Goal: Task Accomplishment & Management: Manage account settings

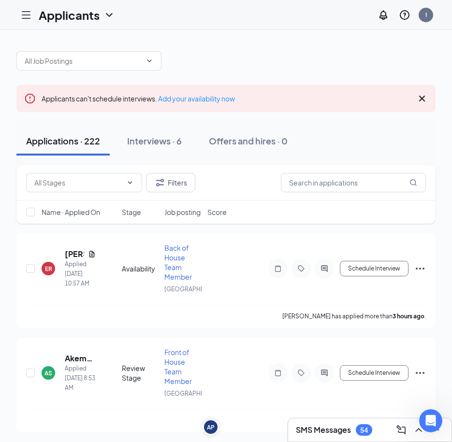
click at [341, 425] on h3 "SMS Messages" at bounding box center [323, 430] width 55 height 11
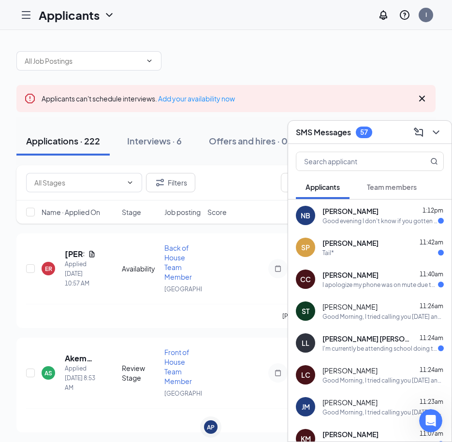
click at [330, 134] on h3 "SMS Messages" at bounding box center [323, 132] width 55 height 11
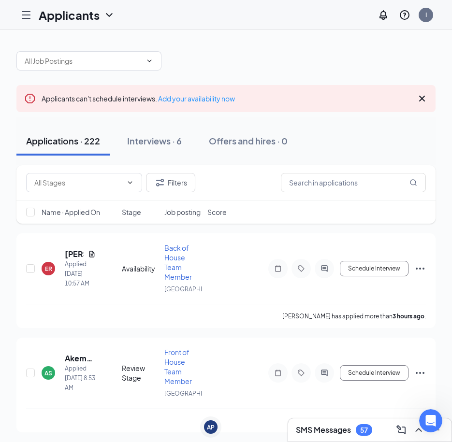
click at [350, 426] on h3 "SMS Messages" at bounding box center [323, 430] width 55 height 11
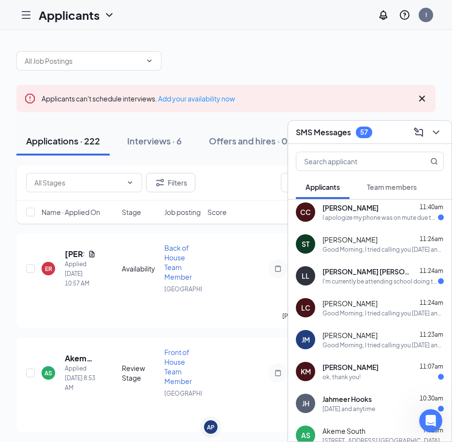
scroll to position [97, 0]
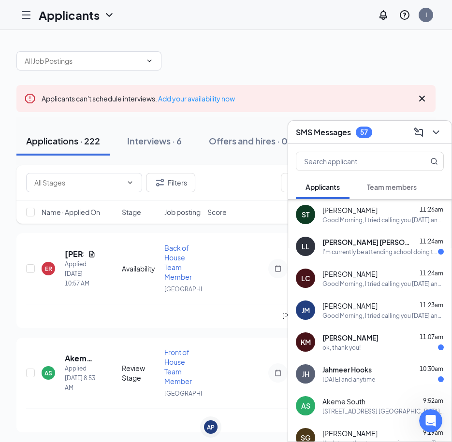
click at [348, 304] on span "[PERSON_NAME]" at bounding box center [349, 306] width 55 height 10
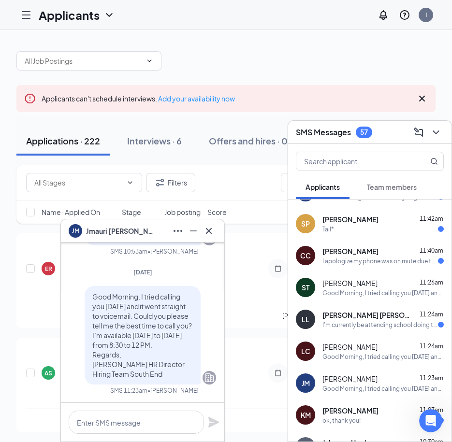
scroll to position [0, 0]
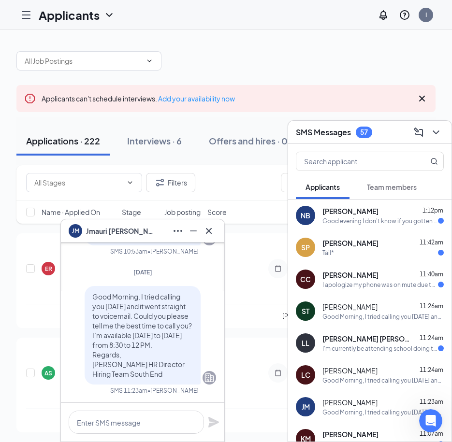
click at [203, 383] on icon "Company" at bounding box center [209, 378] width 12 height 12
click at [203, 382] on icon "Company" at bounding box center [209, 378] width 12 height 12
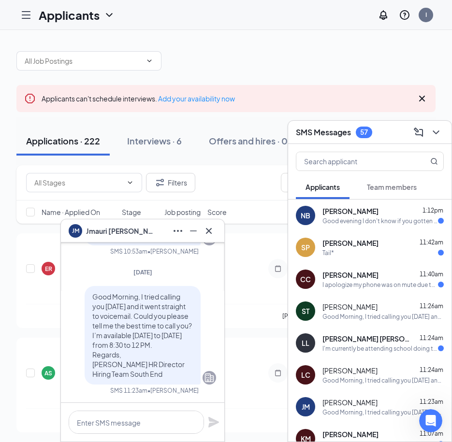
click at [203, 382] on icon "Company" at bounding box center [209, 378] width 12 height 12
click at [205, 382] on icon "Company" at bounding box center [209, 378] width 9 height 9
click at [203, 383] on icon "Company" at bounding box center [209, 378] width 12 height 12
click at [203, 384] on div at bounding box center [210, 378] width 14 height 14
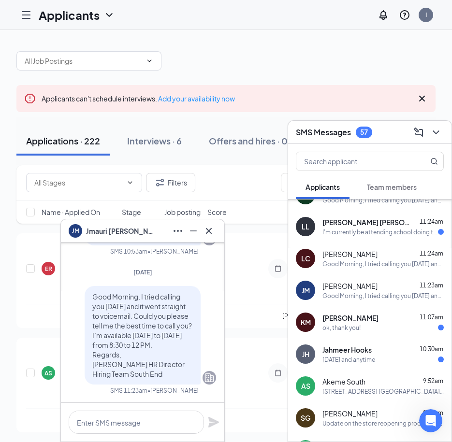
scroll to position [145, 0]
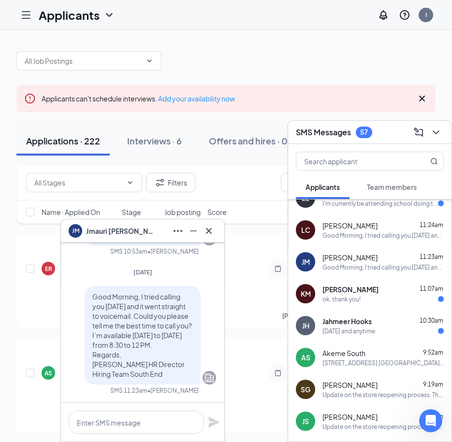
drag, startPoint x: 359, startPoint y: 361, endPoint x: 354, endPoint y: 363, distance: 5.2
click at [359, 362] on div "[STREET_ADDRESS] [GEOGRAPHIC_DATA], NC 28209" at bounding box center [382, 363] width 121 height 8
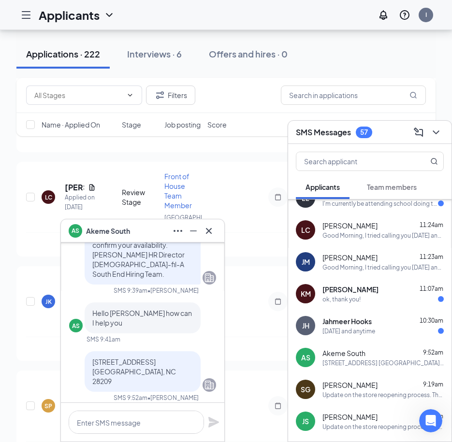
scroll to position [0, 0]
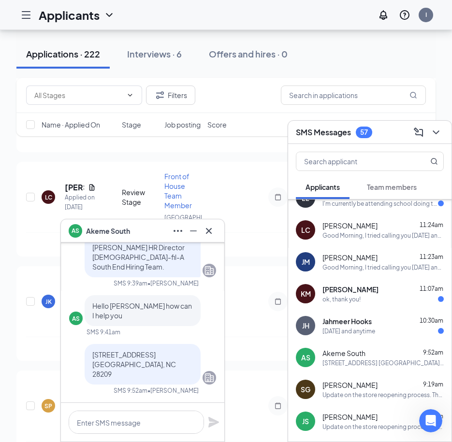
click at [173, 390] on span "• Laura Vazquez" at bounding box center [172, 391] width 51 height 8
click at [74, 323] on div "AS" at bounding box center [76, 319] width 8 height 8
click at [75, 323] on div "AS" at bounding box center [76, 319] width 8 height 8
drag, startPoint x: 75, startPoint y: 324, endPoint x: 84, endPoint y: 342, distance: 20.1
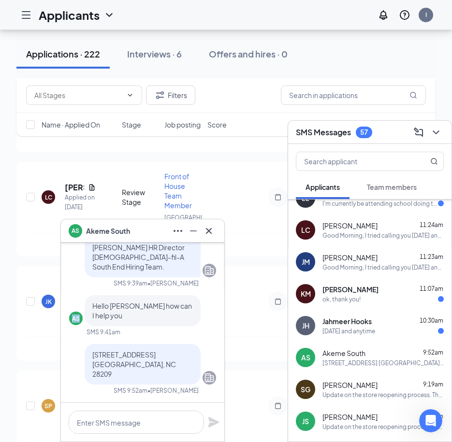
click at [83, 336] on div "AS Hello Laura how can I help you SMS 9:41am" at bounding box center [142, 315] width 147 height 41
click at [145, 355] on div "[STREET_ADDRESS] [GEOGRAPHIC_DATA], NC 28209" at bounding box center [143, 364] width 116 height 41
click at [145, 352] on div "Akeme South submitted their application Thank you for completing your applicati…" at bounding box center [142, 199] width 147 height 406
click at [145, 351] on div "Akeme South submitted their application Thank you for completing your applicati…" at bounding box center [142, 199] width 147 height 406
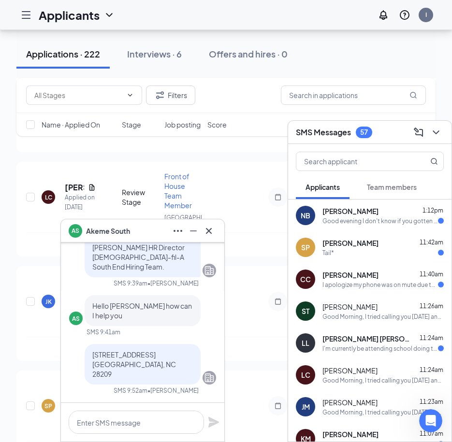
click at [339, 128] on h3 "SMS Messages" at bounding box center [323, 132] width 55 height 11
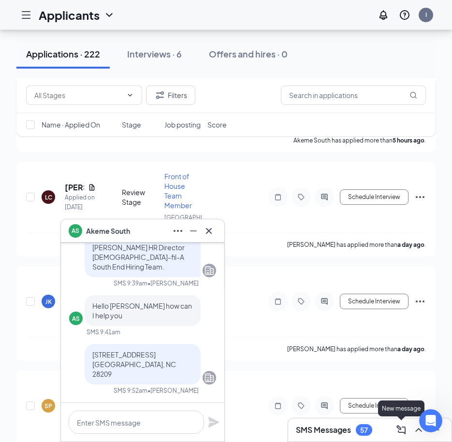
click at [405, 428] on icon "ComposeMessage" at bounding box center [400, 429] width 9 height 9
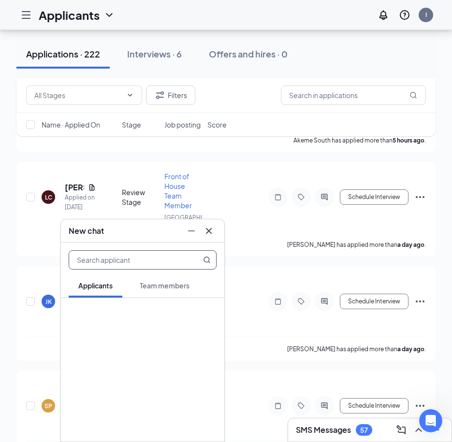
click at [206, 230] on icon "Cross" at bounding box center [209, 231] width 12 height 12
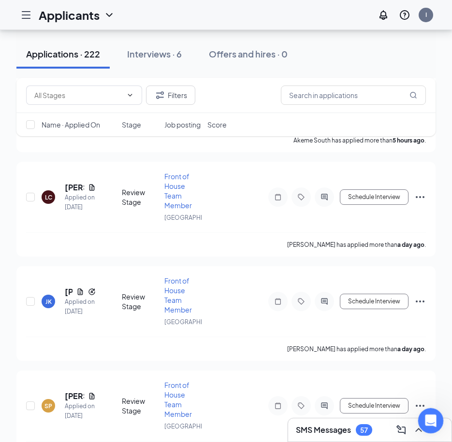
drag, startPoint x: 423, startPoint y: 416, endPoint x: 427, endPoint y: 313, distance: 103.0
click at [427, 408] on html at bounding box center [429, 419] width 23 height 23
click at [416, 429] on icon "ChevronUp" at bounding box center [419, 430] width 12 height 12
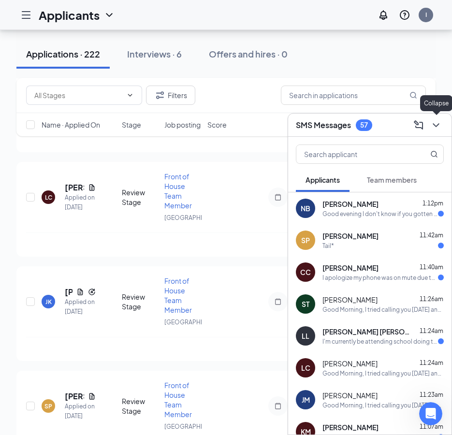
click at [437, 129] on icon "ChevronDown" at bounding box center [436, 125] width 12 height 12
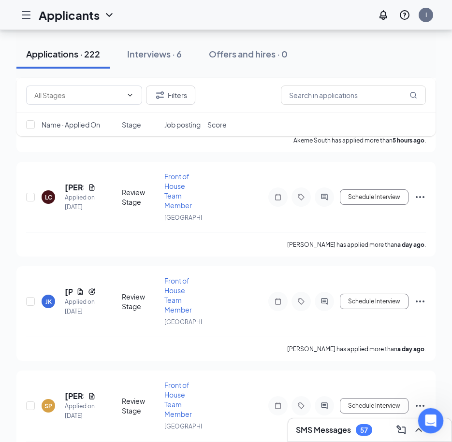
click at [439, 431] on div at bounding box center [431, 421] width 26 height 26
click at [438, 436] on button at bounding box center [435, 429] width 15 height 15
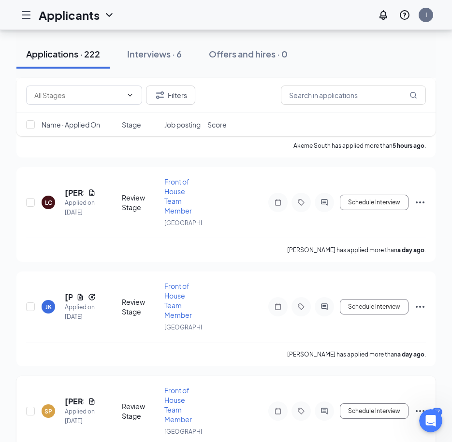
scroll to position [290, 0]
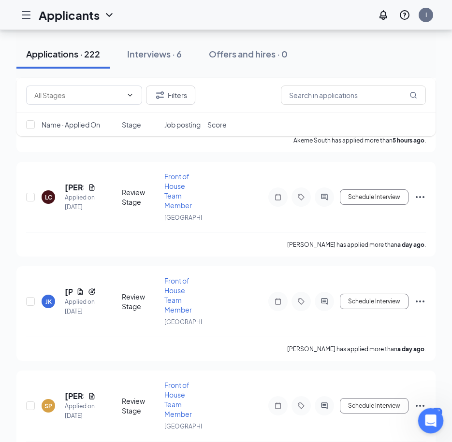
click at [440, 411] on div at bounding box center [431, 421] width 26 height 26
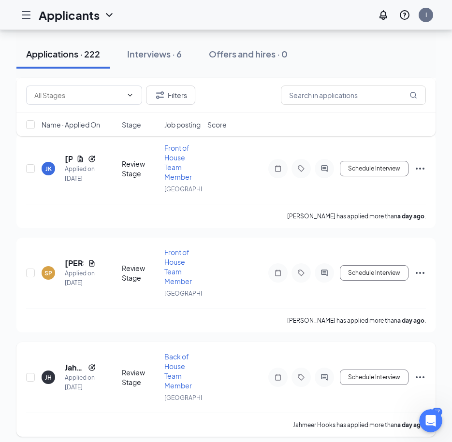
scroll to position [435, 0]
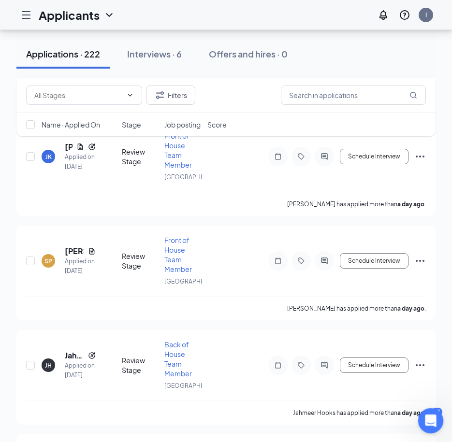
click at [435, 418] on icon "Open Intercom Messenger" at bounding box center [429, 420] width 16 height 16
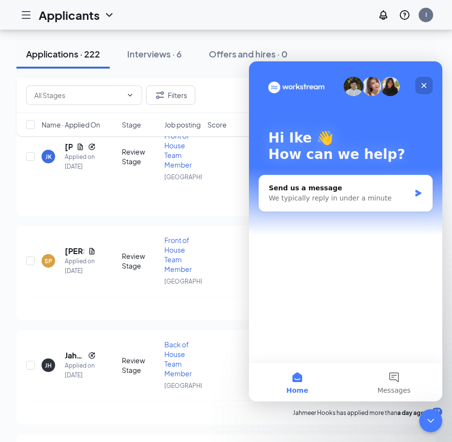
click at [423, 85] on icon "Close" at bounding box center [423, 85] width 5 height 5
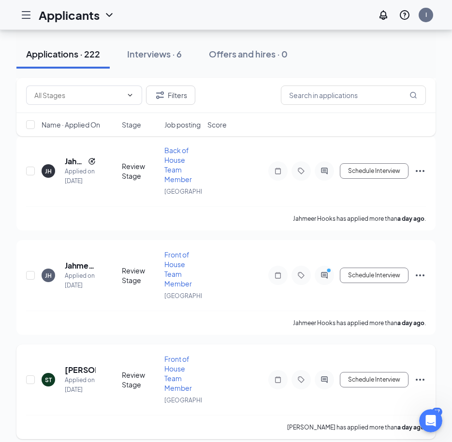
scroll to position [677, 0]
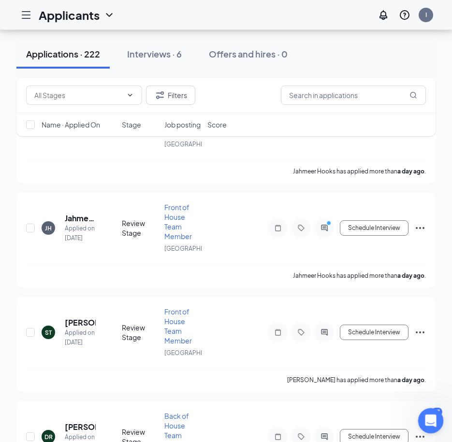
click at [439, 410] on div at bounding box center [431, 421] width 26 height 26
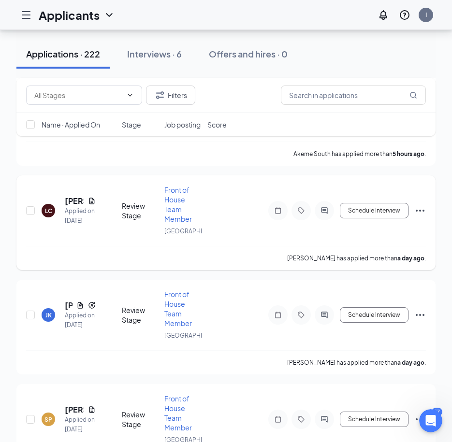
scroll to position [97, 0]
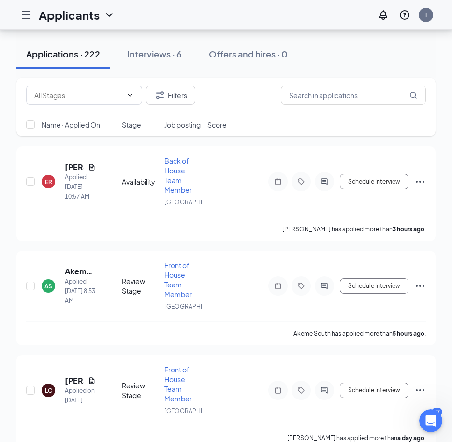
click at [358, 59] on div "Applications · 222 Interviews · 6 Offers and hires · 0" at bounding box center [225, 54] width 419 height 29
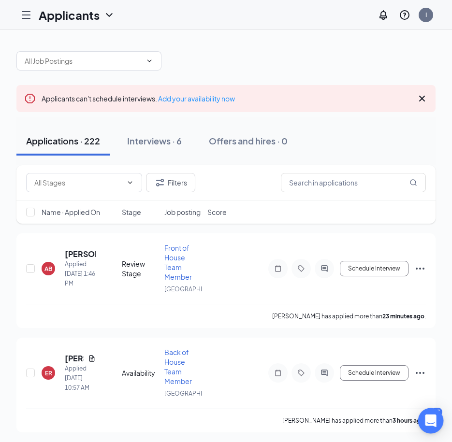
click at [441, 409] on body "Applicants I 57 Applicants can't schedule interviews. Add your availability now…" at bounding box center [226, 221] width 452 height 442
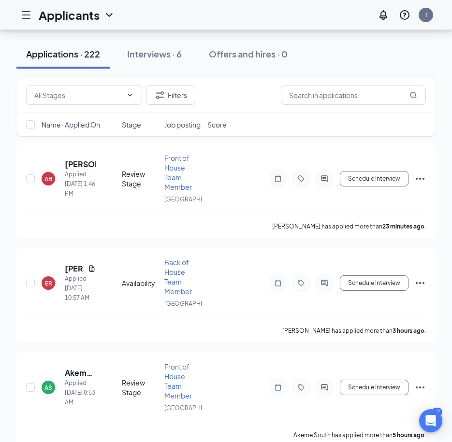
scroll to position [145, 0]
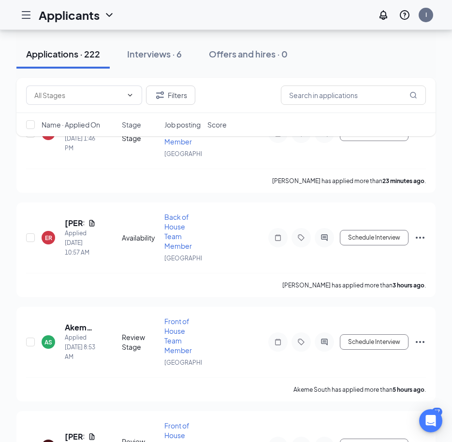
click at [440, 411] on div "Open Intercom Messenger" at bounding box center [431, 421] width 26 height 26
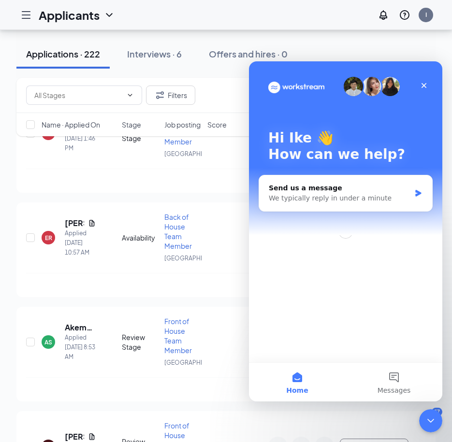
scroll to position [0, 0]
click at [390, 380] on button "Messages" at bounding box center [394, 382] width 97 height 39
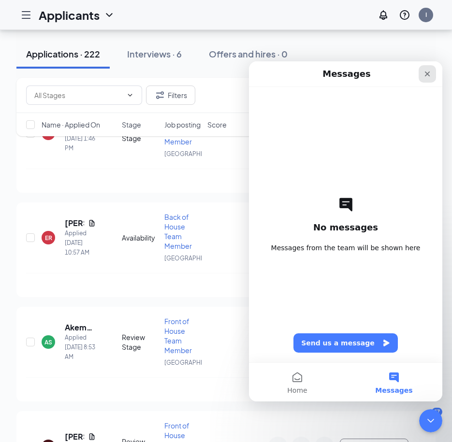
click at [428, 72] on icon "Close" at bounding box center [427, 74] width 8 height 8
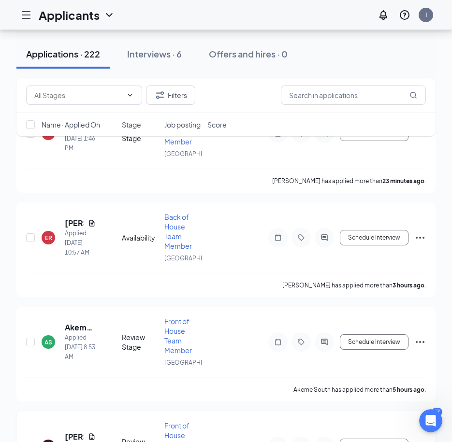
drag, startPoint x: 11, startPoint y: 6, endPoint x: 283, endPoint y: 416, distance: 491.3
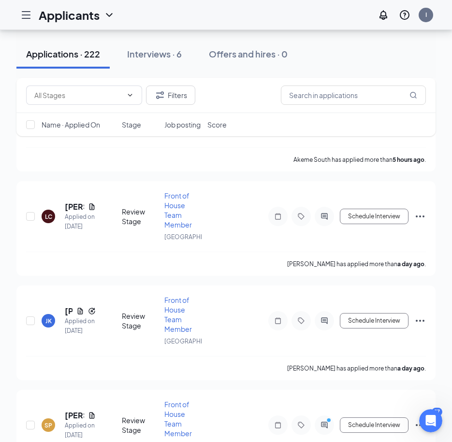
scroll to position [338, 0]
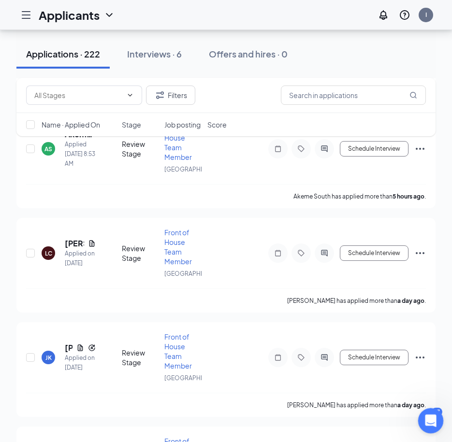
click at [32, 14] on div at bounding box center [25, 14] width 19 height 19
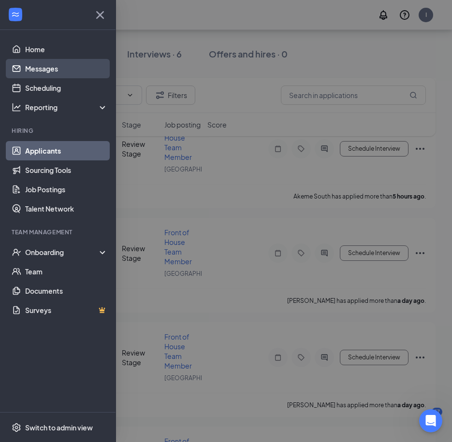
click at [58, 62] on link "Messages" at bounding box center [66, 68] width 83 height 19
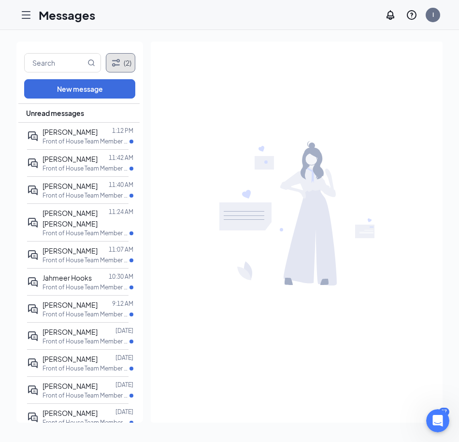
click at [126, 63] on button "(2)" at bounding box center [120, 62] width 29 height 19
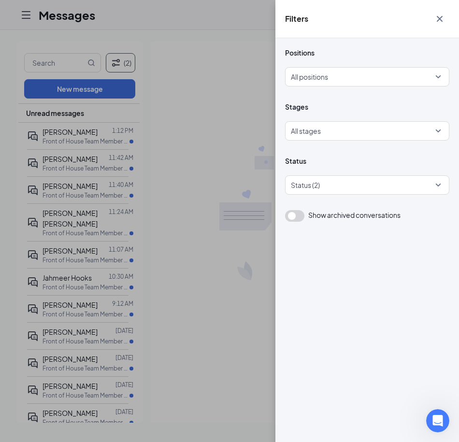
click at [436, 19] on icon "Cross" at bounding box center [440, 19] width 12 height 12
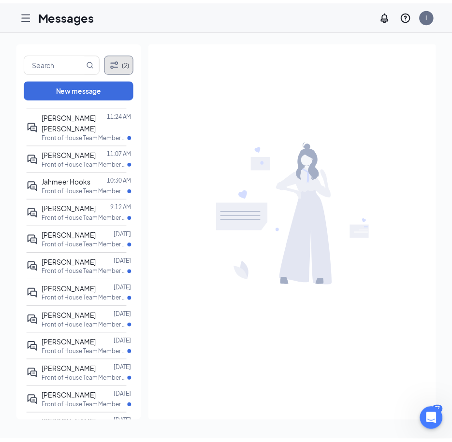
scroll to position [121, 0]
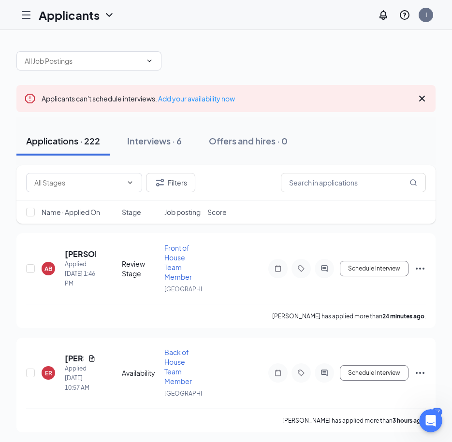
click at [23, 15] on icon "Hamburger" at bounding box center [26, 15] width 12 height 12
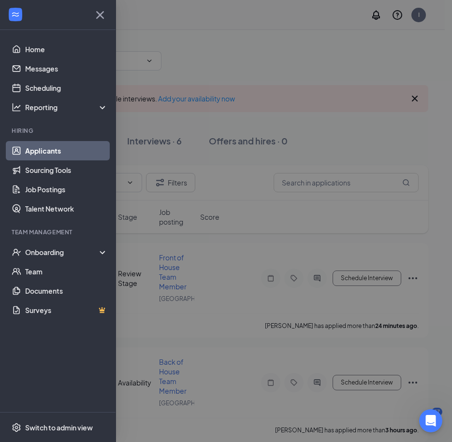
click at [98, 14] on icon "Cross" at bounding box center [100, 15] width 8 height 8
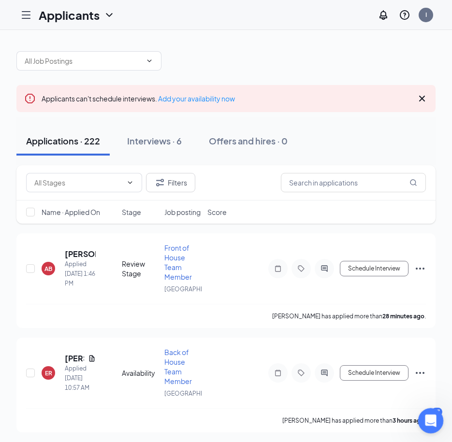
drag, startPoint x: 434, startPoint y: 419, endPoint x: 174, endPoint y: 394, distance: 261.2
click at [418, 408] on html at bounding box center [429, 419] width 23 height 23
click at [440, 410] on body "Applicants I 57 Applicants can't schedule interviews. Add your availability now…" at bounding box center [226, 221] width 452 height 442
click at [440, 410] on div at bounding box center [431, 421] width 26 height 26
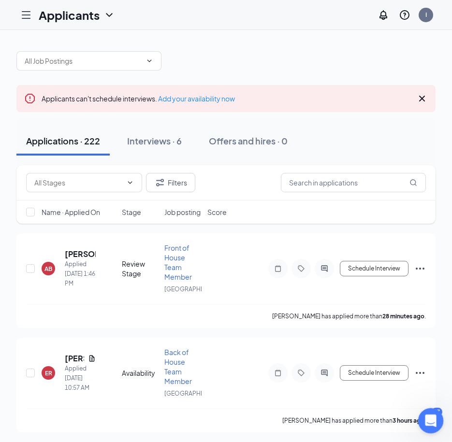
click at [440, 410] on body "Applicants I 57 Applicants can't schedule interviews. Add your availability now…" at bounding box center [226, 221] width 452 height 442
click at [440, 409] on body "Applicants I 57 Applicants can't schedule interviews. Add your availability now…" at bounding box center [226, 221] width 452 height 442
click at [438, 409] on div at bounding box center [431, 421] width 26 height 26
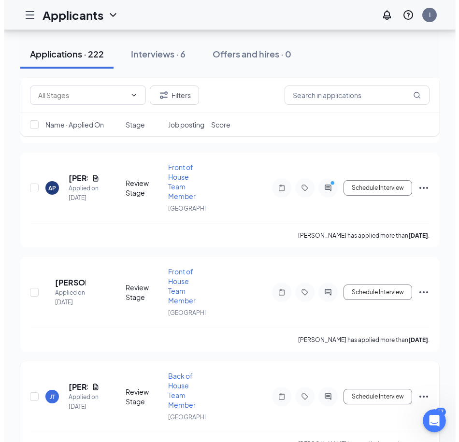
scroll to position [4269, 0]
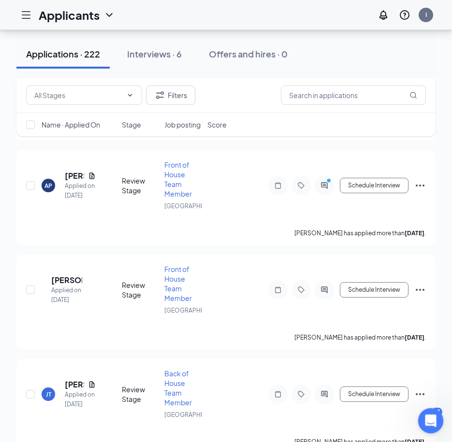
click at [440, 410] on div at bounding box center [431, 421] width 26 height 26
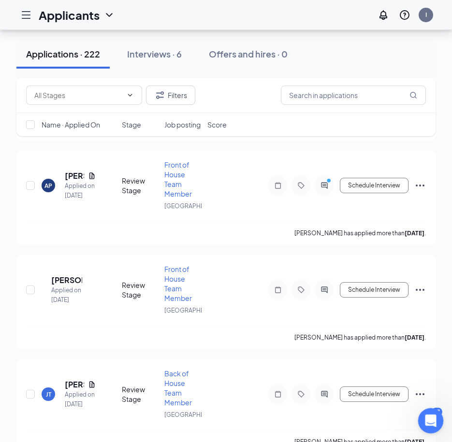
click at [438, 410] on div at bounding box center [431, 421] width 26 height 26
click at [432, 408] on div "Open Intercom Messenger" at bounding box center [429, 420] width 32 height 32
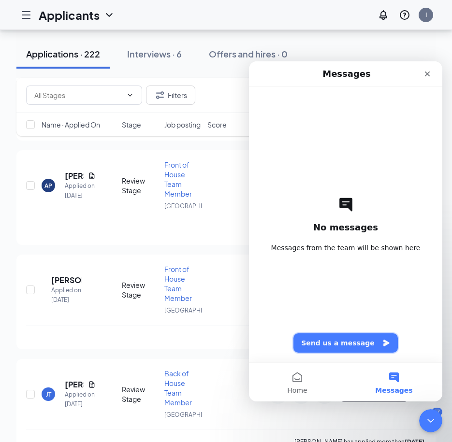
click at [344, 349] on button "Send us a message" at bounding box center [345, 342] width 104 height 19
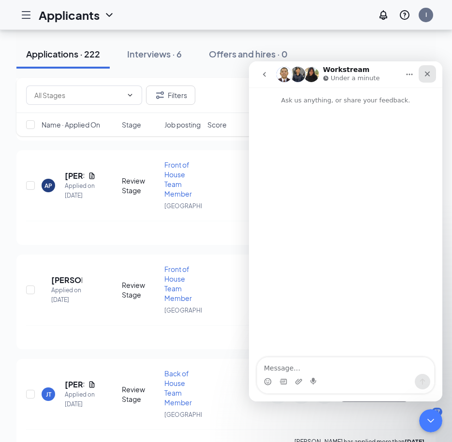
drag, startPoint x: 431, startPoint y: 72, endPoint x: 679, endPoint y: 135, distance: 255.7
click at [431, 72] on icon "Close" at bounding box center [427, 74] width 8 height 8
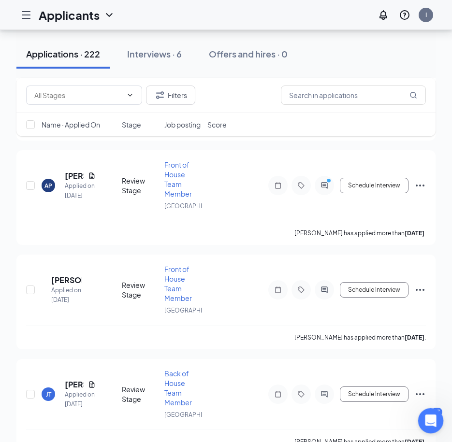
drag, startPoint x: 433, startPoint y: 414, endPoint x: 325, endPoint y: 413, distance: 107.8
click at [418, 413] on html at bounding box center [429, 419] width 23 height 23
click at [438, 411] on div "Open Intercom Messenger" at bounding box center [429, 420] width 32 height 32
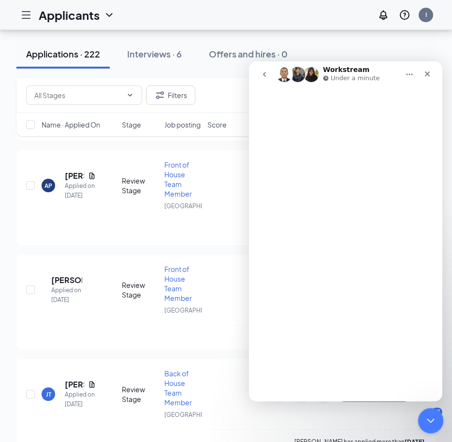
click at [437, 408] on div "Close Intercom Messenger" at bounding box center [429, 419] width 23 height 23
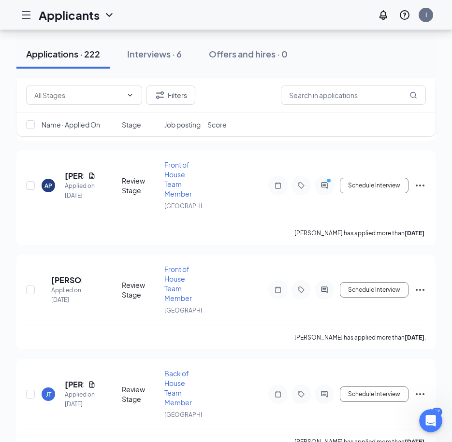
drag, startPoint x: 856, startPoint y: 838, endPoint x: 440, endPoint y: 430, distance: 582.7
click at [440, 430] on div "Open Intercom Messenger" at bounding box center [429, 419] width 23 height 23
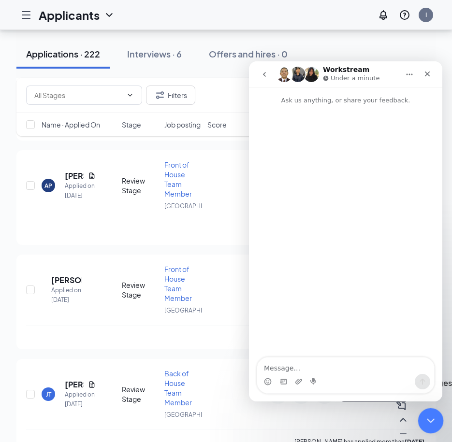
click at [409, 431] on icon "Minimize" at bounding box center [403, 434] width 12 height 12
click at [430, 69] on div "Close" at bounding box center [427, 73] width 17 height 17
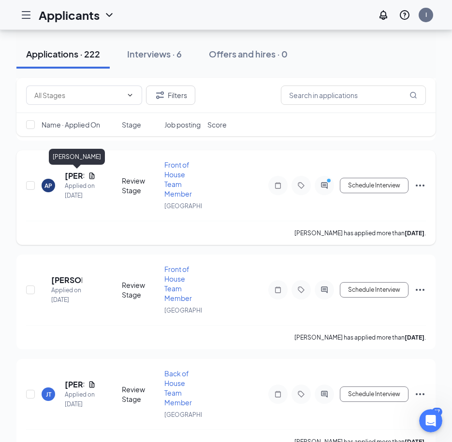
click at [67, 174] on h5 "Anthony Peralto" at bounding box center [74, 176] width 19 height 11
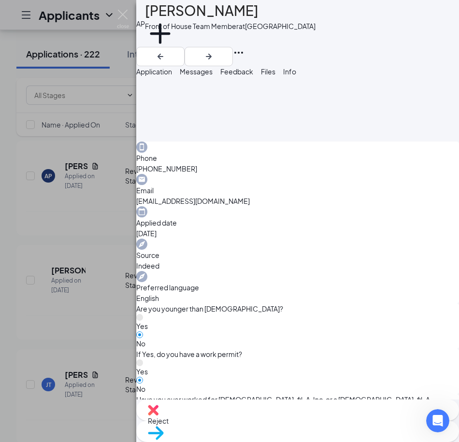
scroll to position [242, 0]
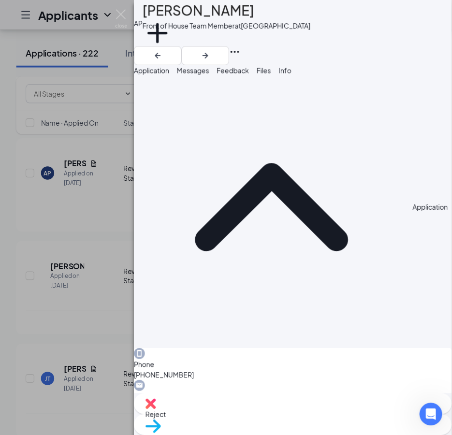
scroll to position [0, 0]
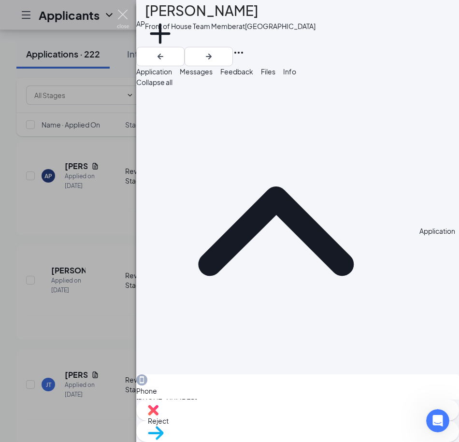
drag, startPoint x: 124, startPoint y: 14, endPoint x: 143, endPoint y: 39, distance: 30.4
click at [124, 14] on img at bounding box center [123, 19] width 12 height 19
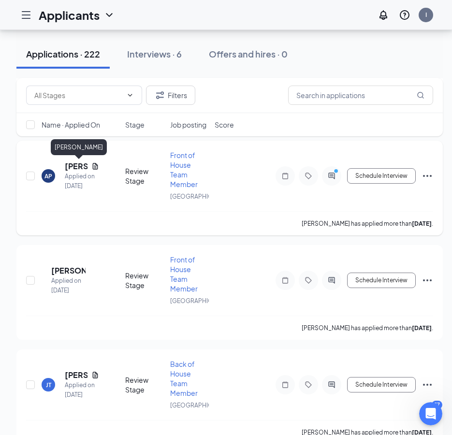
click at [74, 163] on h5 "Anthony Peralto" at bounding box center [76, 166] width 23 height 11
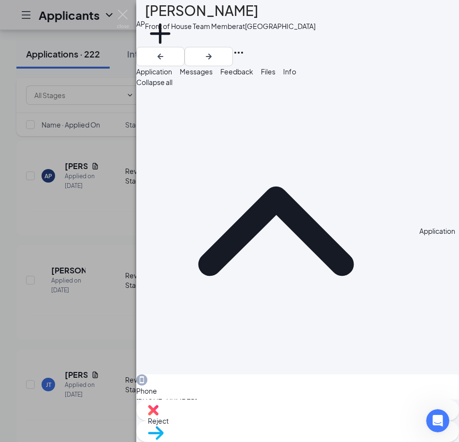
click at [9, 208] on div "AP Anthony Peralto Front of House Team Member at South End Add a tag Applicatio…" at bounding box center [229, 221] width 459 height 442
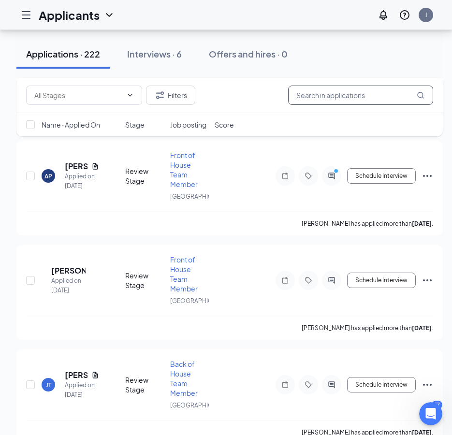
click at [352, 99] on input "text" at bounding box center [360, 95] width 145 height 19
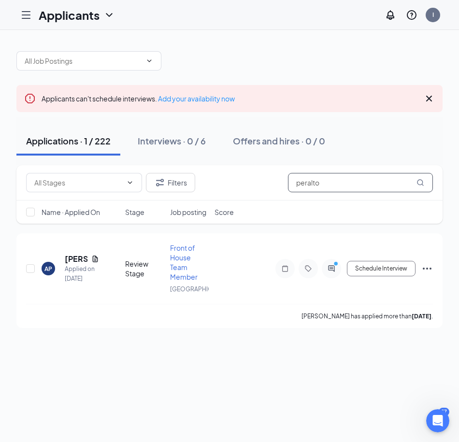
type input "peralto"
click at [11, 217] on div "Applicants can't schedule interviews. Add your availability now Applications · …" at bounding box center [229, 185] width 459 height 310
click at [446, 409] on body "Applicants I 57 Applicants can't schedule interviews. Add your availability now…" at bounding box center [229, 221] width 459 height 442
click at [363, 383] on div "Applicants can't schedule interviews. Add your availability now Applications · …" at bounding box center [229, 236] width 459 height 412
click at [218, 94] on div "Applicants can't schedule interviews. Add your availability now" at bounding box center [138, 98] width 193 height 11
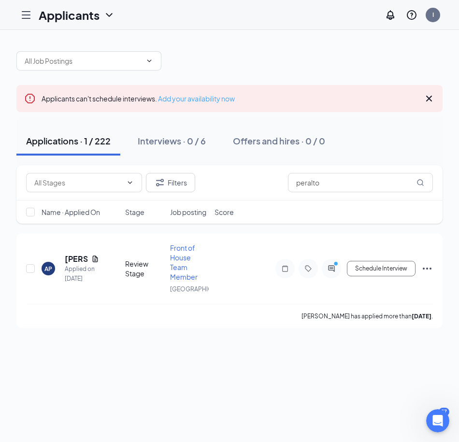
click at [220, 98] on link "Add your availability now" at bounding box center [196, 98] width 77 height 9
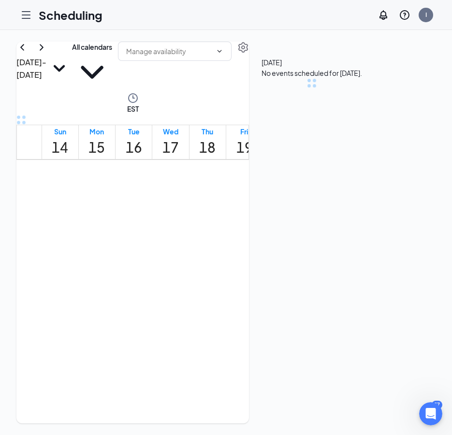
scroll to position [475, 0]
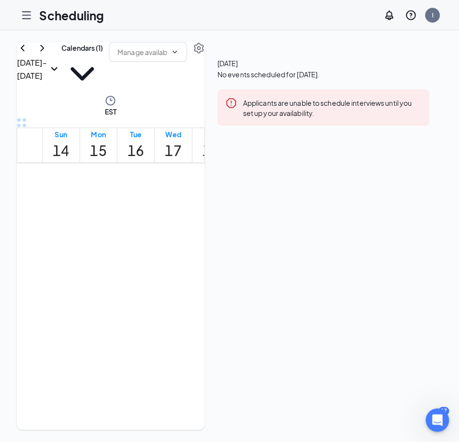
scroll to position [0, 0]
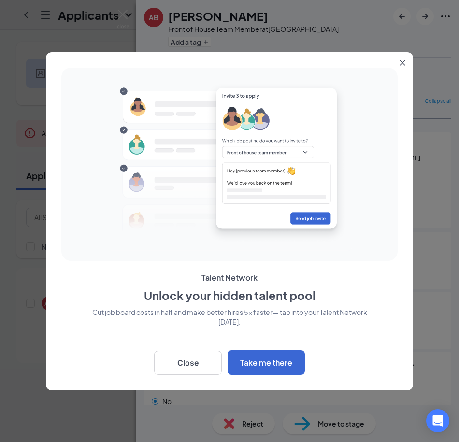
click at [403, 61] on icon "Close" at bounding box center [403, 63] width 6 height 6
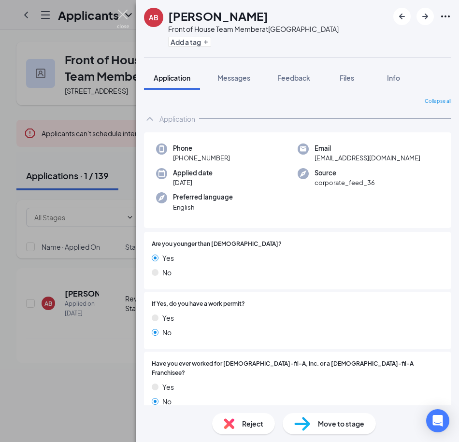
click at [124, 17] on img at bounding box center [123, 19] width 12 height 19
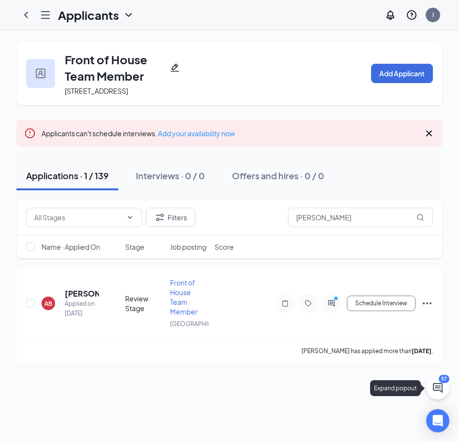
click at [440, 384] on icon "ChatActive" at bounding box center [438, 388] width 10 height 10
click at [441, 392] on icon "ChatActive" at bounding box center [438, 388] width 10 height 10
click at [347, 434] on h3 "SMS Messages" at bounding box center [330, 430] width 55 height 11
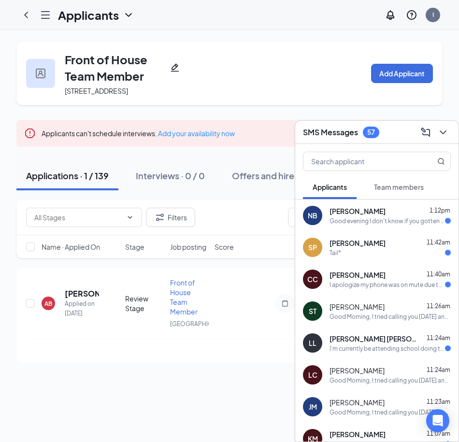
click at [266, 404] on div "Front of House Team Member 3015 South Blvd, Charlotte, NC 28209, USA Add Applic…" at bounding box center [229, 236] width 459 height 412
click at [250, 405] on div "Front of House Team Member 3015 South Blvd, Charlotte, NC 28209, USA Add Applic…" at bounding box center [229, 236] width 459 height 412
click at [249, 404] on div "Front of House Team Member 3015 South Blvd, Charlotte, NC 28209, USA Add Applic…" at bounding box center [229, 236] width 459 height 412
click at [254, 406] on div "Front of House Team Member 3015 South Blvd, Charlotte, NC 28209, USA Add Applic…" at bounding box center [229, 236] width 459 height 412
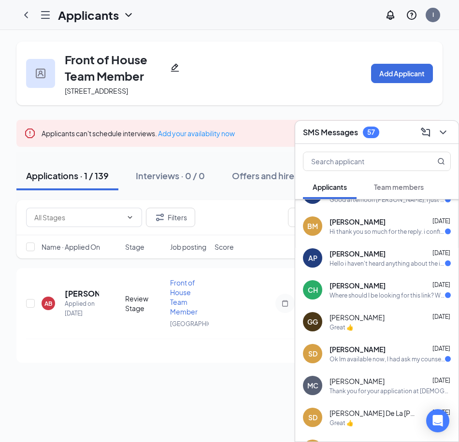
scroll to position [589, 0]
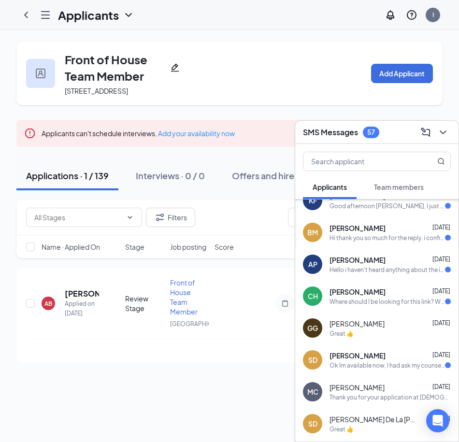
click at [352, 261] on span "[PERSON_NAME]" at bounding box center [358, 260] width 56 height 10
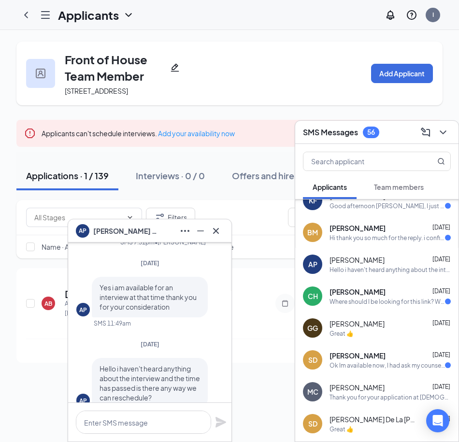
scroll to position [0, 0]
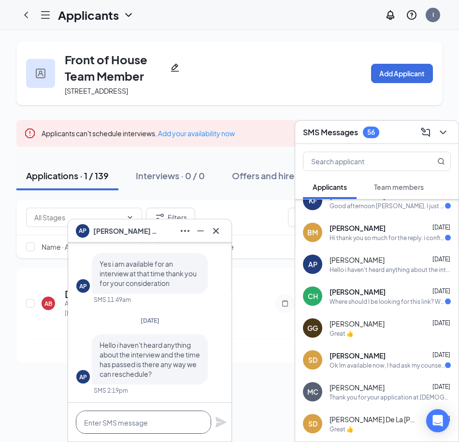
click at [124, 423] on textarea at bounding box center [143, 422] width 135 height 23
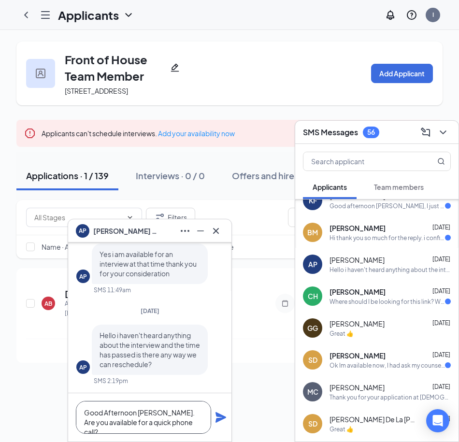
click at [167, 416] on textarea "Good Afternoon Anthony. Are you available for a quick phone call?" at bounding box center [143, 417] width 135 height 33
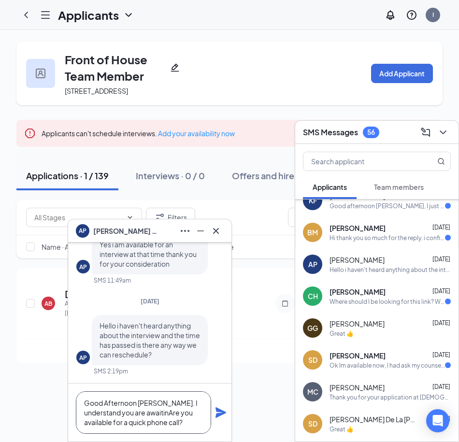
type textarea "Good Afternoon Anthony. I understand you are awaitingAre you available for a qu…"
drag, startPoint x: 187, startPoint y: 424, endPoint x: 63, endPoint y: 394, distance: 127.9
click at [63, 395] on div "AP Anthony Peralto AP Anthony Peralto Applicant Front of House Team Member • So…" at bounding box center [229, 236] width 459 height 412
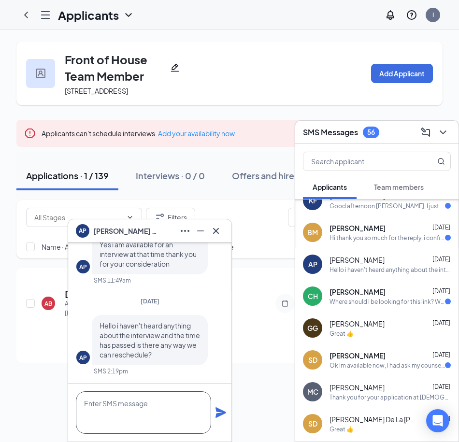
scroll to position [0, 0]
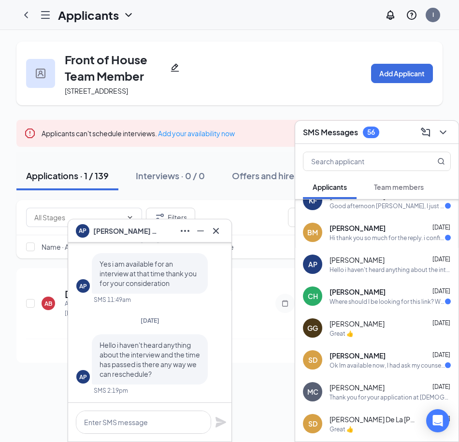
click at [260, 396] on div "Front of House Team Member 3015 South Blvd, Charlotte, NC 28209, USA Add Applic…" at bounding box center [229, 236] width 459 height 412
click at [216, 226] on icon "Cross" at bounding box center [216, 231] width 12 height 12
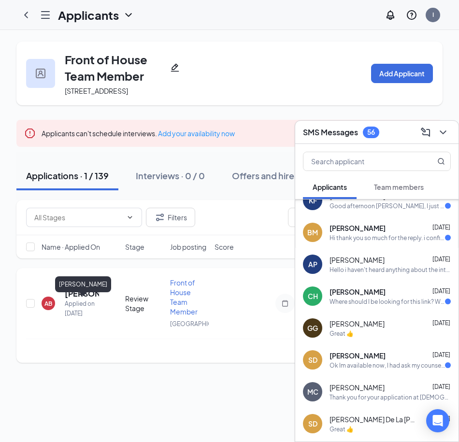
click at [79, 299] on h5 "[PERSON_NAME]" at bounding box center [82, 294] width 34 height 11
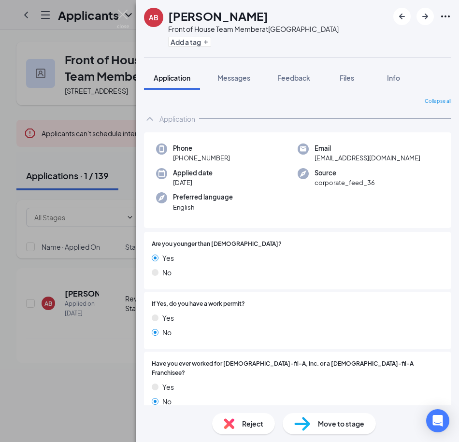
click at [163, 150] on img at bounding box center [161, 149] width 11 height 11
click at [184, 157] on span "[PHONE_NUMBER]" at bounding box center [201, 158] width 57 height 10
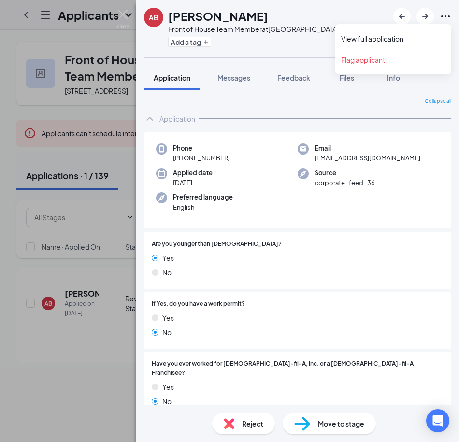
click at [443, 17] on icon "Ellipses" at bounding box center [445, 16] width 9 height 2
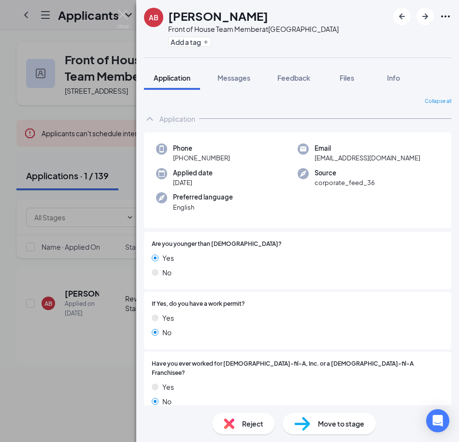
click at [177, 428] on div "Reject Move to stage" at bounding box center [297, 424] width 323 height 37
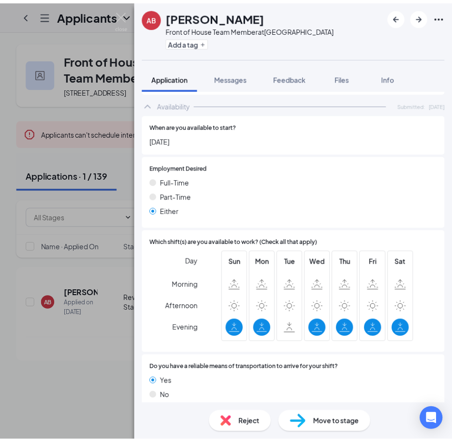
scroll to position [474, 0]
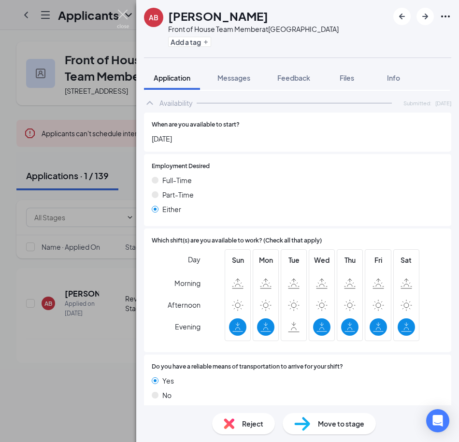
click at [122, 16] on img at bounding box center [123, 19] width 12 height 19
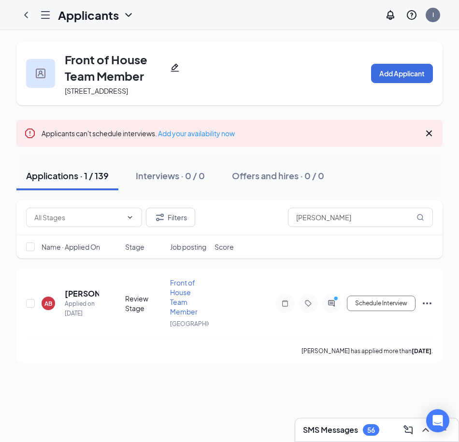
click at [216, 375] on div "Front of House Team Member 3015 South Blvd, Charlotte, NC 28209, USA Add Applic…" at bounding box center [229, 202] width 459 height 345
drag, startPoint x: 335, startPoint y: 228, endPoint x: 269, endPoint y: 225, distance: 65.8
click at [269, 225] on div "Filters burton" at bounding box center [229, 217] width 407 height 19
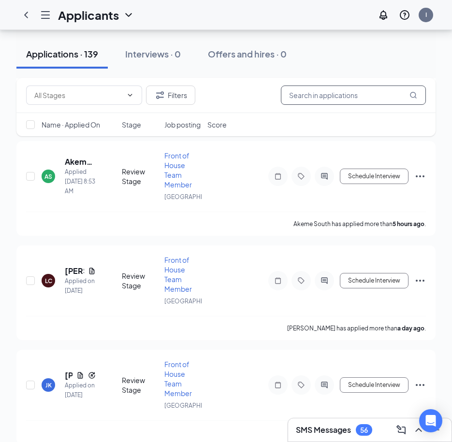
scroll to position [435, 0]
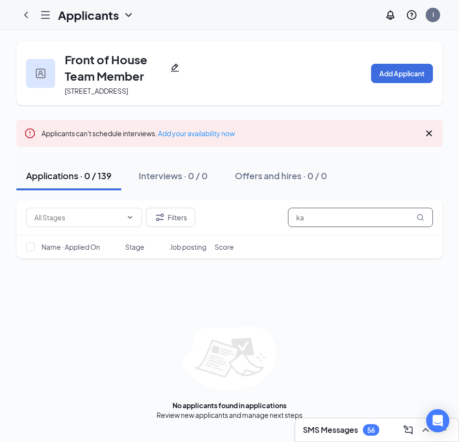
type input "k"
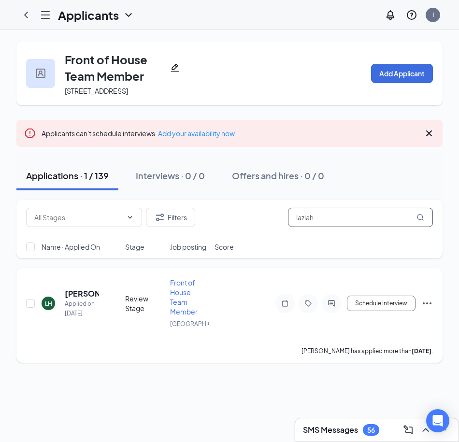
type input "laziah"
click at [427, 304] on icon "Ellipses" at bounding box center [427, 304] width 9 height 2
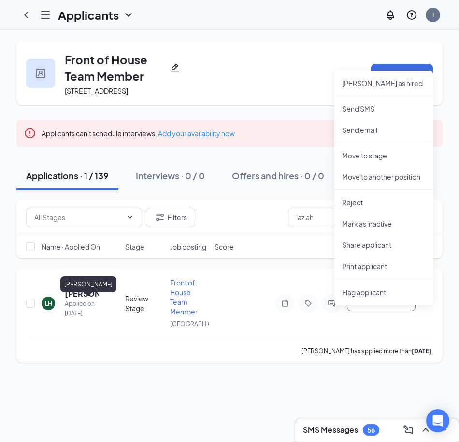
click at [86, 299] on h5 "Laziah Hinton" at bounding box center [82, 294] width 34 height 11
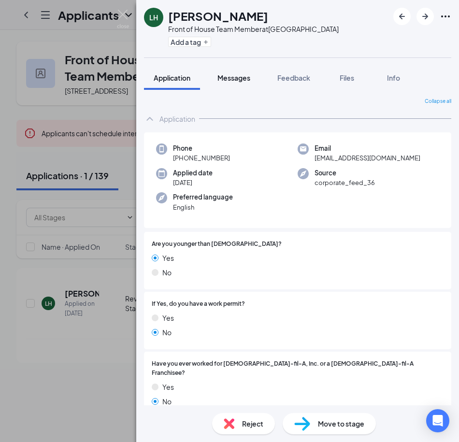
click at [246, 77] on span "Messages" at bounding box center [233, 77] width 33 height 9
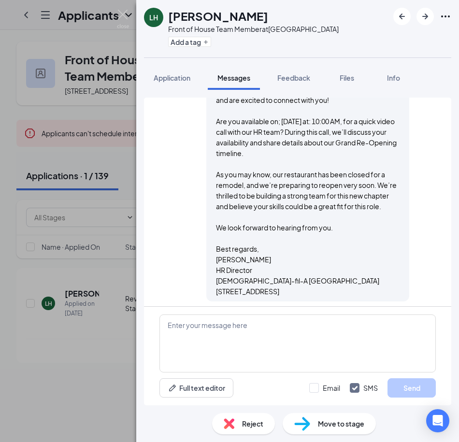
scroll to position [269, 0]
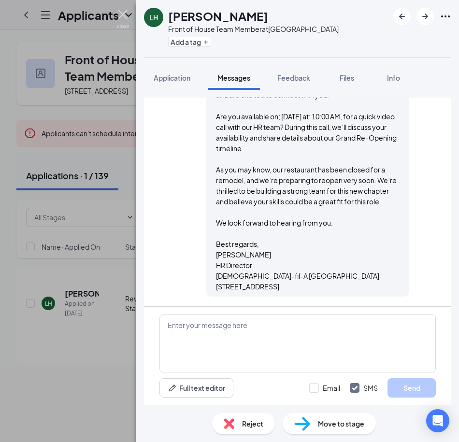
click at [120, 14] on img at bounding box center [123, 19] width 12 height 19
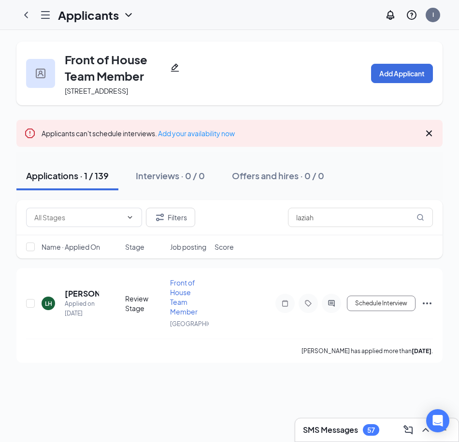
click at [337, 427] on h3 "SMS Messages" at bounding box center [330, 430] width 55 height 11
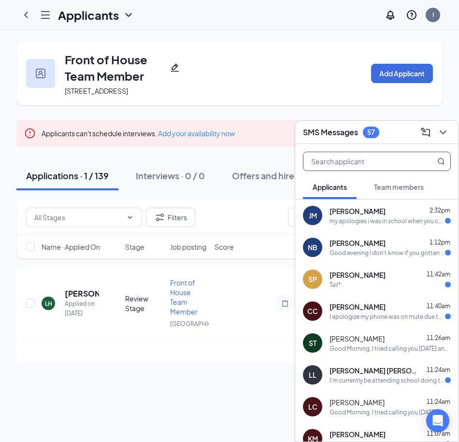
click at [351, 166] on input "text" at bounding box center [361, 161] width 115 height 18
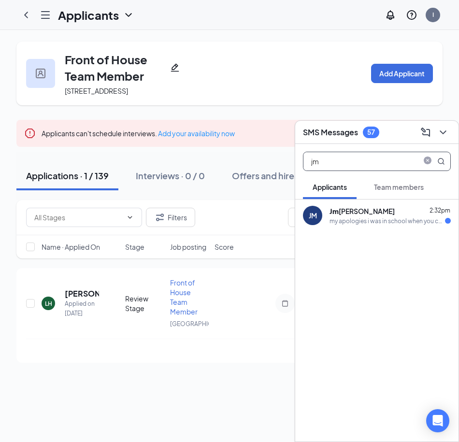
type input "j"
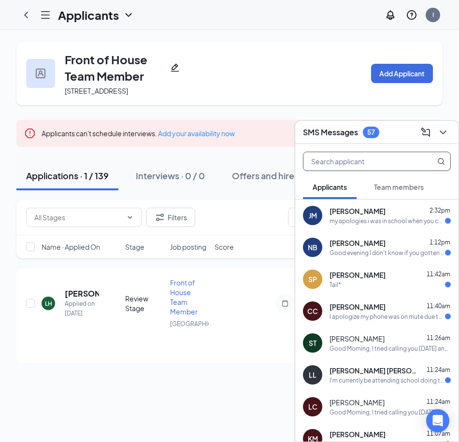
click at [357, 343] on span "[PERSON_NAME]" at bounding box center [357, 339] width 55 height 10
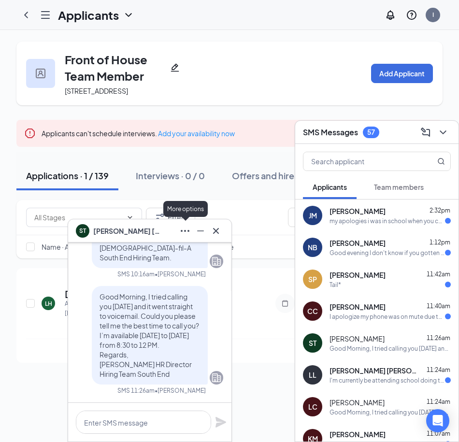
click at [188, 234] on icon "Ellipses" at bounding box center [185, 231] width 12 height 12
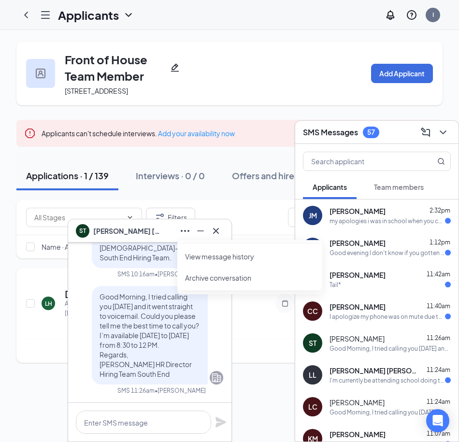
click at [248, 316] on div "LH Laziah Hinton Applied on Sep 7 Review Stage Front of House Team Member South…" at bounding box center [229, 308] width 407 height 61
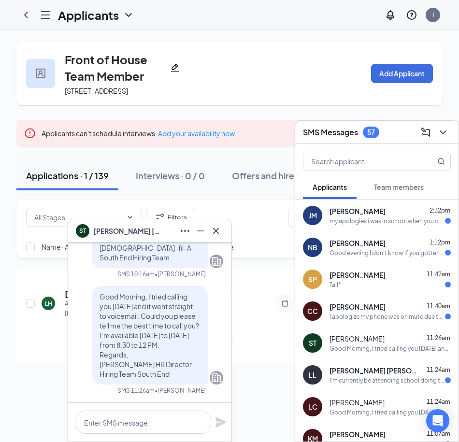
click at [101, 165] on div "Applications · 1 / 139 Interviews · 0 / 0 Offers and hires · 0 / 0" at bounding box center [229, 176] width 426 height 48
click at [214, 230] on icon "Cross" at bounding box center [216, 231] width 12 height 12
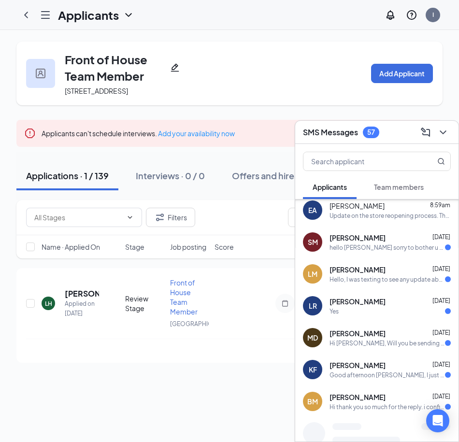
scroll to position [444, 0]
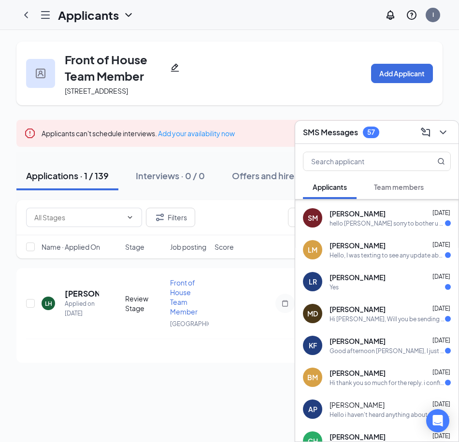
click at [406, 322] on div "Hi [PERSON_NAME], Will you be sending a link for the video call?" at bounding box center [388, 319] width 116 height 8
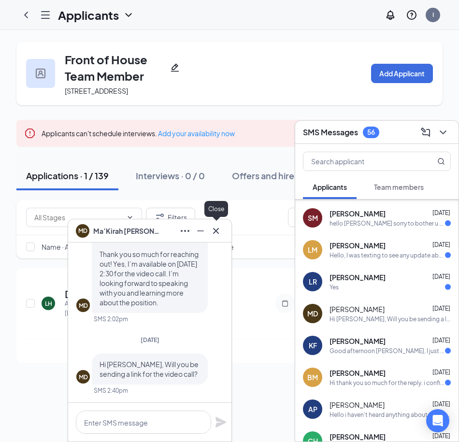
click at [214, 233] on icon "Cross" at bounding box center [216, 231] width 12 height 12
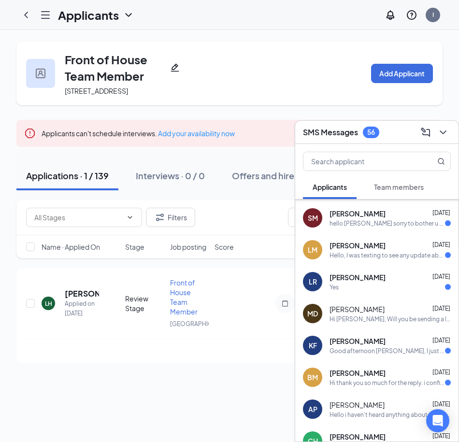
click at [361, 348] on div "Good afternoon [PERSON_NAME], I just wanted to reach out to you because I haven…" at bounding box center [388, 351] width 116 height 8
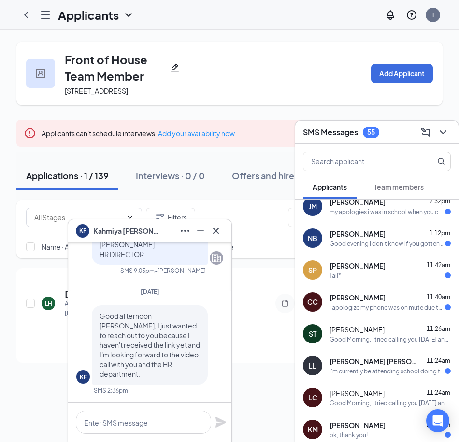
scroll to position [0, 0]
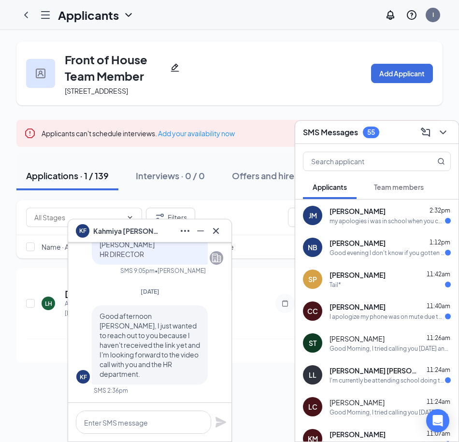
click at [306, 135] on h3 "SMS Messages" at bounding box center [330, 132] width 55 height 11
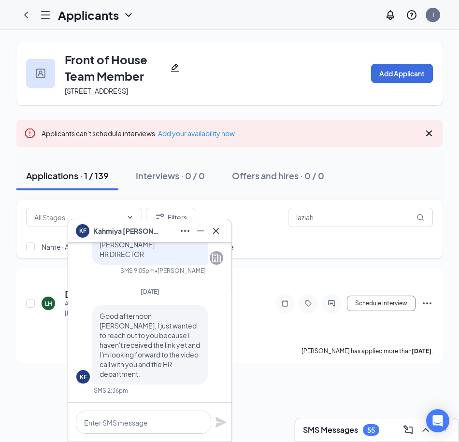
click at [324, 427] on h3 "SMS Messages" at bounding box center [330, 430] width 55 height 11
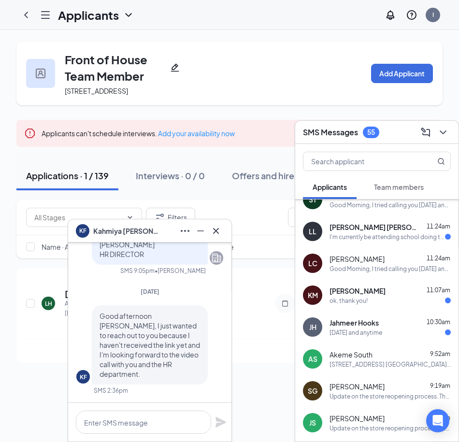
scroll to position [97, 0]
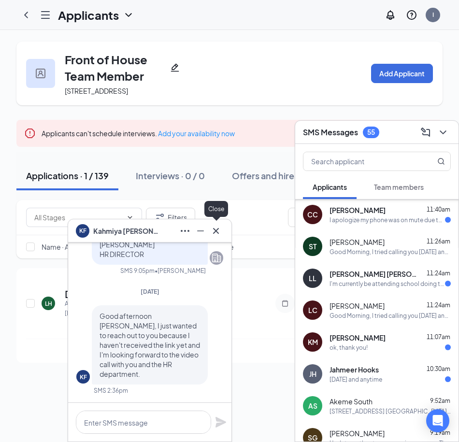
click at [216, 237] on button at bounding box center [215, 230] width 15 height 15
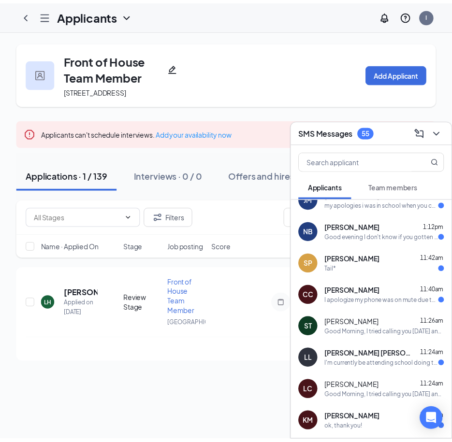
scroll to position [0, 0]
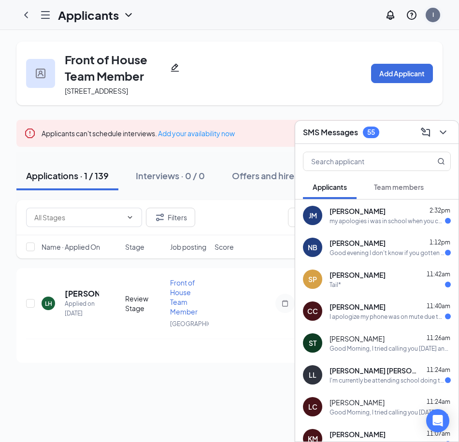
click at [435, 19] on div "I" at bounding box center [433, 15] width 14 height 14
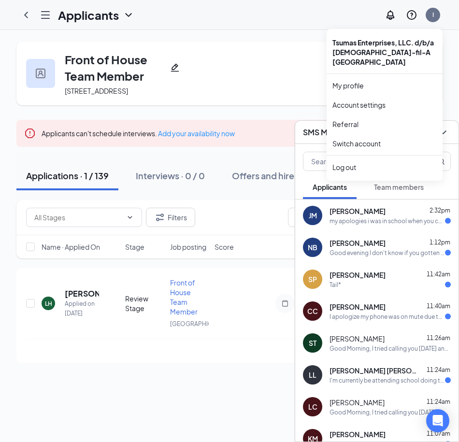
click at [43, 15] on icon "Hamburger" at bounding box center [46, 15] width 12 height 12
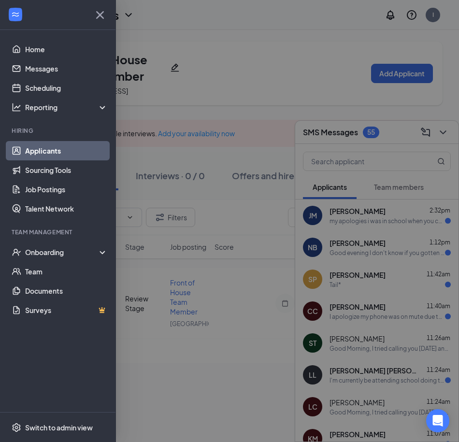
click at [179, 37] on div at bounding box center [229, 221] width 459 height 442
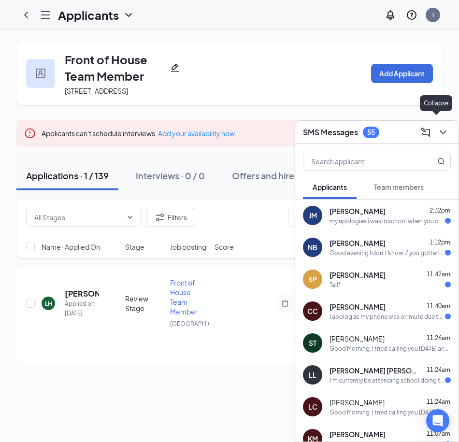
click at [444, 132] on icon "ChevronDown" at bounding box center [443, 133] width 12 height 12
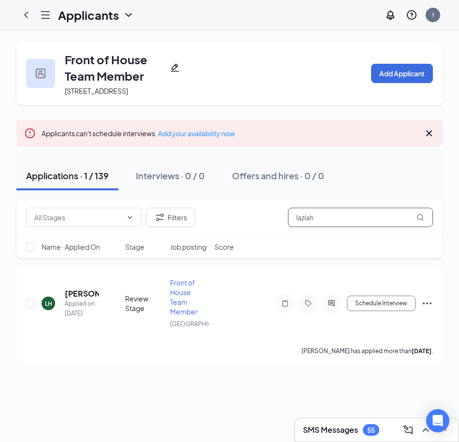
drag, startPoint x: 343, startPoint y: 226, endPoint x: 271, endPoint y: 223, distance: 71.6
click at [271, 223] on div "Filters laziah" at bounding box center [229, 217] width 407 height 19
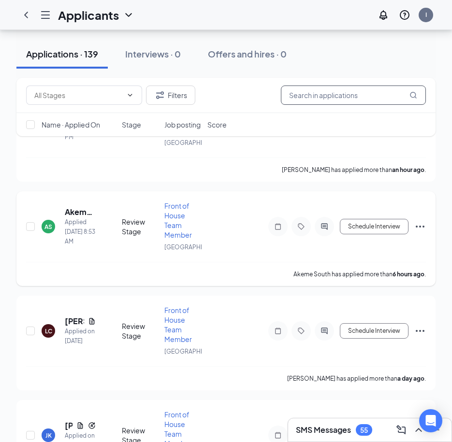
scroll to position [193, 0]
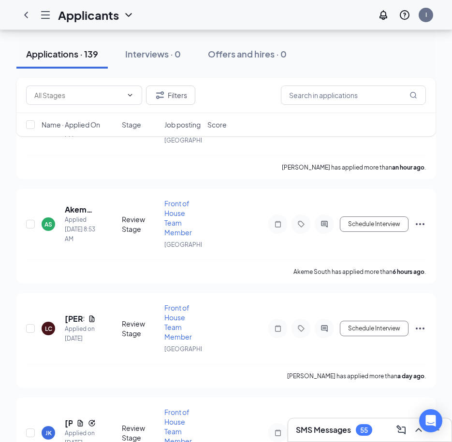
click at [319, 424] on div "SMS Messages 55" at bounding box center [370, 429] width 148 height 15
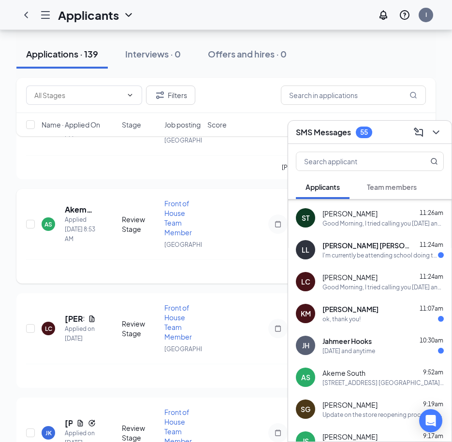
scroll to position [145, 0]
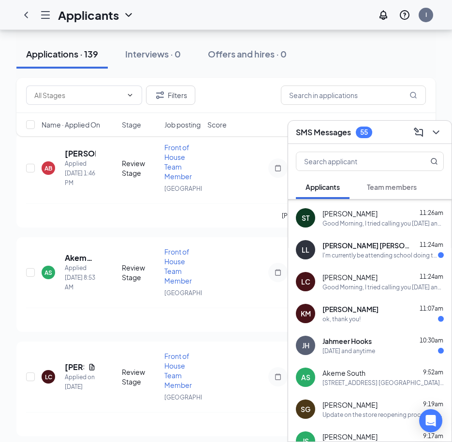
click at [366, 131] on div "55" at bounding box center [364, 132] width 8 height 8
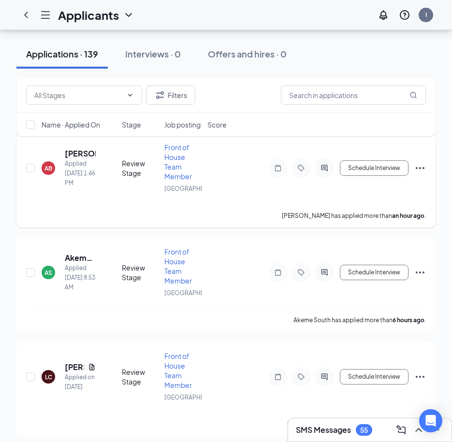
scroll to position [0, 0]
click at [333, 426] on h3 "SMS Messages" at bounding box center [323, 430] width 55 height 11
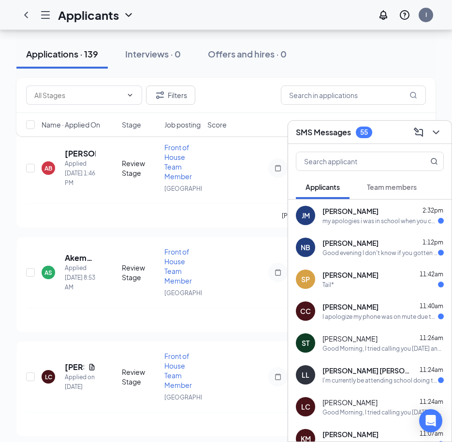
scroll to position [145, 0]
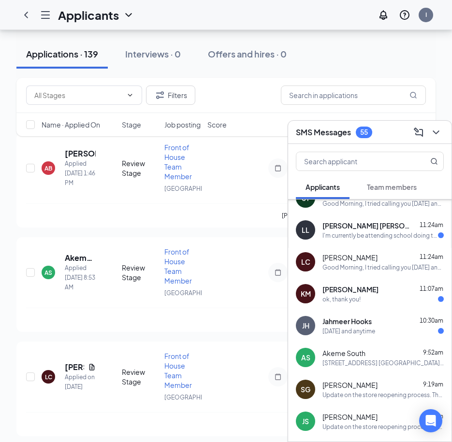
click at [336, 362] on div "[STREET_ADDRESS] [GEOGRAPHIC_DATA], NC 28209" at bounding box center [382, 363] width 121 height 8
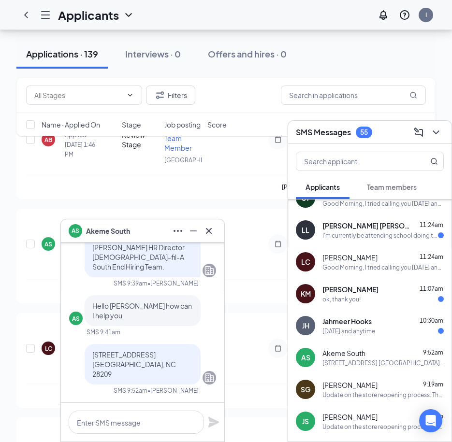
scroll to position [193, 0]
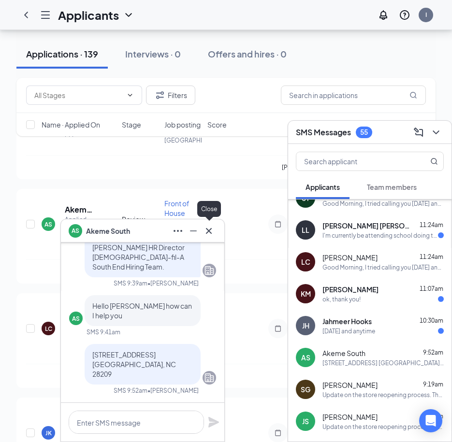
click at [210, 238] on button at bounding box center [208, 230] width 15 height 15
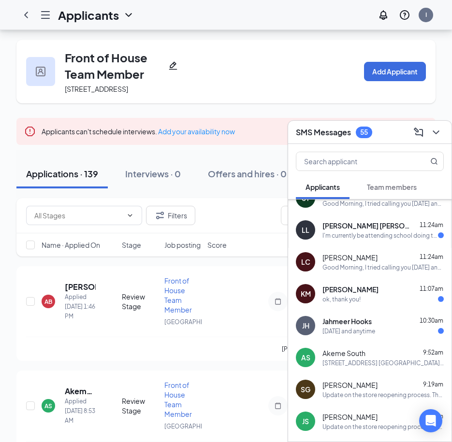
scroll to position [0, 0]
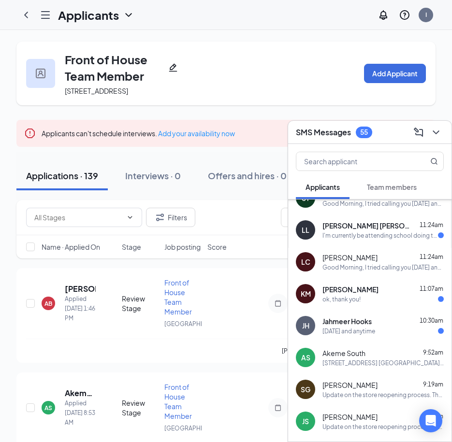
click at [387, 130] on div "SMS Messages 55" at bounding box center [370, 132] width 148 height 15
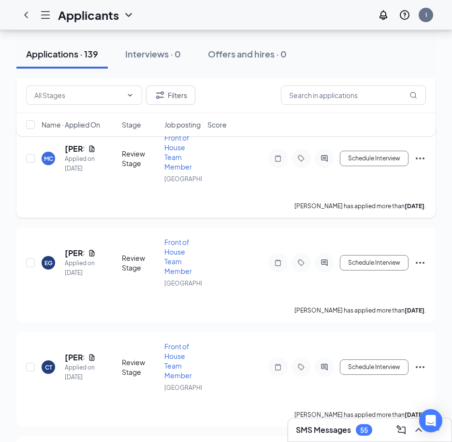
scroll to position [3625, 0]
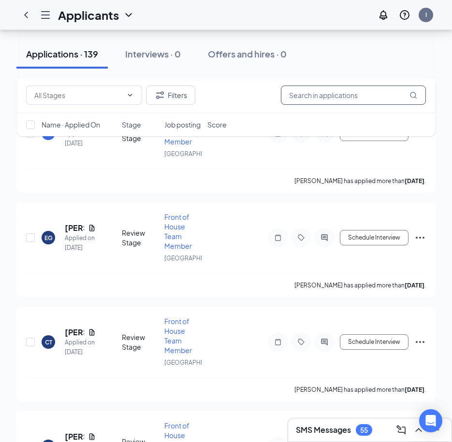
click at [324, 97] on input "text" at bounding box center [353, 95] width 145 height 19
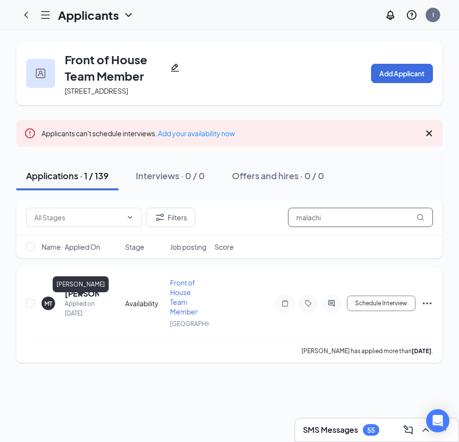
type input "malachi"
click at [80, 299] on h5 "[PERSON_NAME]" at bounding box center [82, 294] width 34 height 11
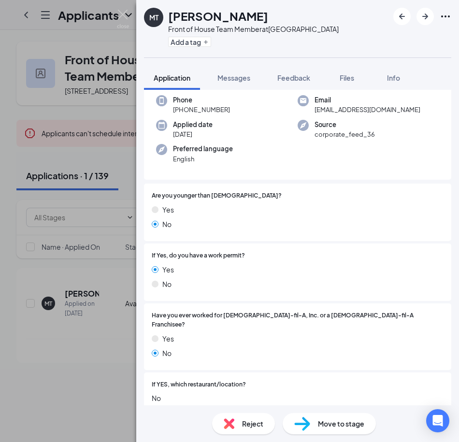
scroll to position [172, 0]
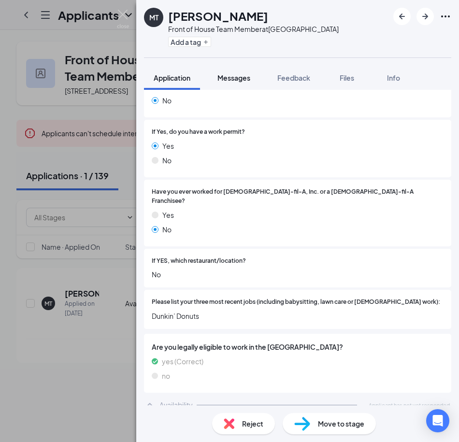
click at [237, 79] on span "Messages" at bounding box center [233, 77] width 33 height 9
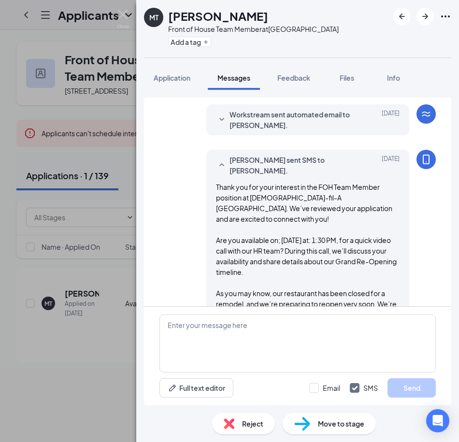
scroll to position [112, 0]
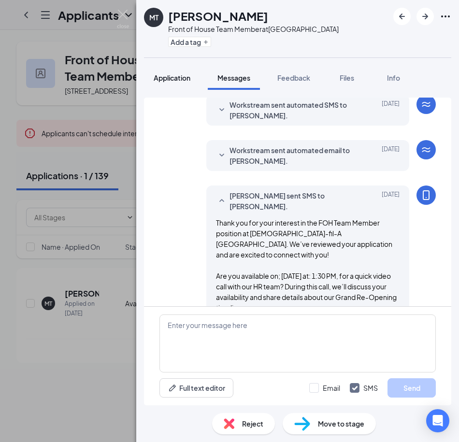
click at [172, 75] on span "Application" at bounding box center [172, 77] width 37 height 9
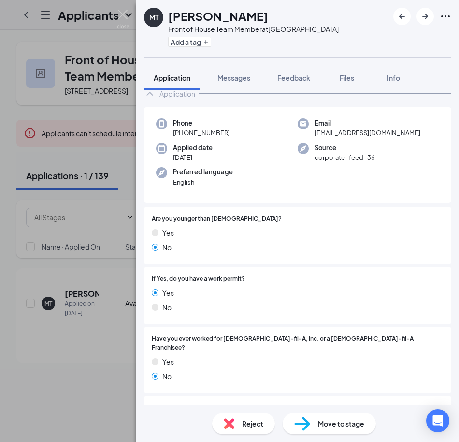
scroll to position [145, 0]
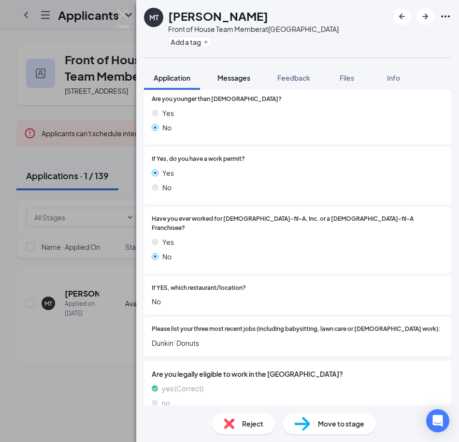
click at [221, 84] on button "Messages" at bounding box center [234, 78] width 52 height 24
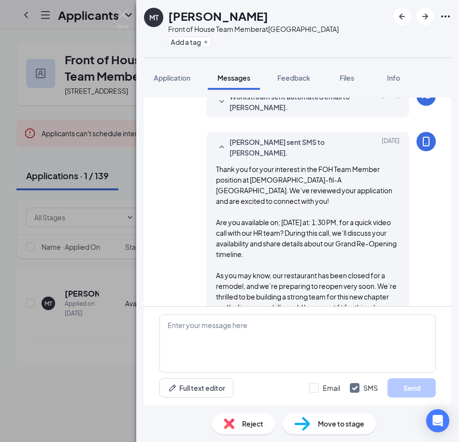
scroll to position [160, 0]
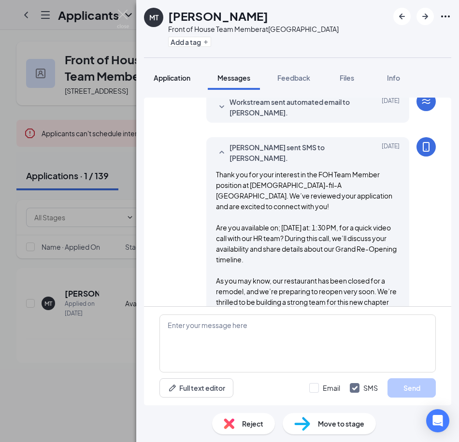
click at [163, 78] on span "Application" at bounding box center [172, 77] width 37 height 9
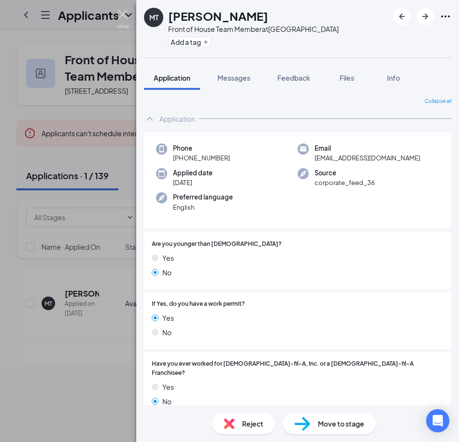
click at [121, 22] on img at bounding box center [123, 19] width 12 height 19
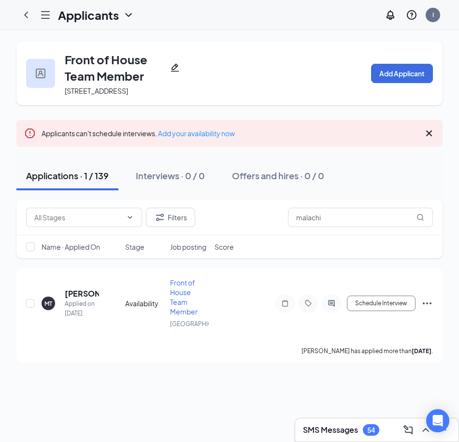
click at [328, 440] on div "SMS Messages 54" at bounding box center [376, 430] width 163 height 23
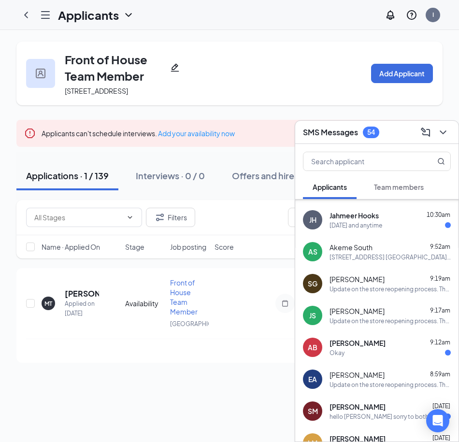
scroll to position [396, 0]
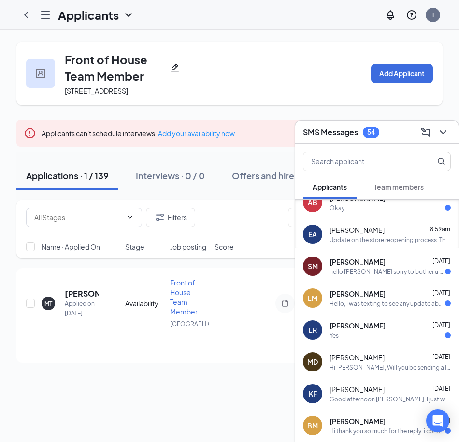
click at [354, 307] on div "Hello, I was texting to see any update about my application" at bounding box center [388, 304] width 116 height 8
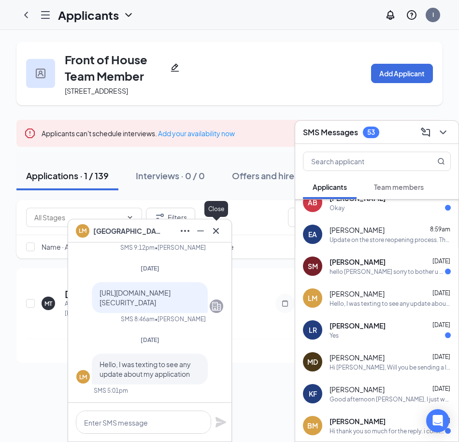
click at [214, 232] on icon "Cross" at bounding box center [216, 231] width 12 height 12
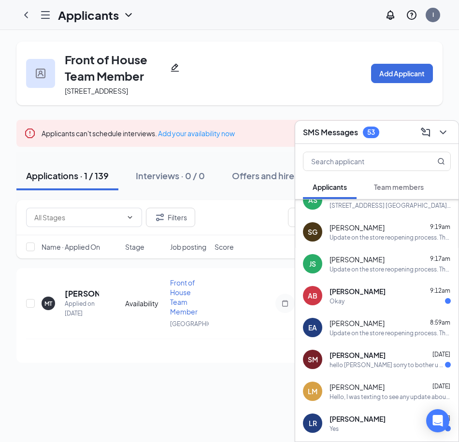
scroll to position [299, 0]
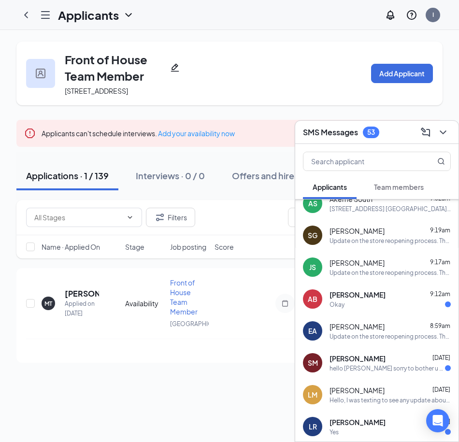
click at [356, 304] on div "Okay" at bounding box center [390, 305] width 121 height 8
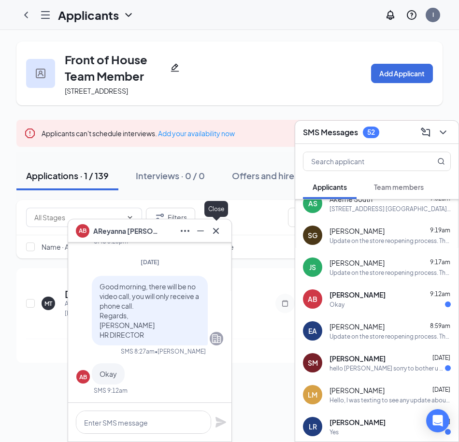
click at [215, 229] on icon "Cross" at bounding box center [216, 231] width 6 height 6
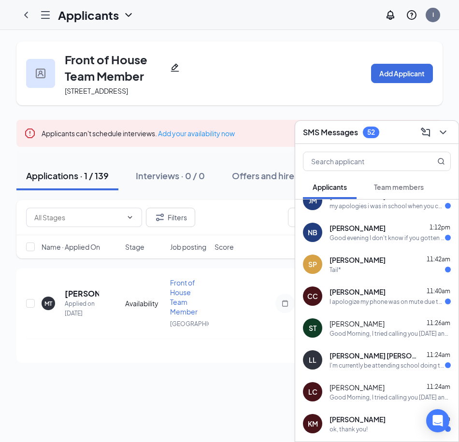
scroll to position [0, 0]
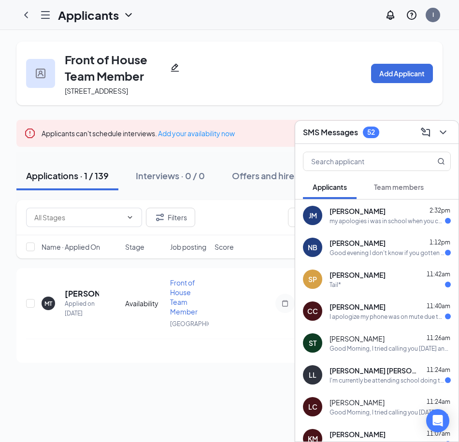
click at [354, 380] on div "I'm currently be attending school doing those hours" at bounding box center [388, 381] width 116 height 8
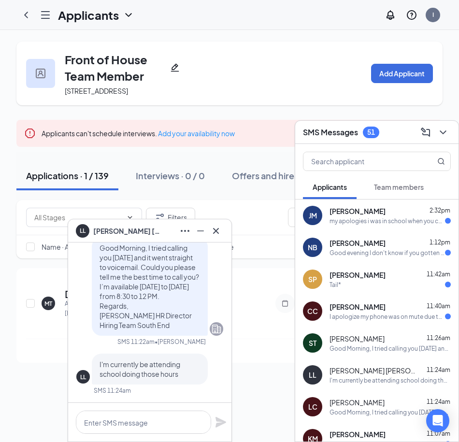
click at [368, 218] on div "my apologies i was in school when you called" at bounding box center [388, 221] width 116 height 8
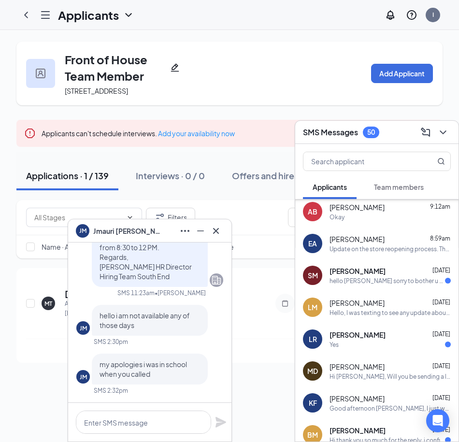
scroll to position [435, 0]
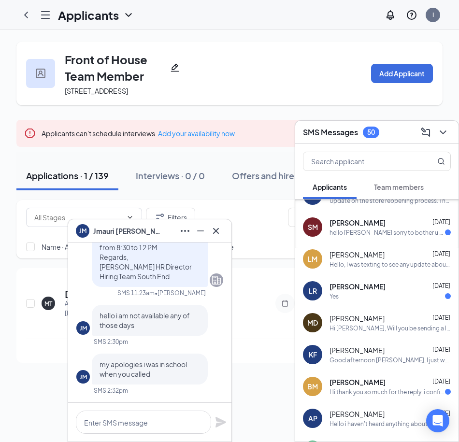
click at [369, 252] on span "[PERSON_NAME]" at bounding box center [357, 255] width 55 height 10
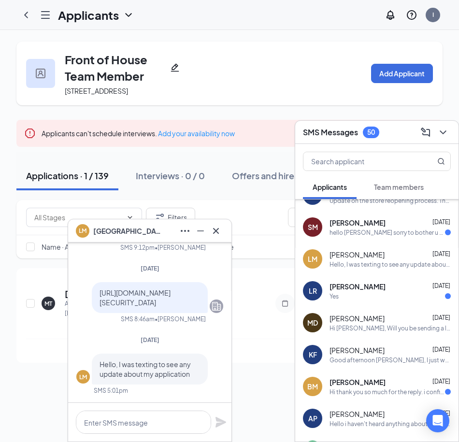
click at [366, 233] on div "hello [PERSON_NAME] sorry to bother u after your working hours but if we can po…" at bounding box center [388, 233] width 116 height 8
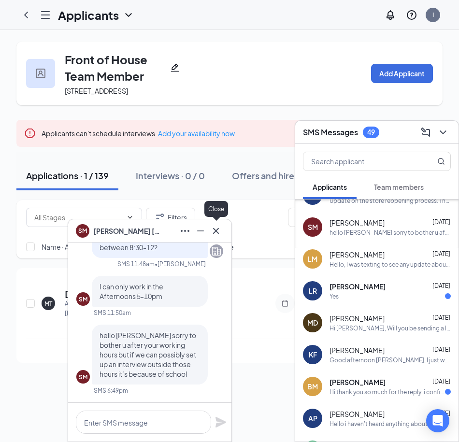
click at [218, 232] on icon "Cross" at bounding box center [216, 231] width 12 height 12
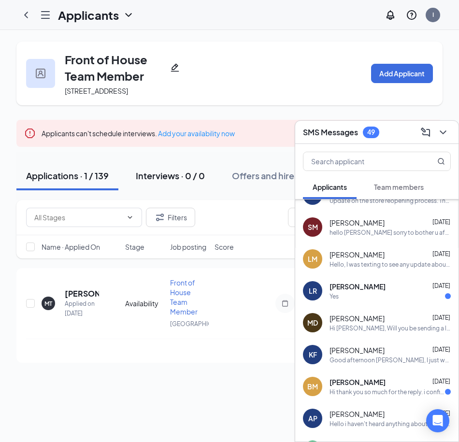
click at [150, 182] on div "Interviews · 0 / 0" at bounding box center [170, 176] width 69 height 12
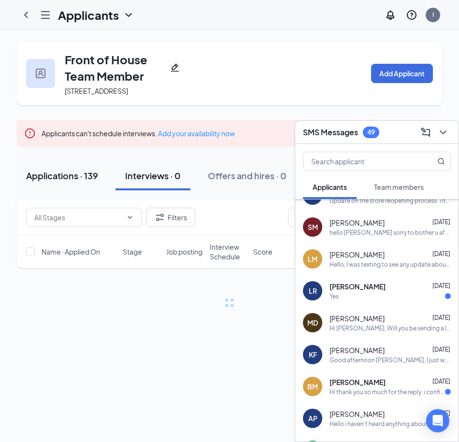
click at [83, 182] on div "Applications · 139" at bounding box center [62, 176] width 72 height 12
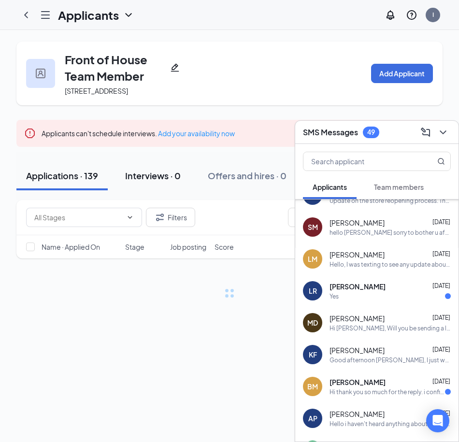
click at [158, 182] on div "Interviews · 0" at bounding box center [153, 176] width 56 height 12
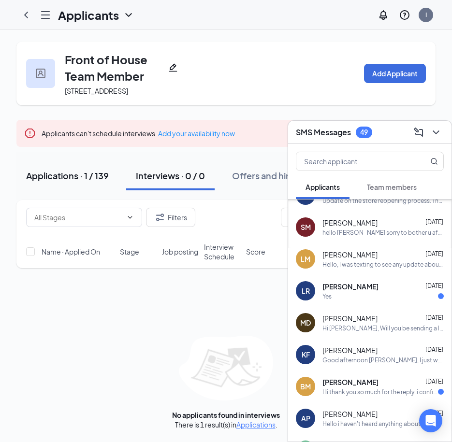
click at [78, 182] on div "Applications · 1 / 139" at bounding box center [67, 176] width 83 height 12
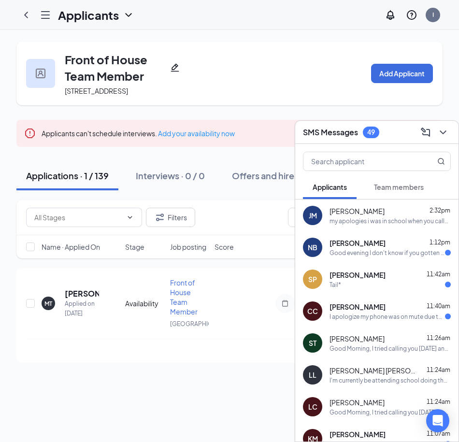
click at [338, 124] on div "SMS Messages 49" at bounding box center [376, 132] width 163 height 23
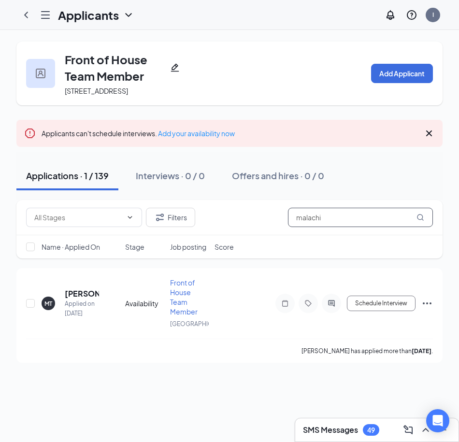
drag, startPoint x: 326, startPoint y: 227, endPoint x: 292, endPoint y: 229, distance: 33.4
click at [292, 227] on input "malachi" at bounding box center [360, 217] width 145 height 19
click at [328, 433] on h3 "SMS Messages" at bounding box center [330, 430] width 55 height 11
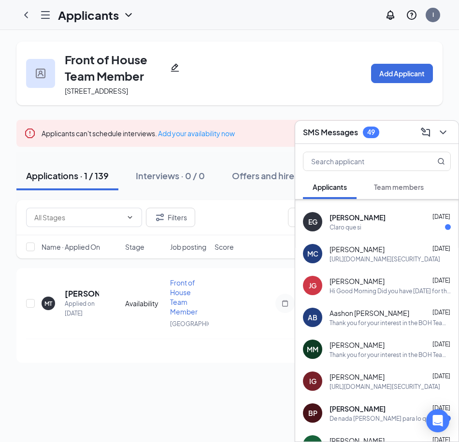
scroll to position [2323, 0]
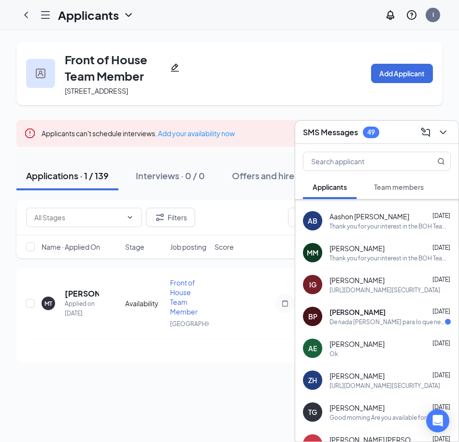
click at [390, 356] on div "Ok" at bounding box center [390, 354] width 121 height 8
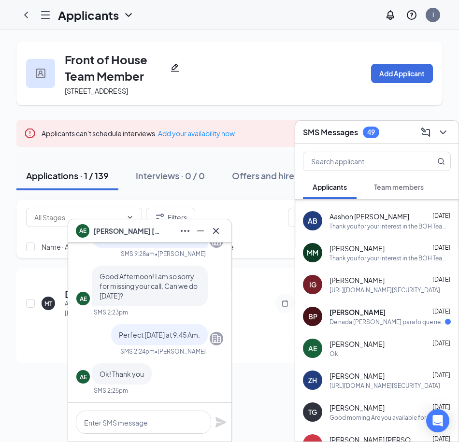
scroll to position [-193, 0]
click at [216, 237] on button at bounding box center [215, 230] width 15 height 15
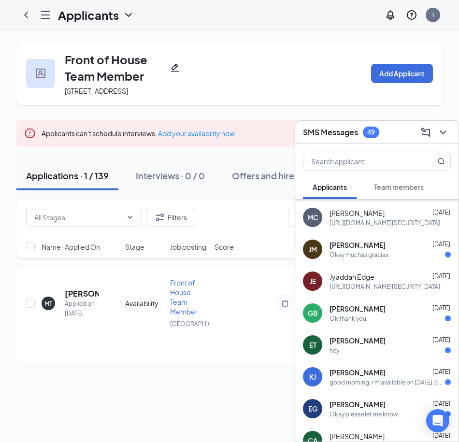
scroll to position [1212, 0]
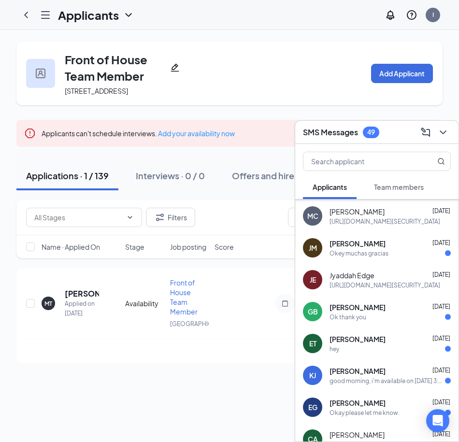
click at [371, 377] on div "good morning, i'm available on [DATE] 3:15 PM!" at bounding box center [388, 381] width 116 height 8
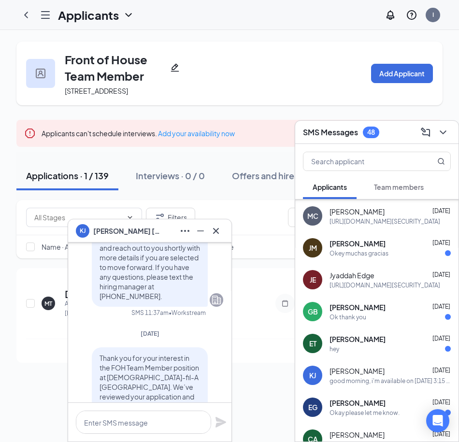
scroll to position [-387, 0]
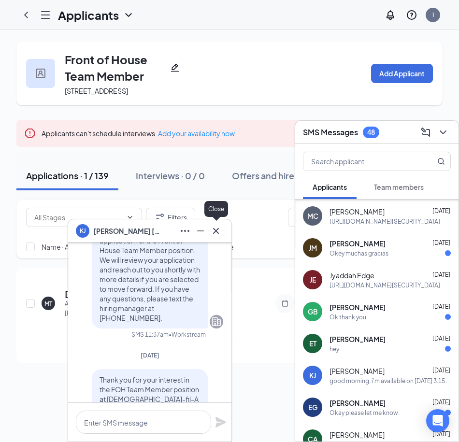
click at [218, 234] on icon "Cross" at bounding box center [216, 231] width 12 height 12
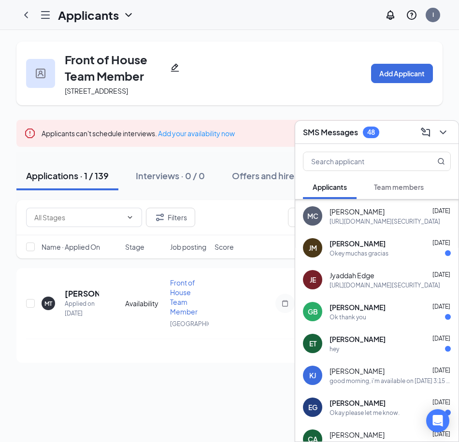
click at [368, 284] on div "[URL][DOMAIN_NAME][SECURITY_DATA]" at bounding box center [385, 285] width 111 height 8
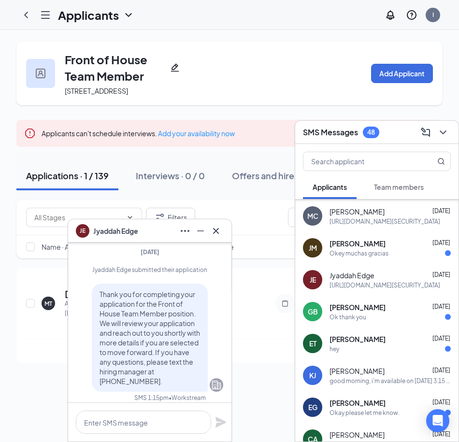
scroll to position [0, 0]
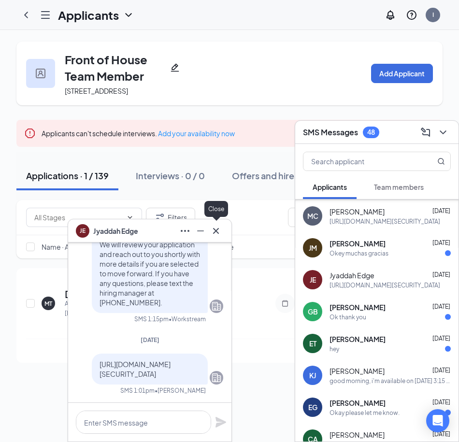
drag, startPoint x: 210, startPoint y: 229, endPoint x: 370, endPoint y: 272, distance: 165.3
click at [211, 229] on icon "Cross" at bounding box center [216, 231] width 12 height 12
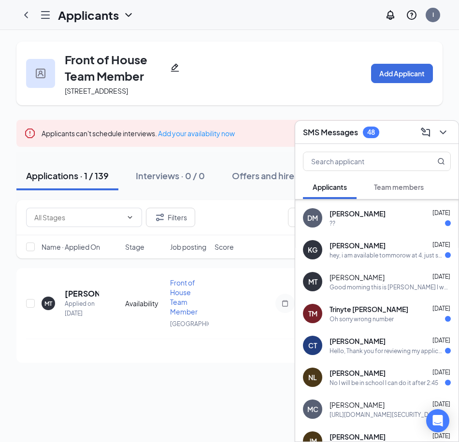
scroll to position [970, 0]
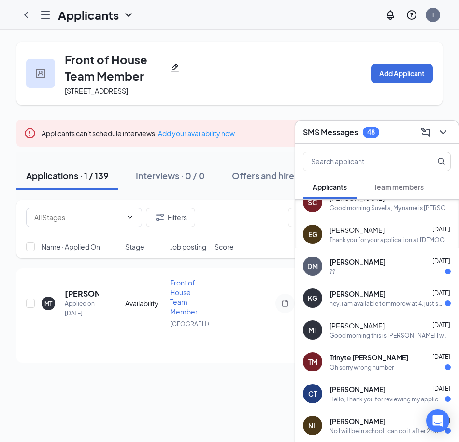
click at [368, 274] on div "??" at bounding box center [390, 272] width 121 height 8
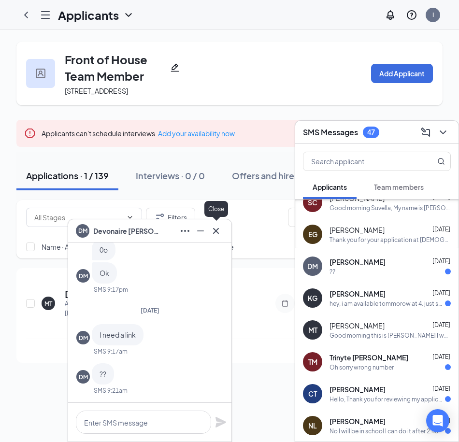
click at [217, 230] on icon "Cross" at bounding box center [216, 231] width 12 height 12
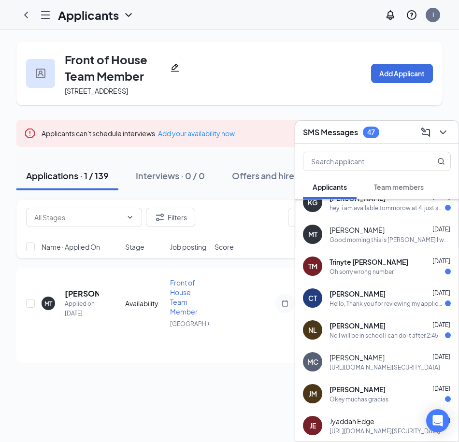
scroll to position [1067, 0]
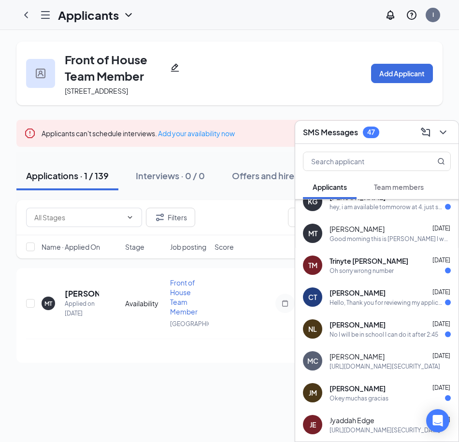
click at [397, 334] on div "No I will be in school I can do it after 2:45" at bounding box center [384, 335] width 109 height 8
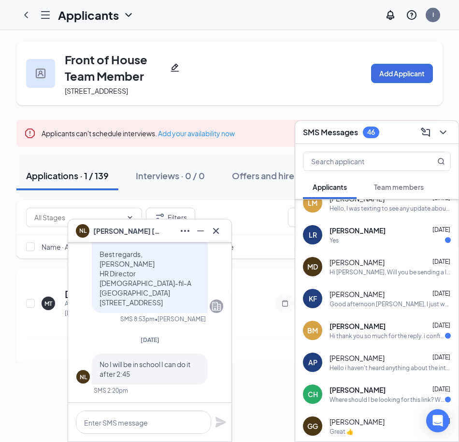
scroll to position [487, 0]
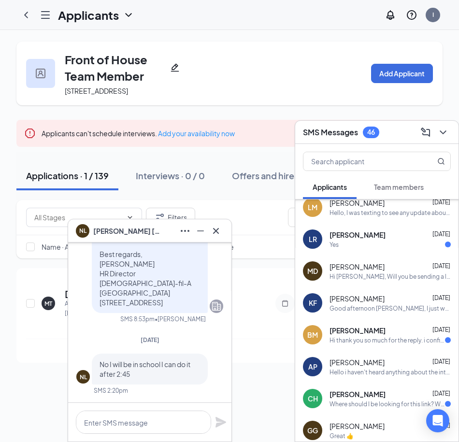
click at [395, 395] on div "Coleridge Haney Sep 15" at bounding box center [390, 395] width 121 height 10
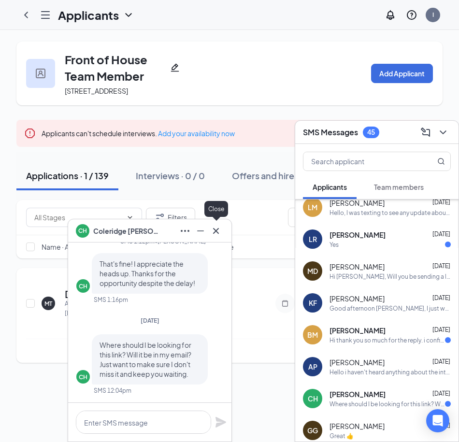
drag, startPoint x: 218, startPoint y: 233, endPoint x: 280, endPoint y: 298, distance: 89.2
click at [217, 234] on icon "Cross" at bounding box center [216, 231] width 12 height 12
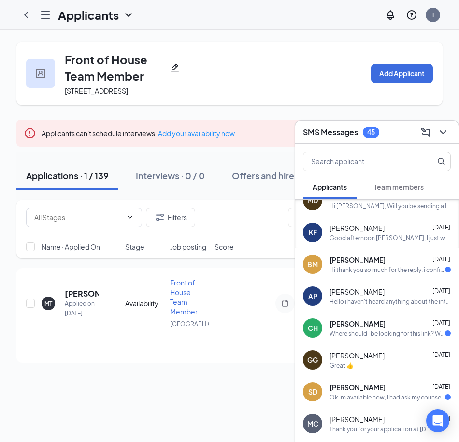
scroll to position [583, 0]
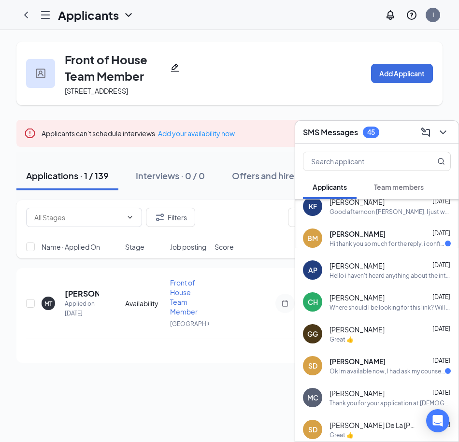
click at [392, 299] on div "Coleridge Haney Sep 15" at bounding box center [390, 298] width 121 height 10
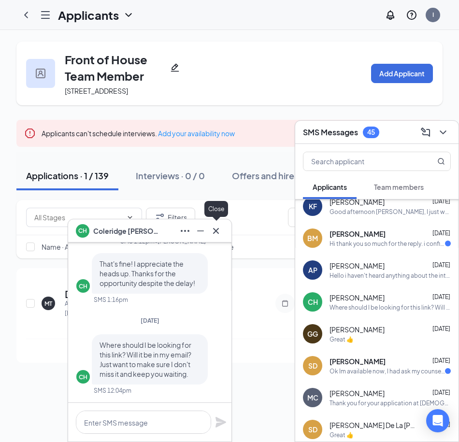
click at [219, 226] on icon "Cross" at bounding box center [216, 231] width 12 height 12
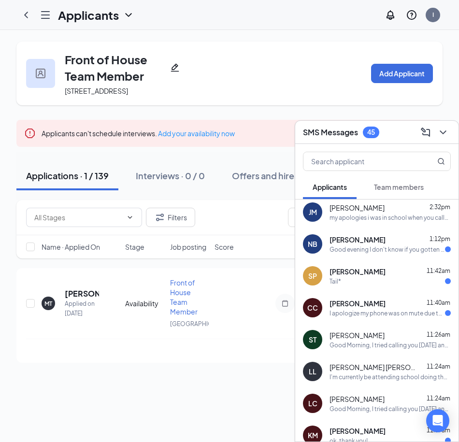
scroll to position [0, 0]
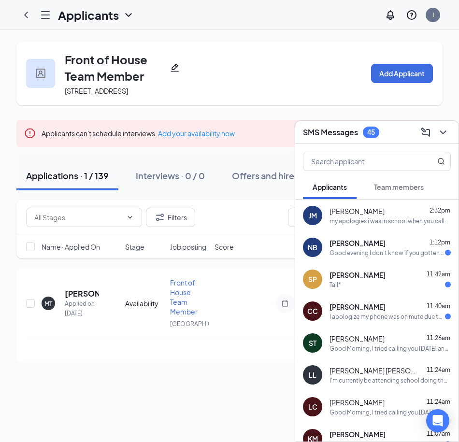
click at [391, 130] on div "SMS Messages 45" at bounding box center [377, 132] width 148 height 15
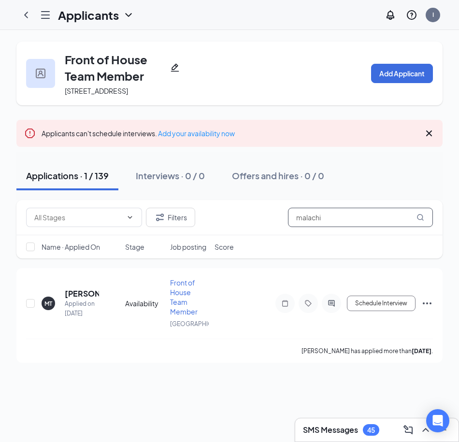
drag, startPoint x: 317, startPoint y: 225, endPoint x: 294, endPoint y: 225, distance: 22.2
click at [294, 225] on input "malachi" at bounding box center [360, 217] width 145 height 19
type input "j"
type input "sermon"
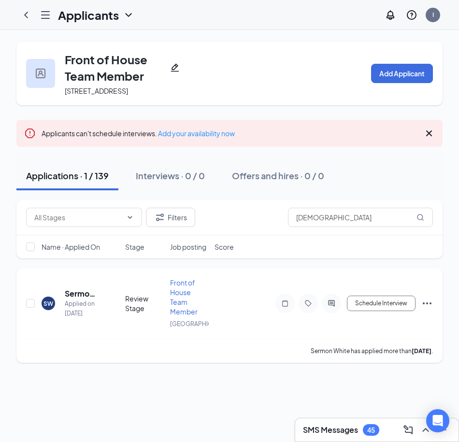
drag, startPoint x: 336, startPoint y: 433, endPoint x: 311, endPoint y: 339, distance: 97.1
click at [336, 434] on h3 "SMS Messages" at bounding box center [330, 430] width 55 height 11
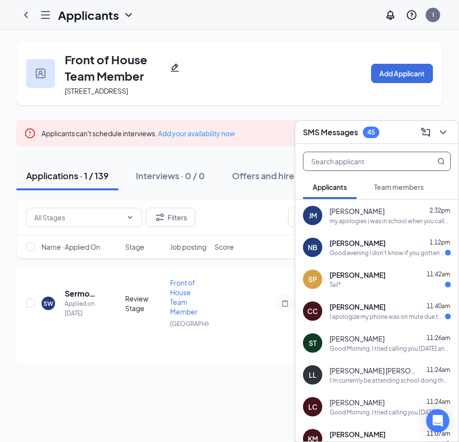
click at [330, 159] on input "text" at bounding box center [361, 161] width 115 height 18
type input "sermon"
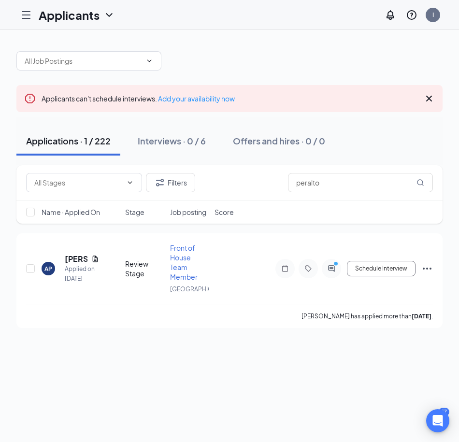
click at [447, 408] on div "57" at bounding box center [444, 412] width 11 height 8
click at [449, 413] on div "Applicants can't schedule interviews. Add your availability now Applications · …" at bounding box center [229, 236] width 459 height 412
click at [449, 406] on div "Applicants can't schedule interviews. Add your availability now Applications · …" at bounding box center [229, 236] width 459 height 412
click at [447, 410] on body "Applicants I 57 Applicants can't schedule interviews. Add your availability now…" at bounding box center [229, 221] width 459 height 442
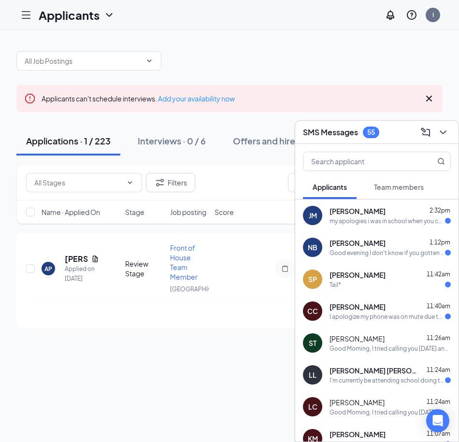
click at [24, 12] on icon "Hamburger" at bounding box center [26, 15] width 12 height 12
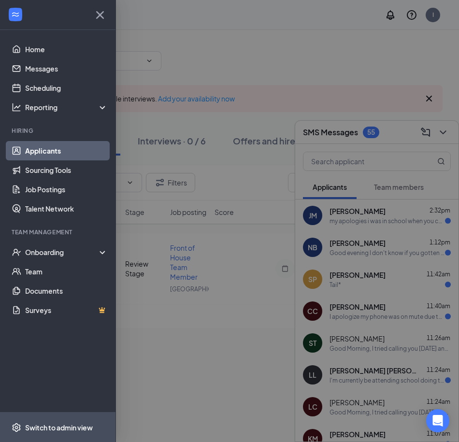
click at [65, 425] on div "Switch to admin view" at bounding box center [59, 428] width 68 height 10
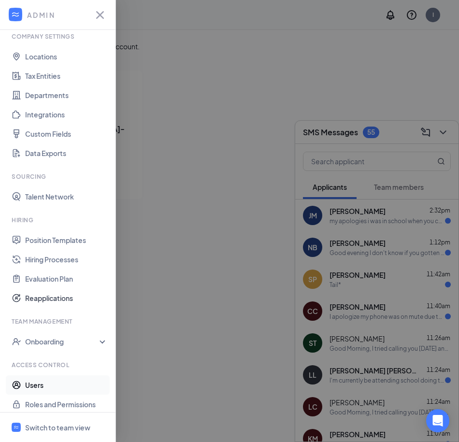
scroll to position [42, 0]
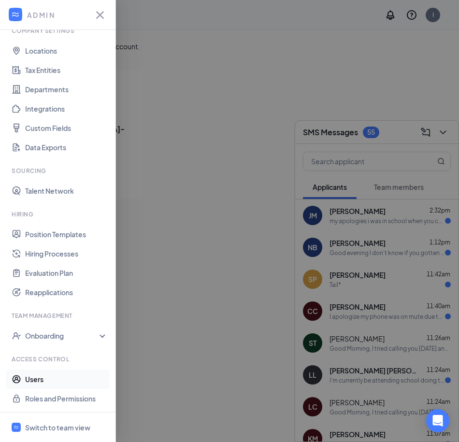
click at [46, 375] on link "Users" at bounding box center [66, 379] width 83 height 19
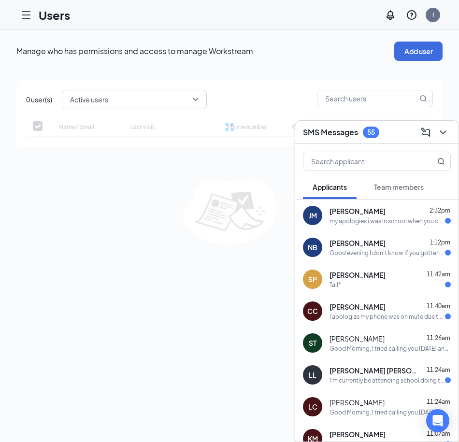
checkbox input "false"
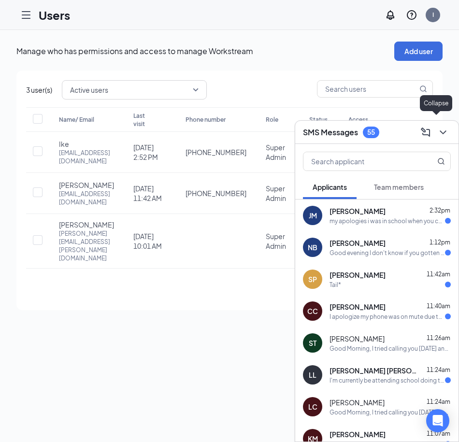
click at [440, 129] on icon "ChevronDown" at bounding box center [443, 133] width 12 height 12
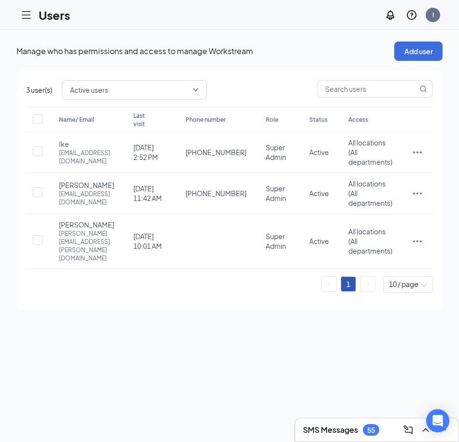
click at [217, 367] on div "Manage who has permissions and access to manage Workstream Add user 3 user(s) A…" at bounding box center [229, 236] width 459 height 412
drag, startPoint x: 217, startPoint y: 367, endPoint x: 190, endPoint y: 368, distance: 26.6
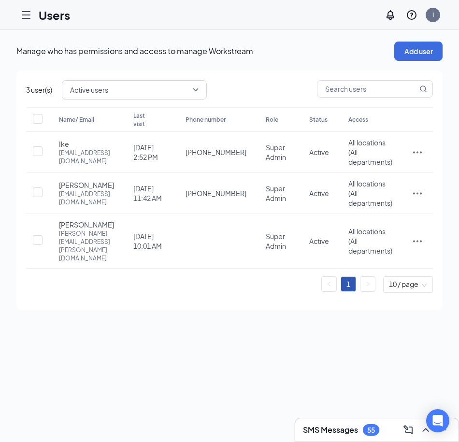
click at [190, 368] on div "Manage who has permissions and access to manage Workstream Add user 3 user(s) A…" at bounding box center [229, 236] width 459 height 412
click at [148, 373] on div "Manage who has permissions and access to manage Workstream Add user 3 user(s) A…" at bounding box center [229, 236] width 459 height 412
click at [223, 379] on div "Manage who has permissions and access to manage Workstream Add user 3 user(s) A…" at bounding box center [229, 236] width 459 height 412
click at [339, 379] on div "Manage who has permissions and access to manage Workstream Add user 3 user(s) A…" at bounding box center [229, 236] width 459 height 412
click at [182, 371] on div "Manage who has permissions and access to manage Workstream Add user 3 user(s) A…" at bounding box center [229, 236] width 459 height 412
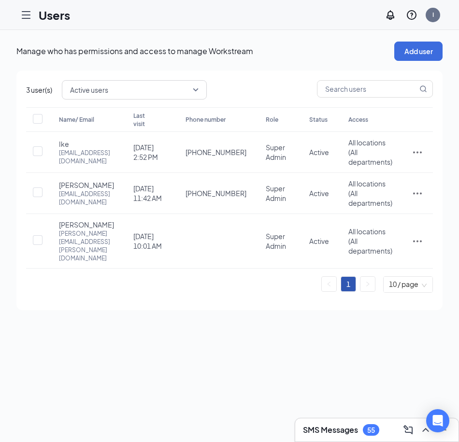
click at [305, 369] on div "Manage who has permissions and access to manage Workstream Add user 3 user(s) A…" at bounding box center [229, 236] width 459 height 412
click at [205, 367] on div "Manage who has permissions and access to manage Workstream Add user 3 user(s) A…" at bounding box center [229, 236] width 459 height 412
click at [232, 358] on div "Manage who has permissions and access to manage Workstream Add user 3 user(s) A…" at bounding box center [229, 236] width 459 height 412
click at [295, 355] on div "Manage who has permissions and access to manage Workstream Add user 3 user(s) A…" at bounding box center [229, 236] width 459 height 412
click at [112, 362] on div "Manage who has permissions and access to manage Workstream Add user 3 user(s) A…" at bounding box center [229, 236] width 459 height 412
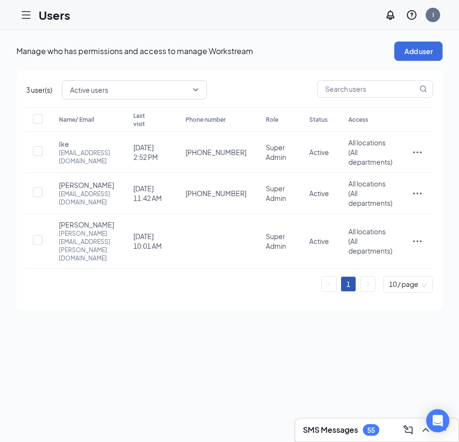
click at [272, 361] on div "Manage who has permissions and access to manage Workstream Add user 3 user(s) A…" at bounding box center [229, 236] width 459 height 412
click at [200, 362] on div "Manage who has permissions and access to manage Workstream Add user 3 user(s) A…" at bounding box center [229, 236] width 459 height 412
click at [416, 157] on icon "ActionsIcon" at bounding box center [418, 152] width 12 height 12
click at [416, 156] on icon "ActionsIcon" at bounding box center [418, 152] width 12 height 12
click at [344, 427] on h3 "SMS Messages" at bounding box center [330, 430] width 55 height 11
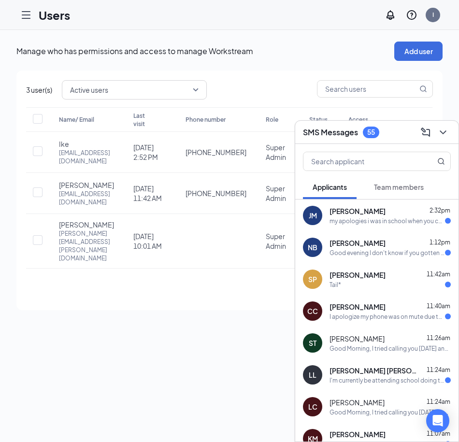
click at [323, 134] on h3 "SMS Messages" at bounding box center [330, 132] width 55 height 11
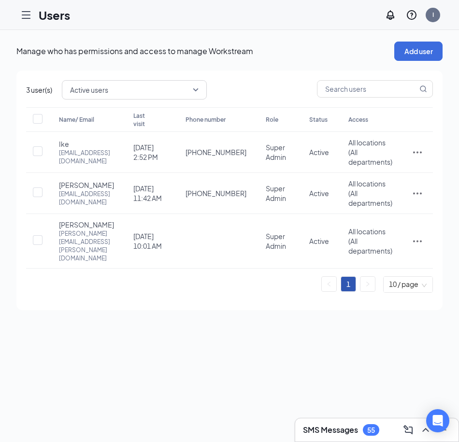
click at [358, 432] on h3 "SMS Messages" at bounding box center [330, 430] width 55 height 11
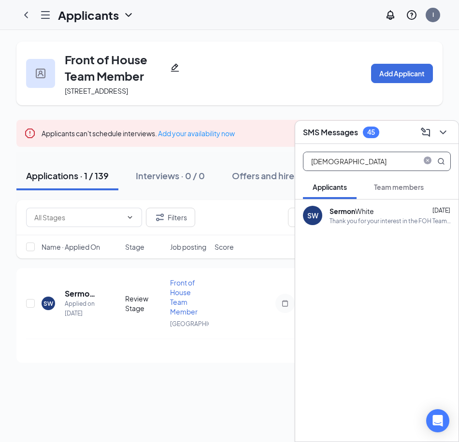
type input "[DEMOGRAPHIC_DATA]"
click at [389, 218] on div "Thank you for your interest in the FOH Team Member position at [DEMOGRAPHIC_DAT…" at bounding box center [390, 221] width 121 height 8
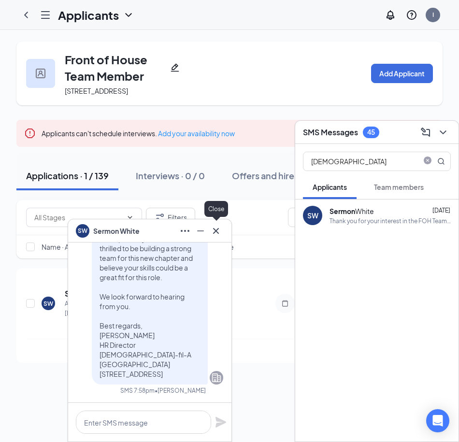
click at [213, 232] on icon "Cross" at bounding box center [216, 231] width 12 height 12
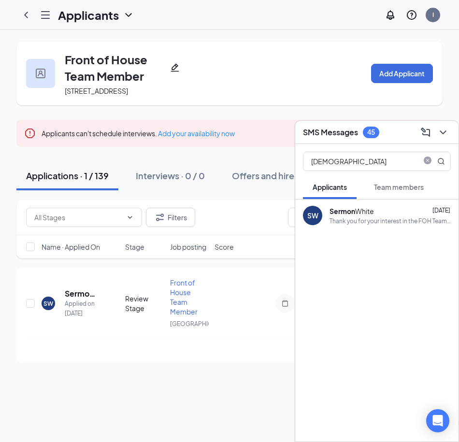
click at [396, 130] on div "SMS Messages 45" at bounding box center [377, 132] width 148 height 15
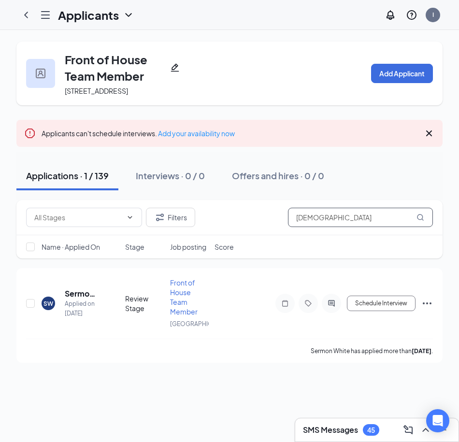
drag, startPoint x: 324, startPoint y: 224, endPoint x: 270, endPoint y: 228, distance: 54.3
click at [270, 227] on div "Filters [DEMOGRAPHIC_DATA]" at bounding box center [229, 217] width 407 height 19
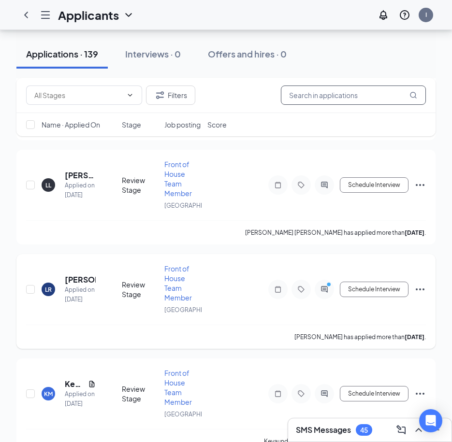
scroll to position [1305, 0]
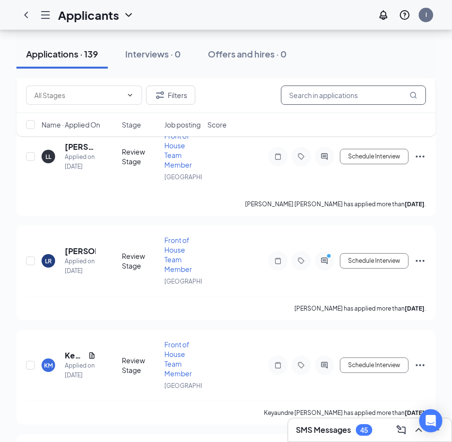
click at [339, 98] on input "text" at bounding box center [353, 95] width 145 height 19
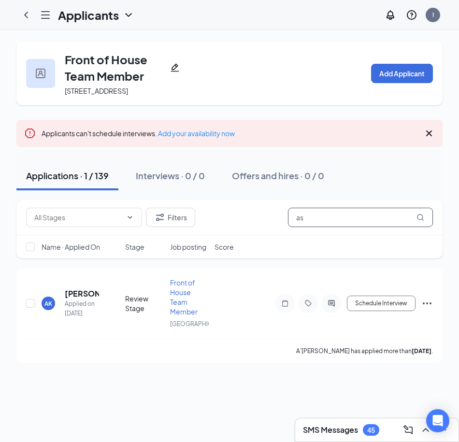
type input "a"
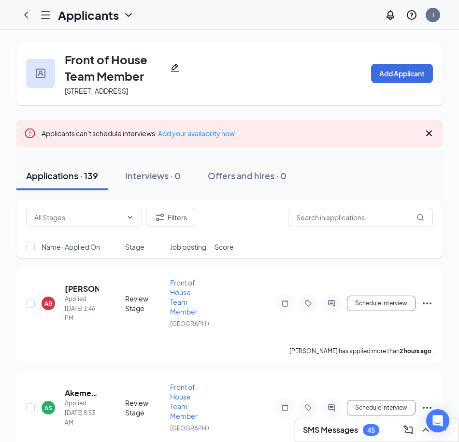
click at [368, 435] on div "45" at bounding box center [371, 430] width 16 height 12
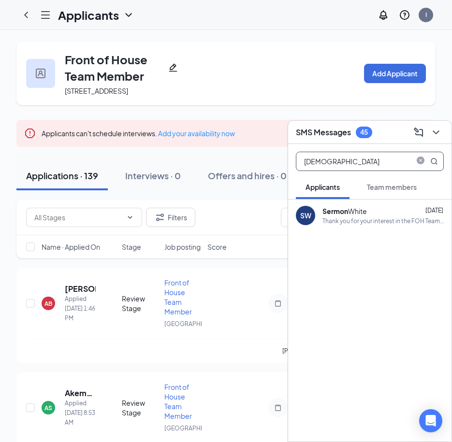
drag, startPoint x: 342, startPoint y: 159, endPoint x: 295, endPoint y: 165, distance: 47.7
click at [294, 167] on div "[DEMOGRAPHIC_DATA]" at bounding box center [369, 159] width 163 height 31
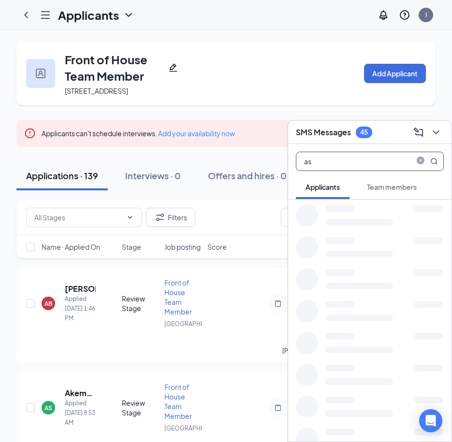
type input "a"
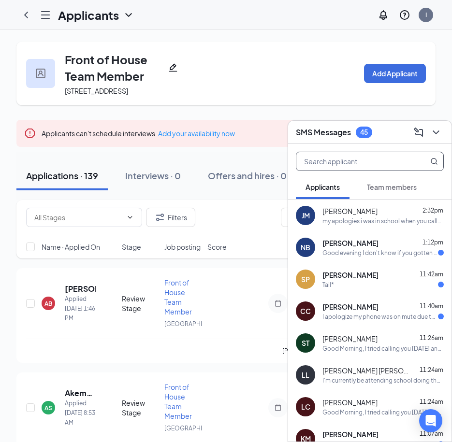
click at [344, 162] on input "text" at bounding box center [353, 161] width 115 height 18
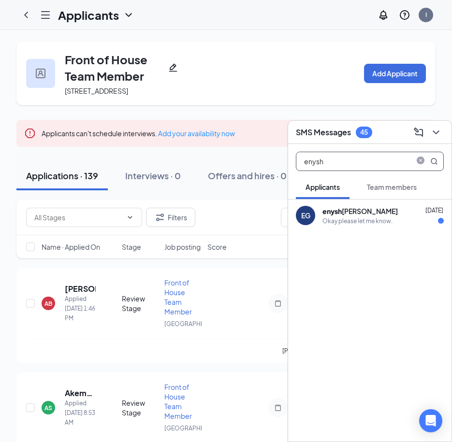
type input "enysh"
click at [343, 213] on div "enysh [PERSON_NAME]" at bounding box center [359, 211] width 75 height 10
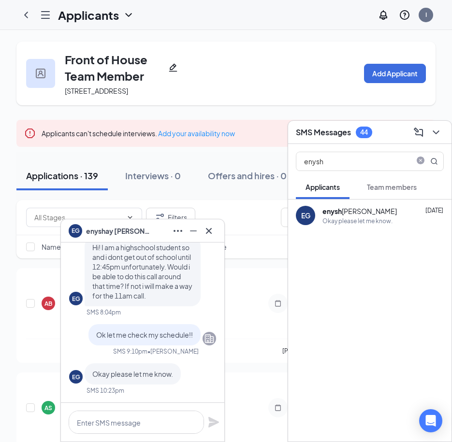
click at [301, 217] on div "EG" at bounding box center [305, 216] width 9 height 10
click at [76, 229] on div "EG" at bounding box center [76, 230] width 8 height 8
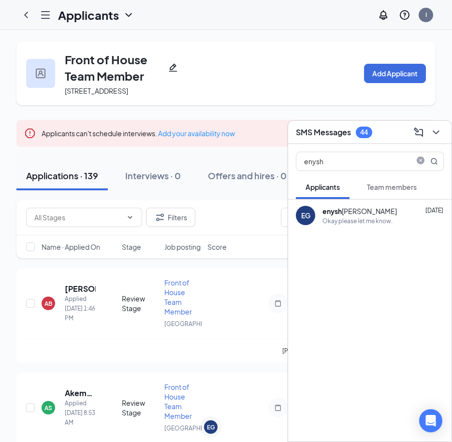
click at [324, 133] on h3 "SMS Messages" at bounding box center [323, 132] width 55 height 11
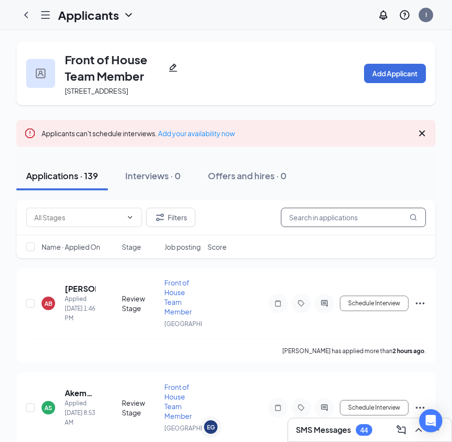
click at [319, 227] on input "text" at bounding box center [353, 217] width 145 height 19
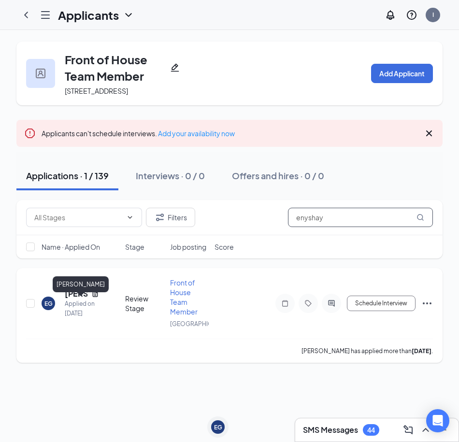
type input "enyshay"
click at [66, 299] on h5 "[PERSON_NAME]" at bounding box center [76, 294] width 23 height 11
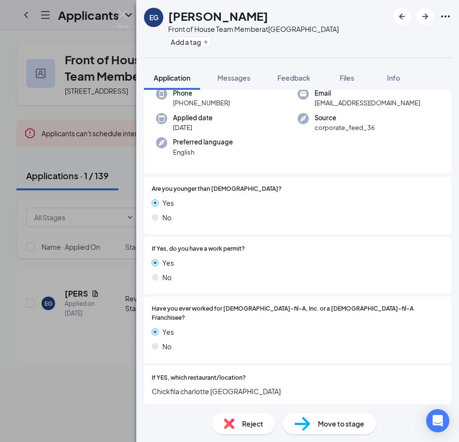
scroll to position [242, 0]
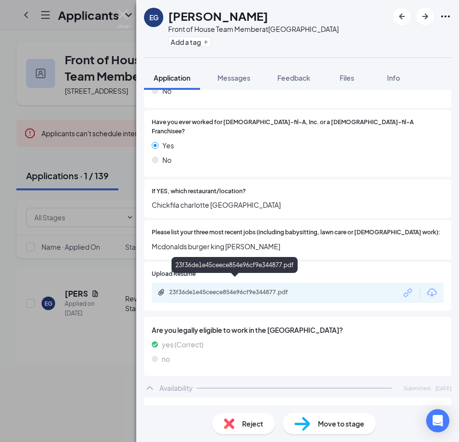
click at [234, 289] on div "23f36de1e45ceece854e96cf9e344877.pdf" at bounding box center [236, 293] width 135 height 8
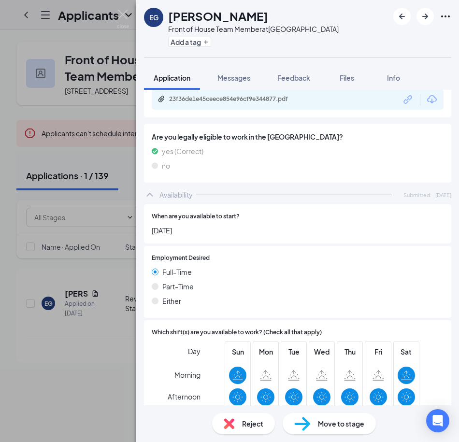
scroll to position [527, 0]
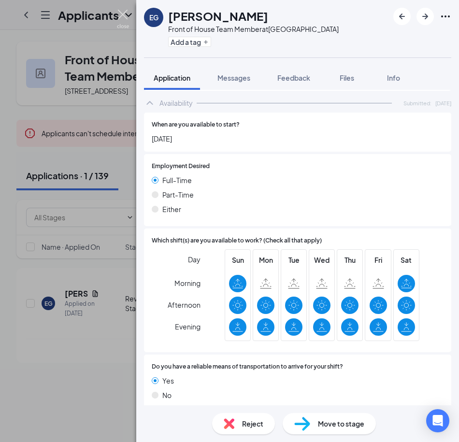
drag, startPoint x: 118, startPoint y: 15, endPoint x: 145, endPoint y: 113, distance: 101.2
click at [118, 15] on img at bounding box center [123, 19] width 12 height 19
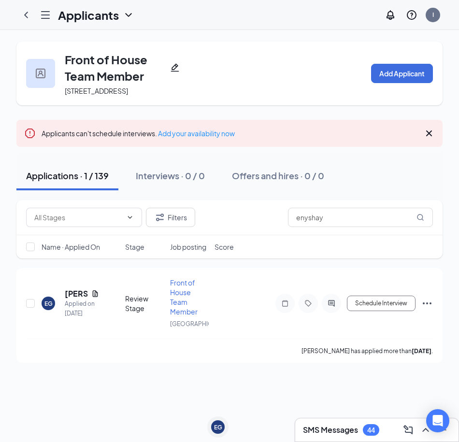
click at [331, 431] on h3 "SMS Messages" at bounding box center [330, 430] width 55 height 11
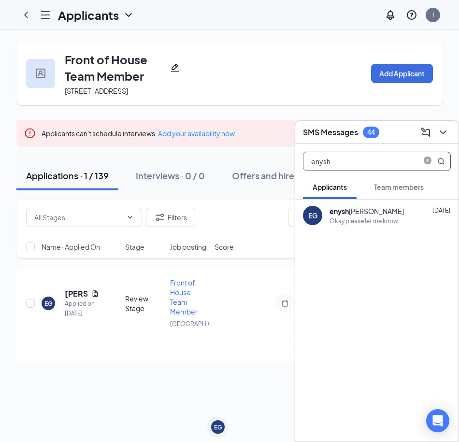
drag, startPoint x: 377, startPoint y: 163, endPoint x: 303, endPoint y: 162, distance: 74.0
click at [303, 162] on span "enysh" at bounding box center [377, 161] width 148 height 19
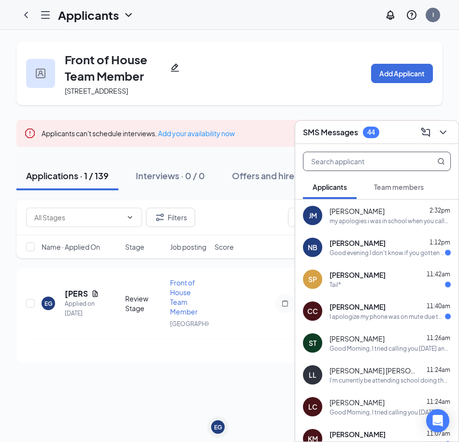
click at [345, 161] on input "text" at bounding box center [361, 161] width 115 height 18
type input "J"
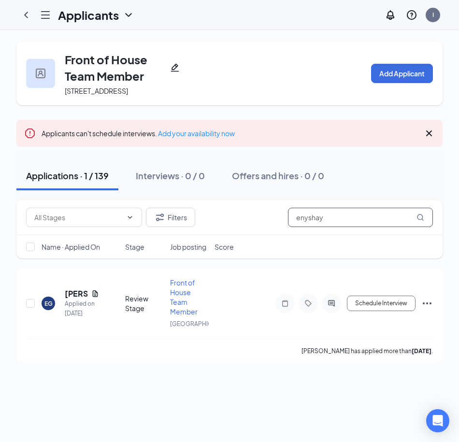
drag, startPoint x: 340, startPoint y: 223, endPoint x: 294, endPoint y: 230, distance: 45.9
click at [294, 227] on input "enyshay" at bounding box center [360, 217] width 145 height 19
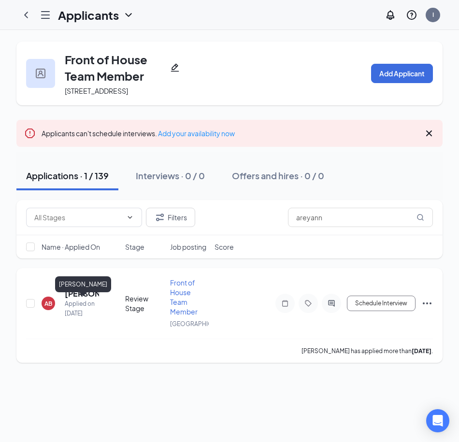
click at [71, 299] on h5 "[PERSON_NAME]" at bounding box center [82, 294] width 34 height 11
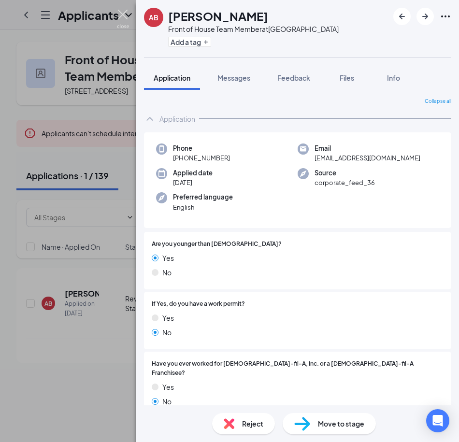
click at [121, 20] on img at bounding box center [123, 19] width 12 height 19
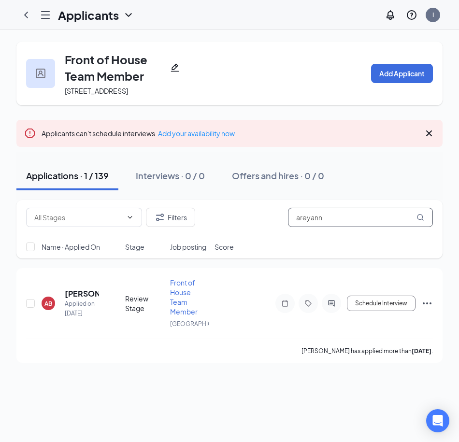
drag, startPoint x: 326, startPoint y: 226, endPoint x: 284, endPoint y: 234, distance: 42.9
click at [284, 227] on div "Filters areyann" at bounding box center [229, 217] width 407 height 19
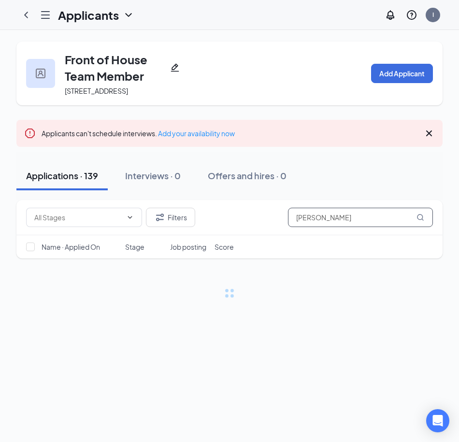
type input "[PERSON_NAME]"
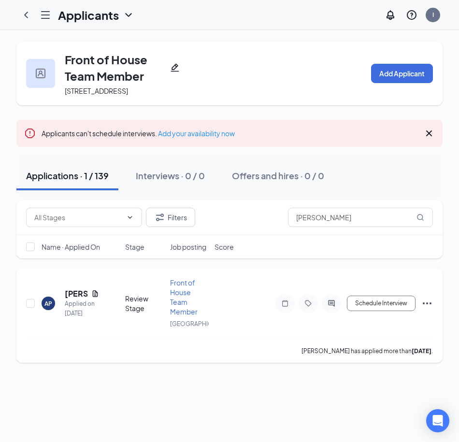
click at [427, 304] on icon "Ellipses" at bounding box center [427, 304] width 9 height 2
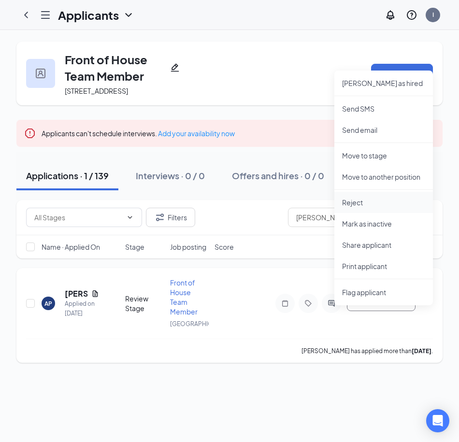
click at [354, 202] on p "Reject" at bounding box center [383, 203] width 83 height 10
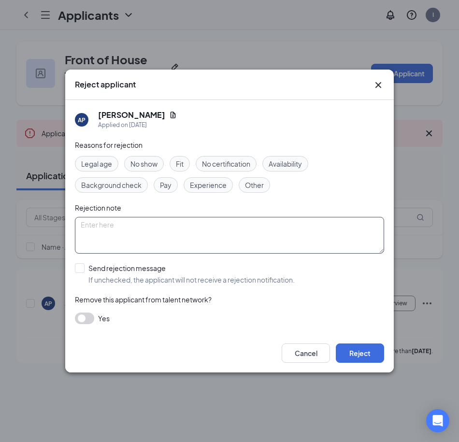
click at [101, 231] on textarea at bounding box center [229, 235] width 309 height 37
type textarea "O"
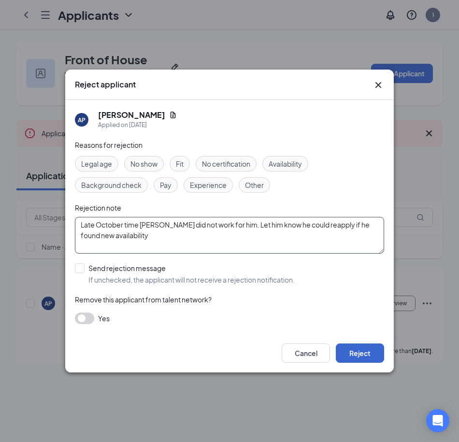
type textarea "Late October time [PERSON_NAME] did not work for him. Let him know he could rea…"
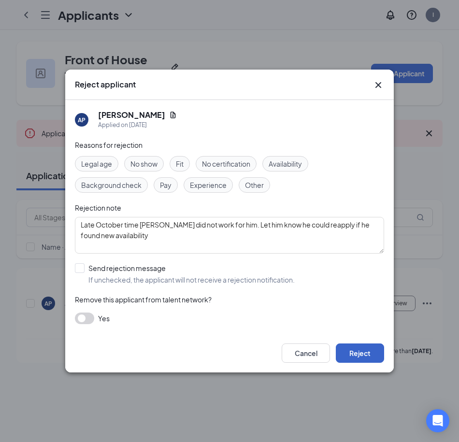
click at [350, 354] on button "Reject" at bounding box center [360, 353] width 48 height 19
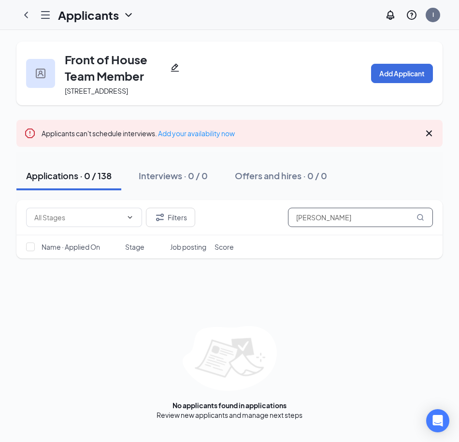
drag, startPoint x: 335, startPoint y: 230, endPoint x: 256, endPoint y: 228, distance: 79.8
click at [255, 227] on div "Filters [PERSON_NAME]" at bounding box center [229, 217] width 407 height 19
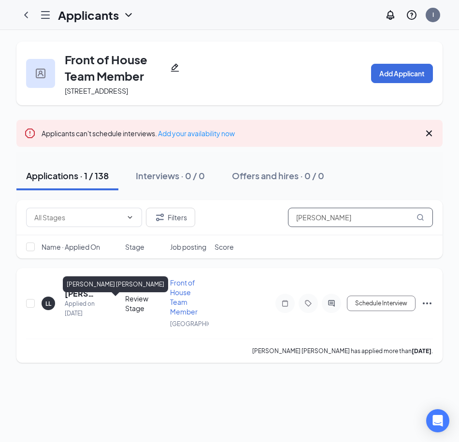
type input "[PERSON_NAME]"
click at [80, 299] on h5 "[PERSON_NAME] [PERSON_NAME]" at bounding box center [82, 294] width 34 height 11
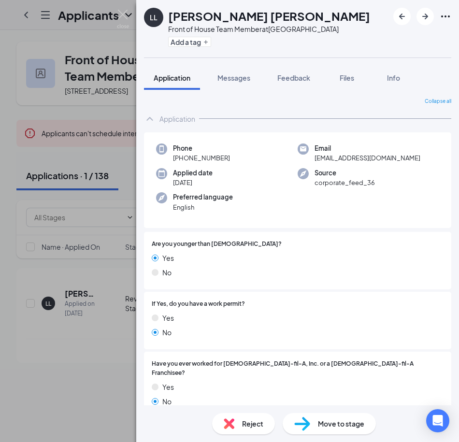
drag, startPoint x: 227, startPoint y: 156, endPoint x: 180, endPoint y: 158, distance: 47.4
click at [180, 158] on span "[PHONE_NUMBER]" at bounding box center [201, 158] width 57 height 10
click at [123, 15] on img at bounding box center [123, 19] width 12 height 19
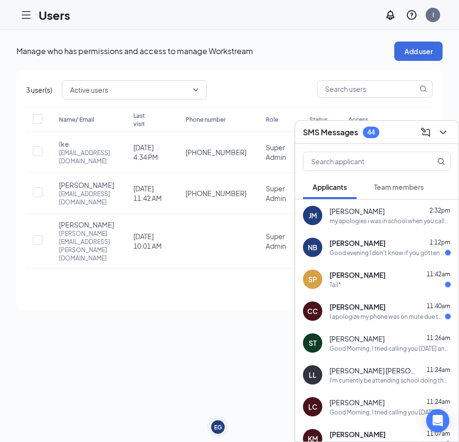
click at [343, 373] on span "[PERSON_NAME] [PERSON_NAME]" at bounding box center [373, 371] width 87 height 10
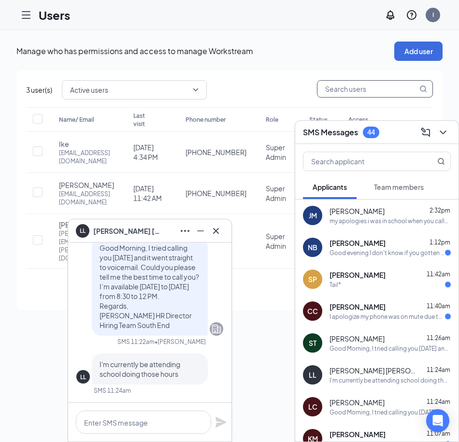
click at [351, 87] on input "text" at bounding box center [368, 89] width 100 height 16
paste textarea "Hi [PERSON_NAME], My name is [PERSON_NAME] and I am following up on a job appli…"
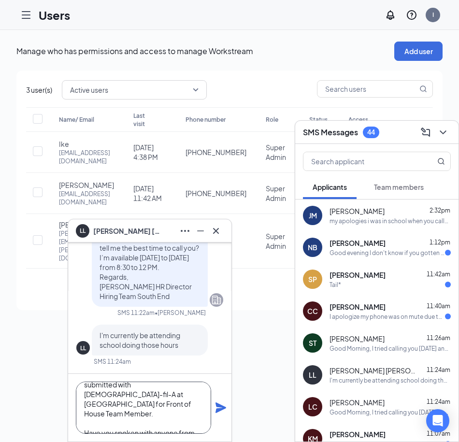
scroll to position [48, 0]
click at [186, 388] on textarea "Hi [PERSON_NAME], My name is [PERSON_NAME] and I am following up on a job appli…" at bounding box center [143, 408] width 135 height 52
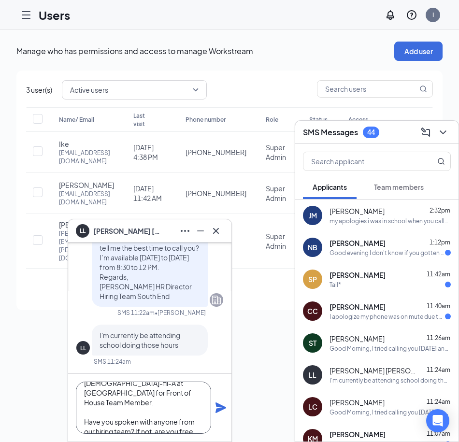
type textarea "Hi [PERSON_NAME], My name is [PERSON_NAME] and I am following up on a job appli…"
click at [222, 408] on icon "Plane" at bounding box center [221, 408] width 11 height 11
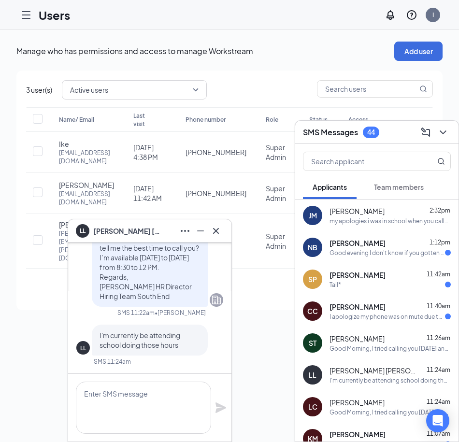
scroll to position [0, 0]
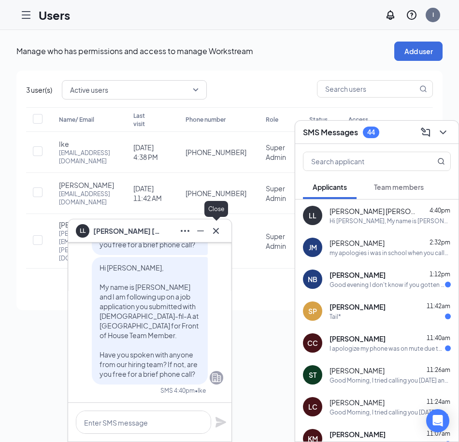
click at [217, 231] on icon "Cross" at bounding box center [216, 231] width 6 height 6
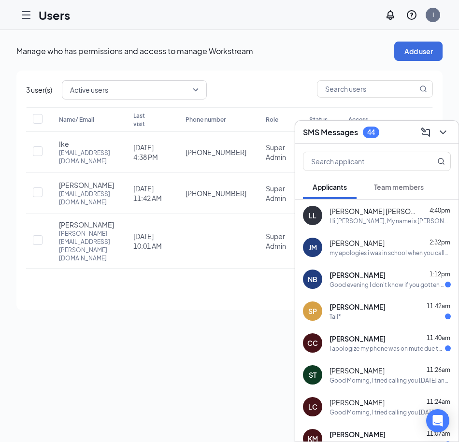
click at [359, 253] on div "my apologies i was in school when you called" at bounding box center [390, 253] width 121 height 8
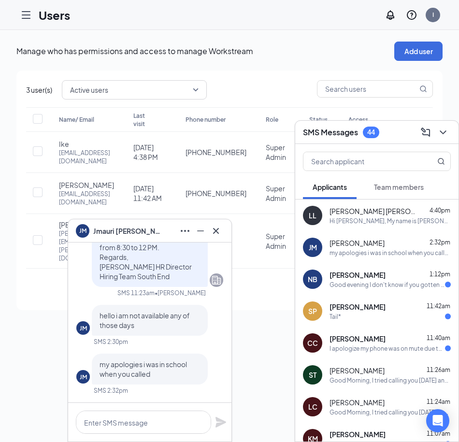
click at [378, 219] on div "Hi [PERSON_NAME], My name is [PERSON_NAME] and I am following up on a job appli…" at bounding box center [390, 221] width 121 height 8
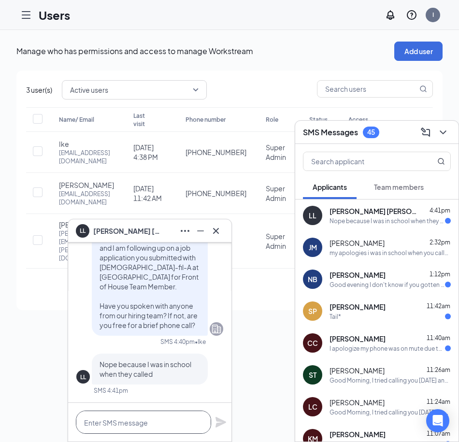
click at [142, 426] on textarea at bounding box center [143, 422] width 135 height 23
type textarea "S"
type textarea "G"
type textarea "N"
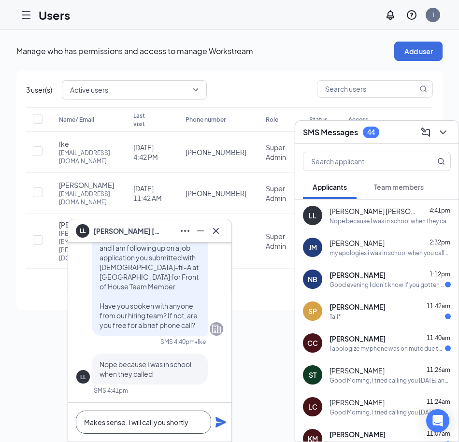
type textarea "Makes sense. I will call you shortly"
click at [222, 420] on icon "Plane" at bounding box center [221, 422] width 11 height 11
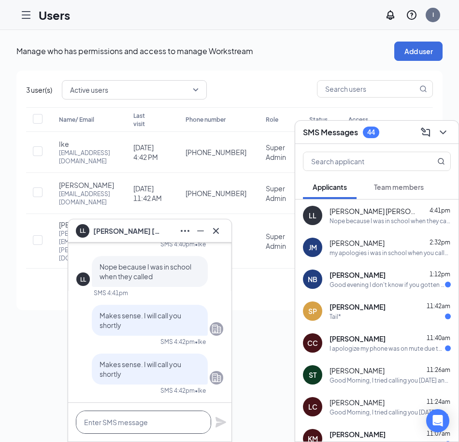
click at [142, 427] on textarea at bounding box center [143, 422] width 135 height 23
click at [214, 230] on icon "Cross" at bounding box center [216, 231] width 12 height 12
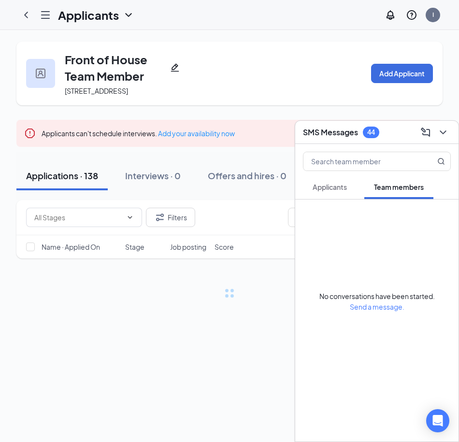
click at [324, 180] on button "Applicants" at bounding box center [330, 187] width 54 height 24
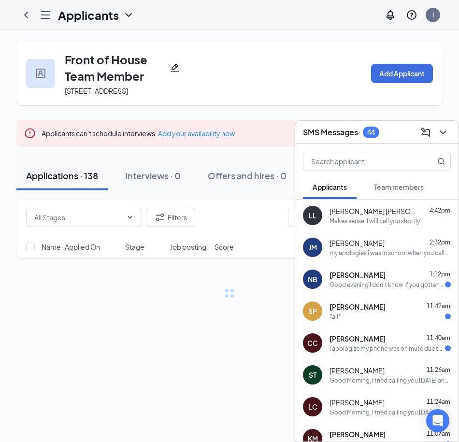
click at [340, 217] on div "Makes sense. I will call you shortly" at bounding box center [375, 221] width 90 height 8
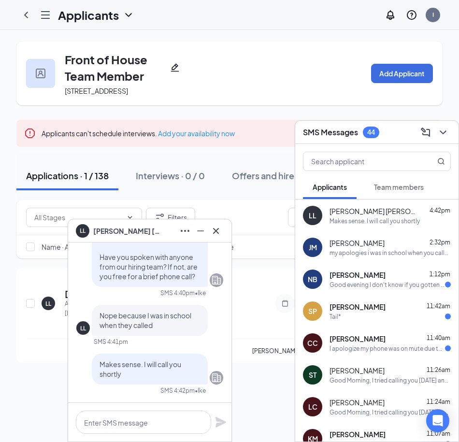
click at [144, 230] on div "LL [PERSON_NAME] [PERSON_NAME]" at bounding box center [150, 230] width 148 height 15
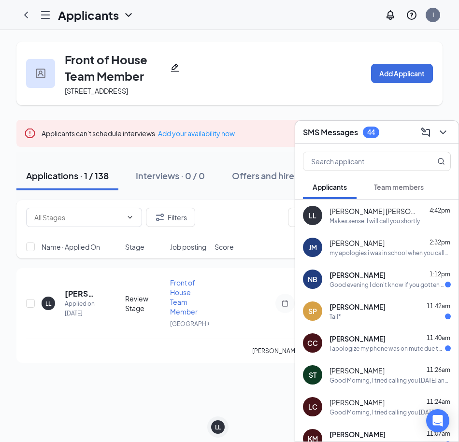
click at [326, 128] on h3 "SMS Messages" at bounding box center [330, 132] width 55 height 11
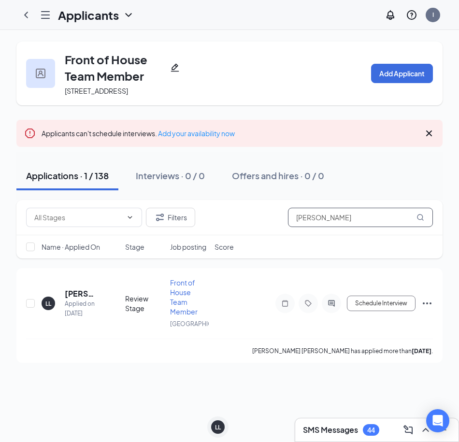
drag, startPoint x: 257, startPoint y: 219, endPoint x: 242, endPoint y: 216, distance: 15.4
click at [243, 217] on div "Filters [PERSON_NAME]" at bounding box center [229, 217] width 426 height 35
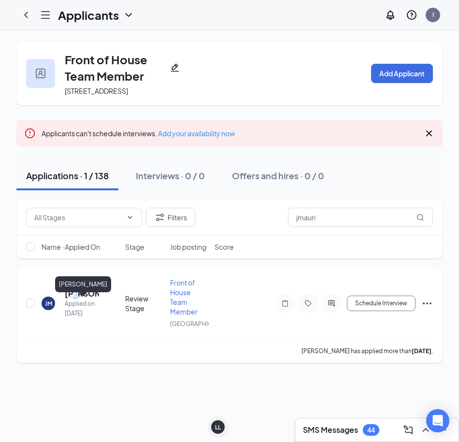
click at [77, 299] on h5 "[PERSON_NAME]" at bounding box center [82, 294] width 34 height 11
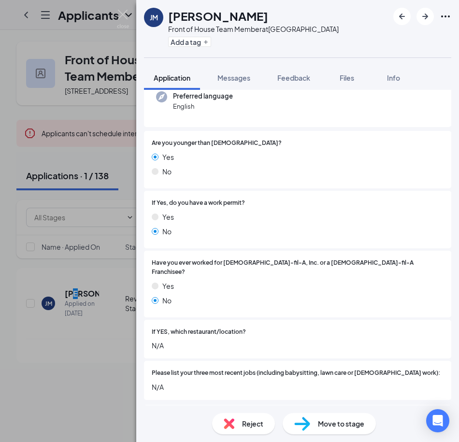
scroll to position [145, 0]
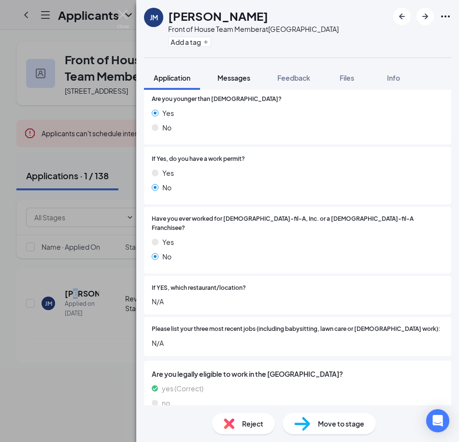
click at [236, 73] on span "Messages" at bounding box center [233, 77] width 33 height 9
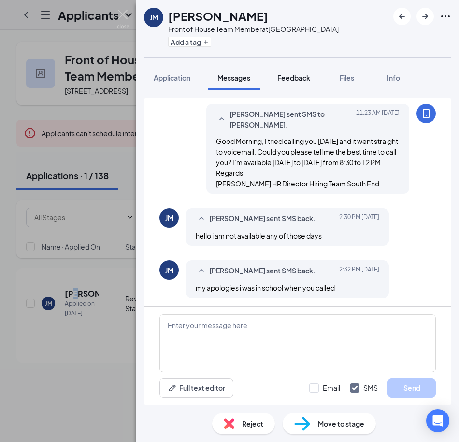
scroll to position [360, 0]
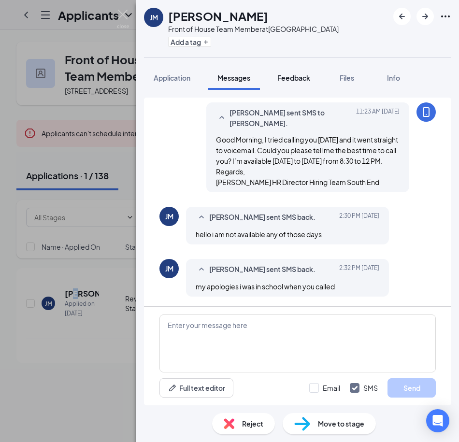
click at [283, 80] on span "Feedback" at bounding box center [293, 77] width 33 height 9
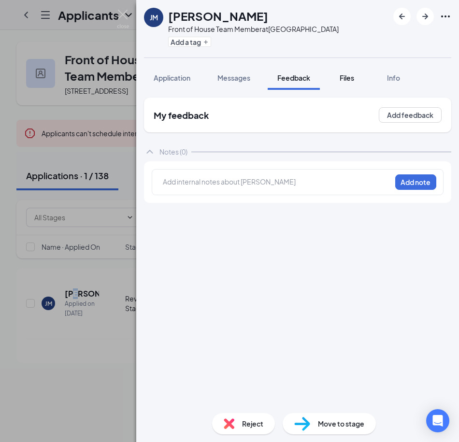
click at [349, 82] on span "Files" at bounding box center [347, 77] width 14 height 9
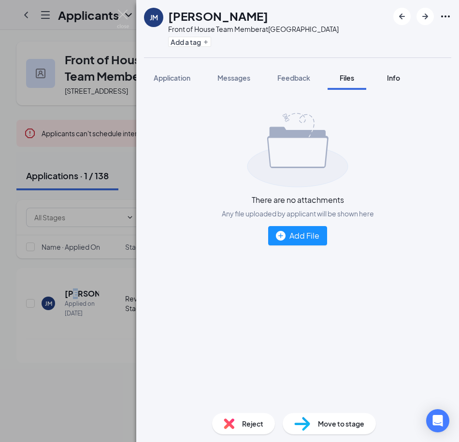
click at [396, 77] on span "Info" at bounding box center [393, 77] width 13 height 9
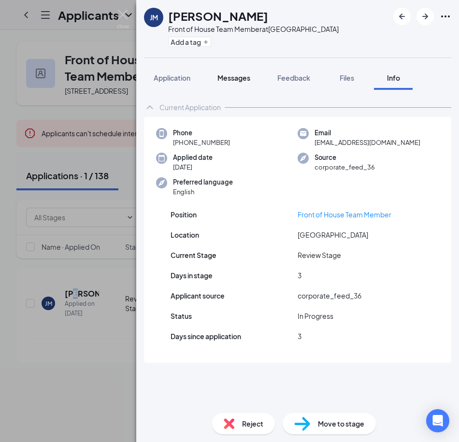
click at [234, 73] on span "Messages" at bounding box center [233, 77] width 33 height 9
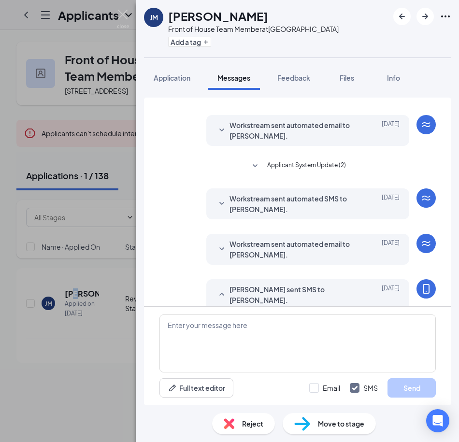
scroll to position [21, 0]
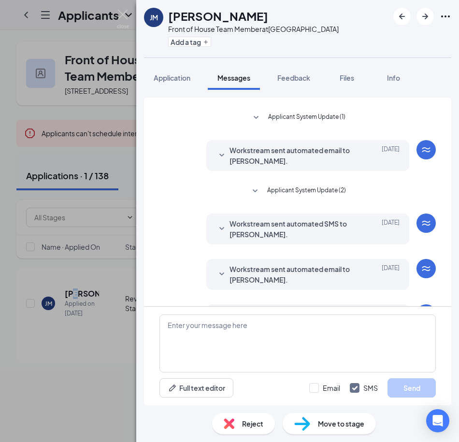
click at [187, 75] on span "Application" at bounding box center [172, 77] width 37 height 9
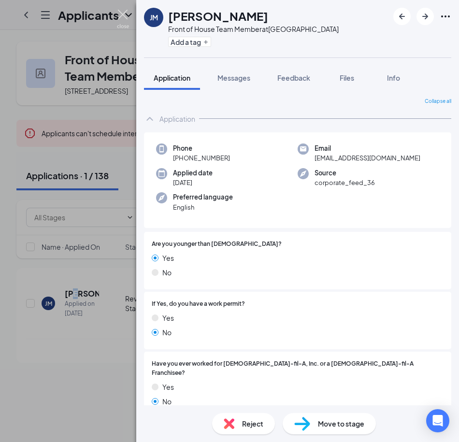
click at [124, 20] on img at bounding box center [123, 19] width 12 height 19
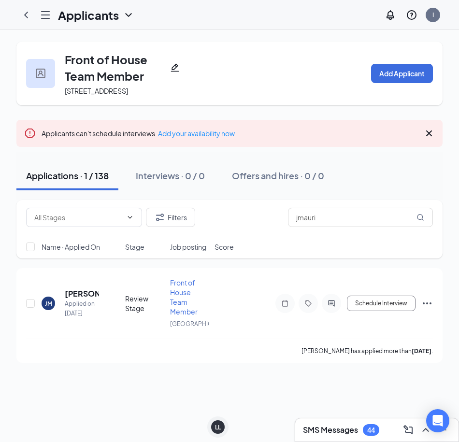
click at [337, 430] on h3 "SMS Messages" at bounding box center [330, 430] width 55 height 11
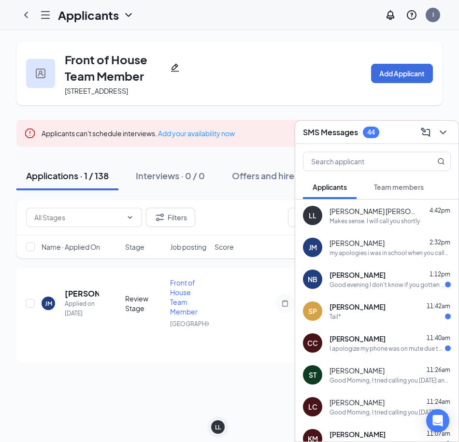
click at [338, 279] on span "[PERSON_NAME]" at bounding box center [358, 275] width 56 height 10
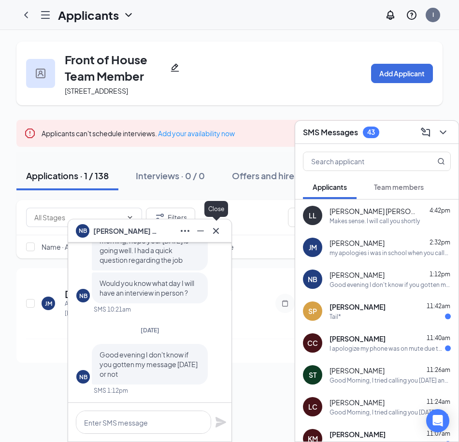
click at [217, 231] on icon "Cross" at bounding box center [216, 231] width 6 height 6
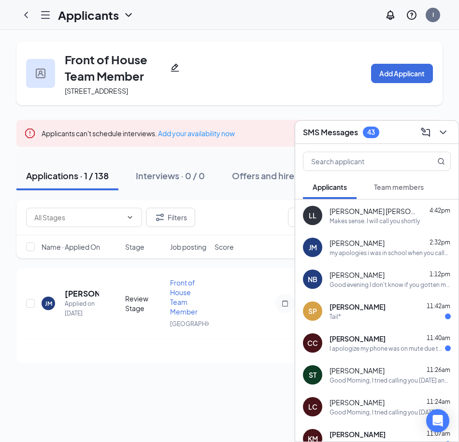
click at [330, 131] on h3 "SMS Messages" at bounding box center [330, 132] width 55 height 11
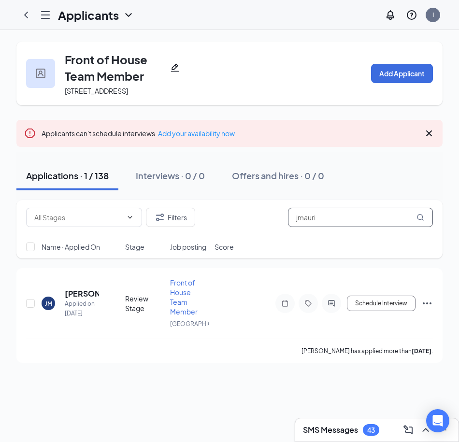
drag, startPoint x: 275, startPoint y: 232, endPoint x: 255, endPoint y: 234, distance: 19.9
click at [246, 235] on div "Filters jmauri" at bounding box center [229, 217] width 426 height 35
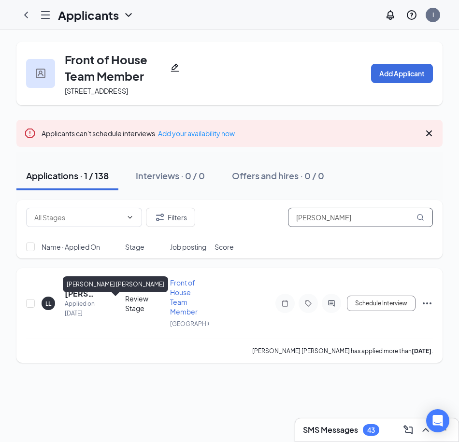
type input "[PERSON_NAME]"
click at [75, 299] on h5 "[PERSON_NAME] [PERSON_NAME]" at bounding box center [82, 294] width 34 height 11
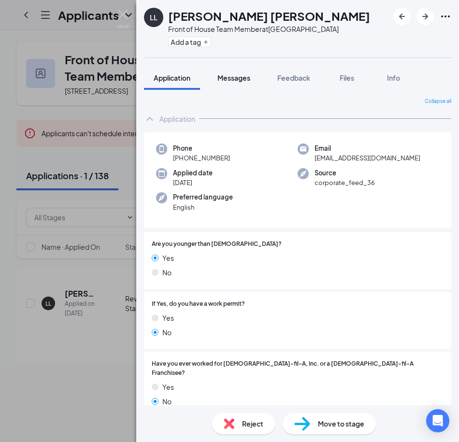
click at [240, 80] on span "Messages" at bounding box center [233, 77] width 33 height 9
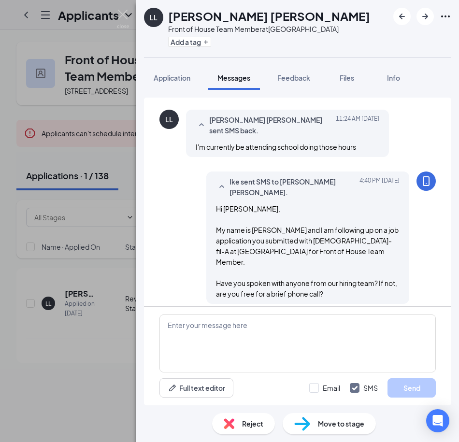
scroll to position [446, 0]
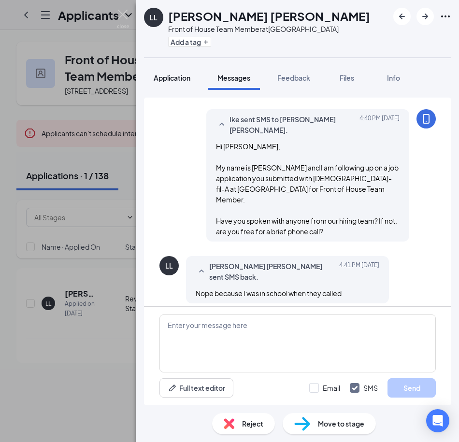
click at [175, 76] on span "Application" at bounding box center [172, 77] width 37 height 9
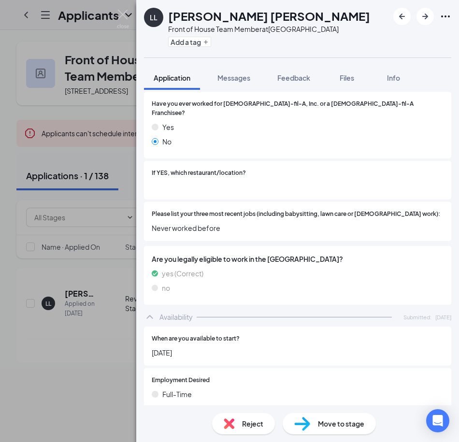
scroll to position [232, 0]
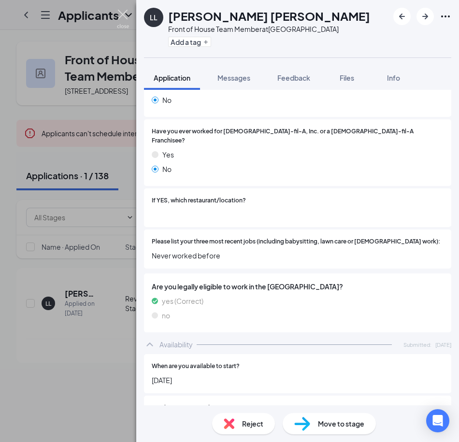
click at [123, 14] on img at bounding box center [123, 19] width 12 height 19
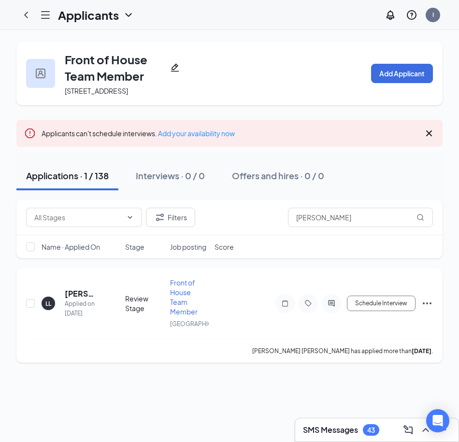
click at [426, 309] on icon "Ellipses" at bounding box center [427, 304] width 12 height 12
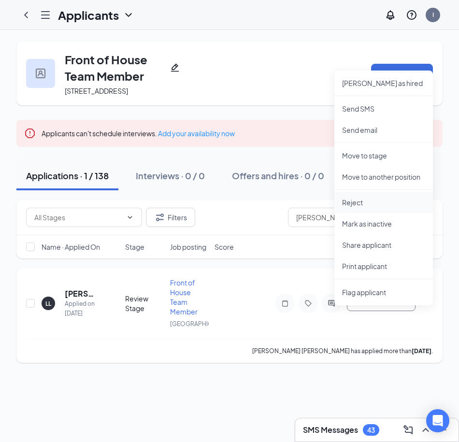
click at [363, 204] on p "Reject" at bounding box center [383, 203] width 83 height 10
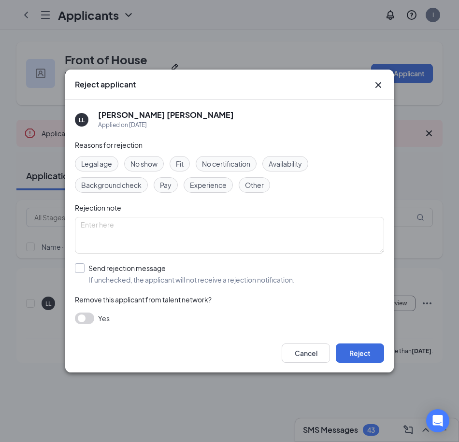
click at [87, 269] on input "Send rejection message If unchecked, the applicant will not receive a rejection…" at bounding box center [185, 273] width 220 height 21
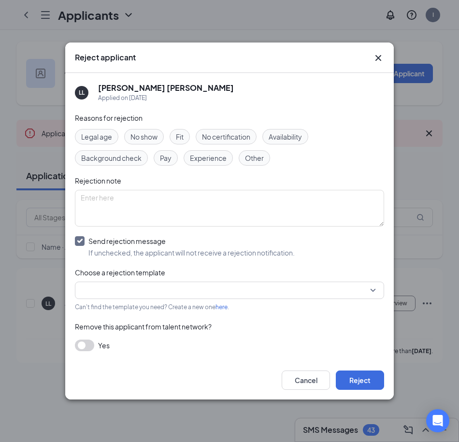
click at [373, 294] on div at bounding box center [229, 290] width 309 height 17
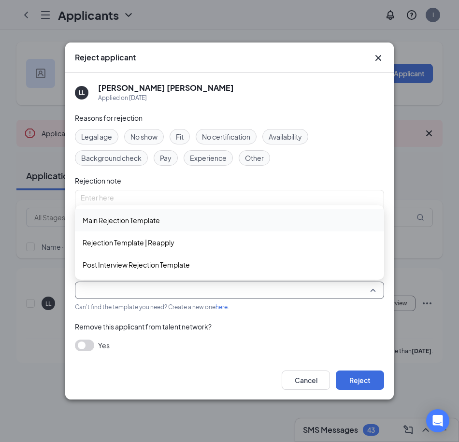
click at [128, 221] on span "Main Rejection Template" at bounding box center [121, 220] width 77 height 11
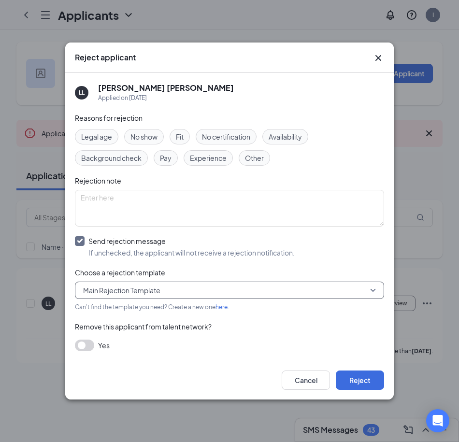
click at [369, 292] on span "Main Rejection Template" at bounding box center [229, 290] width 293 height 14
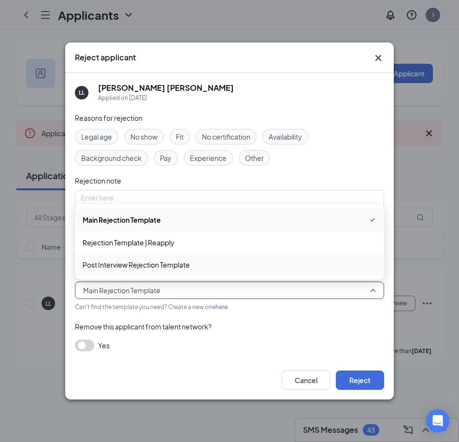
click at [258, 308] on div "Can't find the template you need? Create a new one here ." at bounding box center [229, 306] width 309 height 11
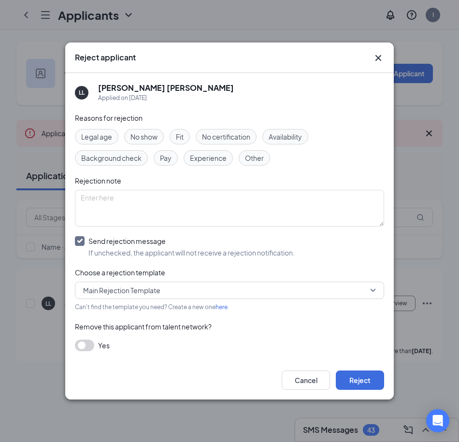
click at [81, 243] on input "Send rejection message If unchecked, the applicant will not receive a rejection…" at bounding box center [185, 246] width 220 height 21
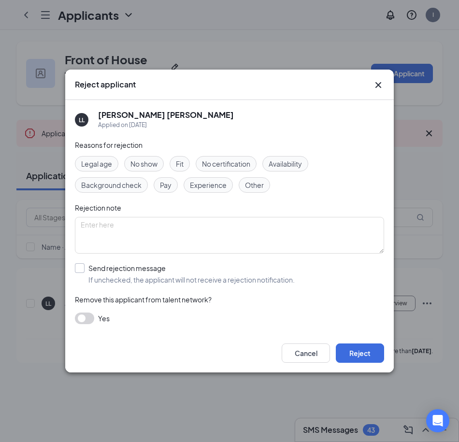
click at [79, 271] on input "Send rejection message If unchecked, the applicant will not receive a rejection…" at bounding box center [185, 273] width 220 height 21
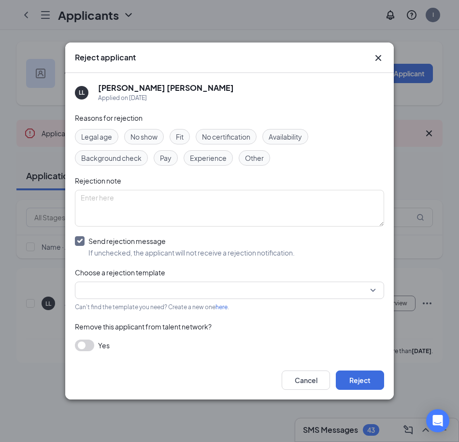
click at [81, 244] on input "Send rejection message If unchecked, the applicant will not receive a rejection…" at bounding box center [185, 246] width 220 height 21
checkbox input "false"
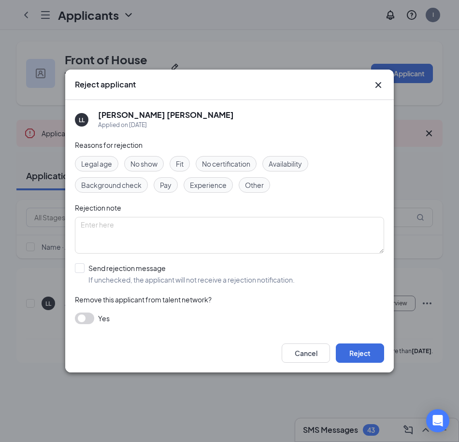
click at [382, 86] on icon "Cross" at bounding box center [379, 85] width 12 height 12
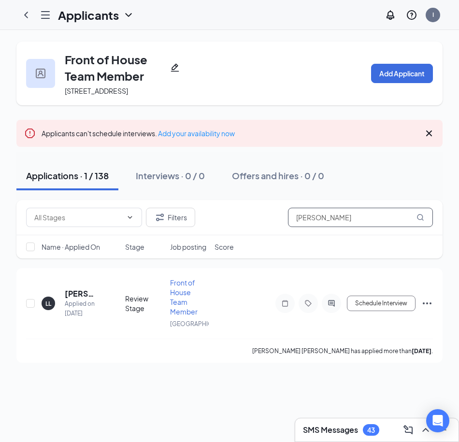
drag, startPoint x: 333, startPoint y: 229, endPoint x: 275, endPoint y: 234, distance: 58.2
click at [275, 227] on div "Filters [PERSON_NAME]" at bounding box center [229, 217] width 407 height 19
type input "e"
type input "eny"
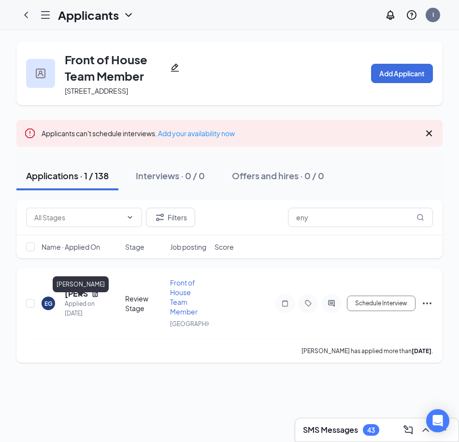
click at [71, 299] on h5 "[PERSON_NAME]" at bounding box center [76, 294] width 23 height 11
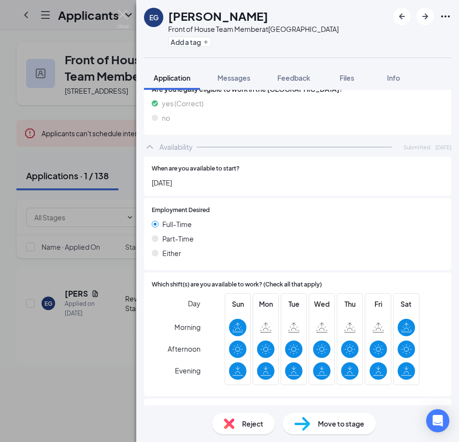
scroll to position [527, 0]
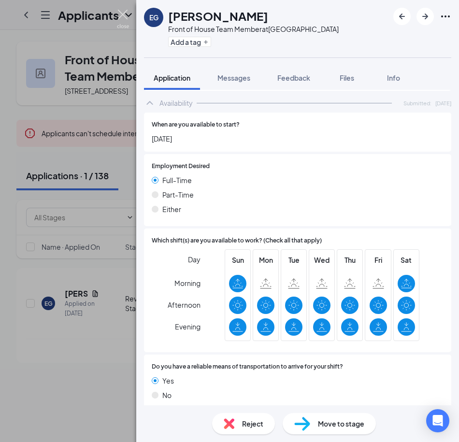
drag, startPoint x: 121, startPoint y: 13, endPoint x: 123, endPoint y: 18, distance: 5.7
click at [121, 13] on img at bounding box center [123, 19] width 12 height 19
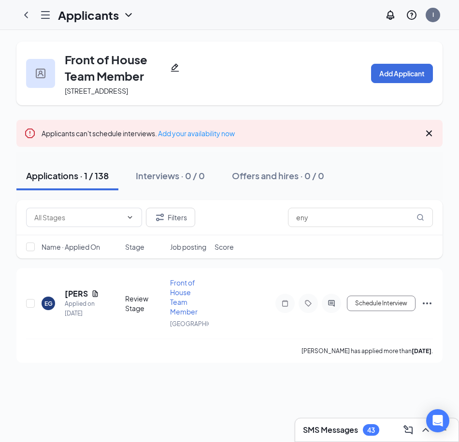
click at [354, 433] on h3 "SMS Messages" at bounding box center [330, 430] width 55 height 11
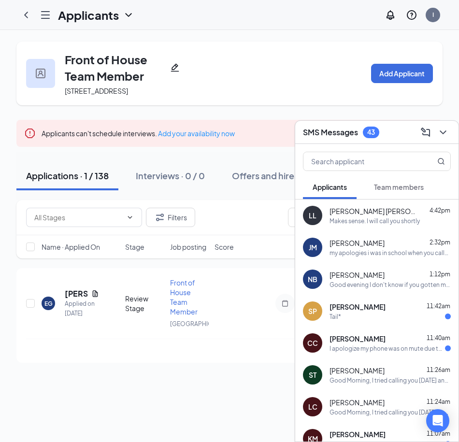
click at [367, 276] on div "[PERSON_NAME] 1:12pm" at bounding box center [390, 275] width 121 height 10
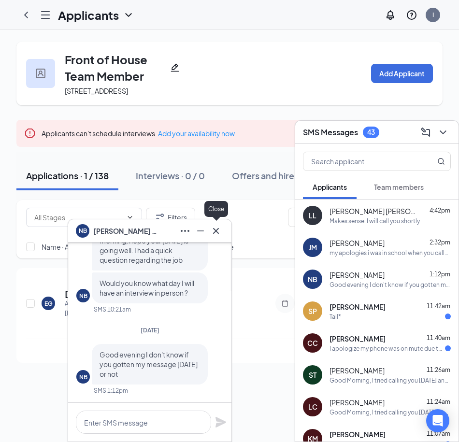
click at [219, 231] on icon "Cross" at bounding box center [216, 231] width 12 height 12
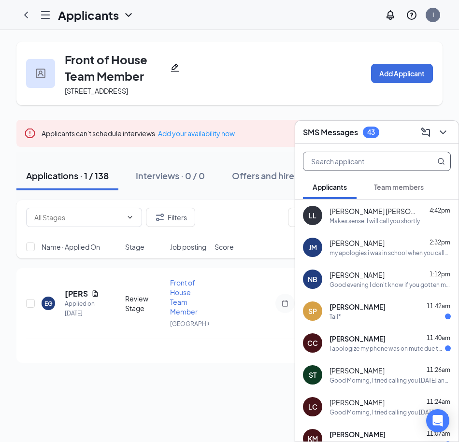
click at [349, 158] on input "text" at bounding box center [361, 161] width 115 height 18
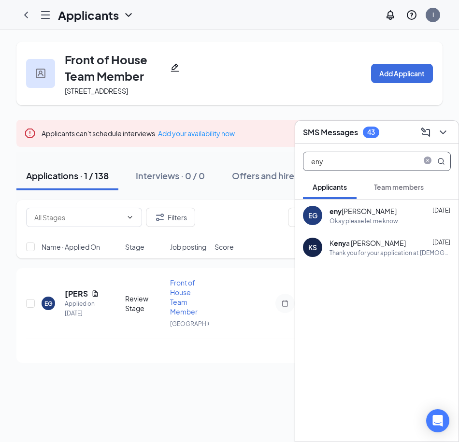
type input "eny"
click at [354, 213] on div "eny [PERSON_NAME]" at bounding box center [363, 211] width 67 height 10
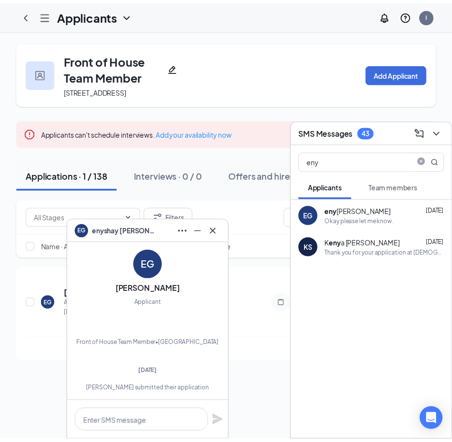
scroll to position [-665, 0]
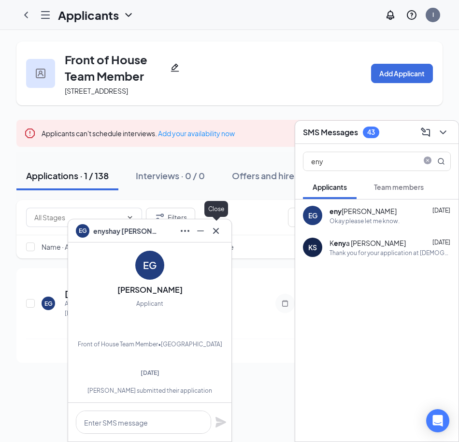
click at [217, 232] on icon "Cross" at bounding box center [216, 231] width 6 height 6
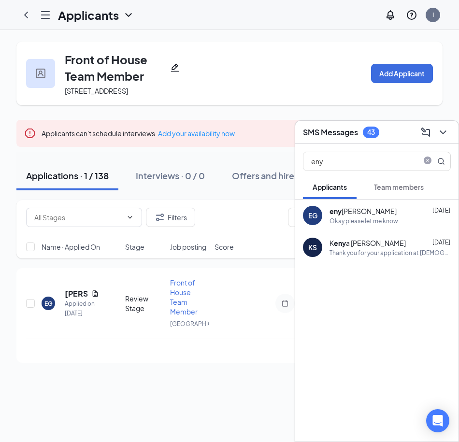
click at [330, 138] on div "SMS Messages 43" at bounding box center [341, 133] width 76 height 12
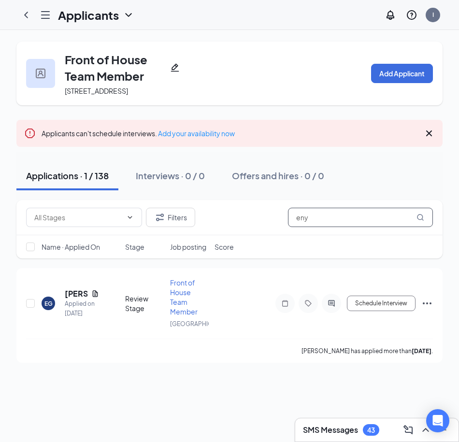
drag, startPoint x: 306, startPoint y: 225, endPoint x: 286, endPoint y: 225, distance: 19.8
click at [286, 225] on div "Filters eny" at bounding box center [229, 217] width 407 height 19
